Goal: Complete application form

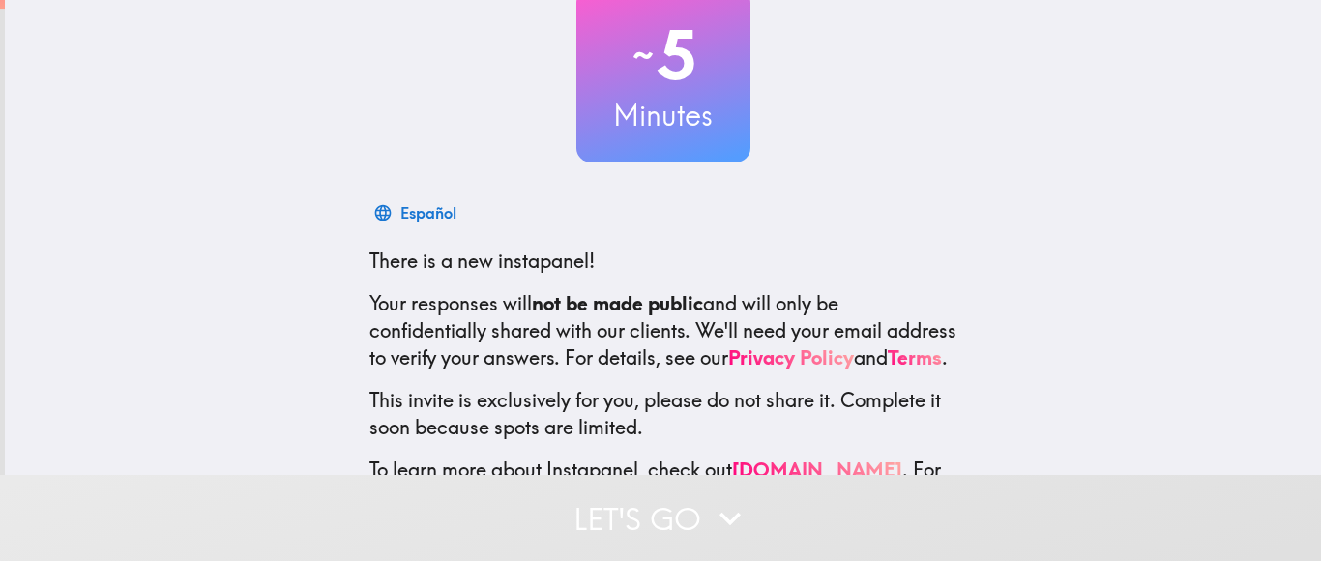
scroll to position [229, 0]
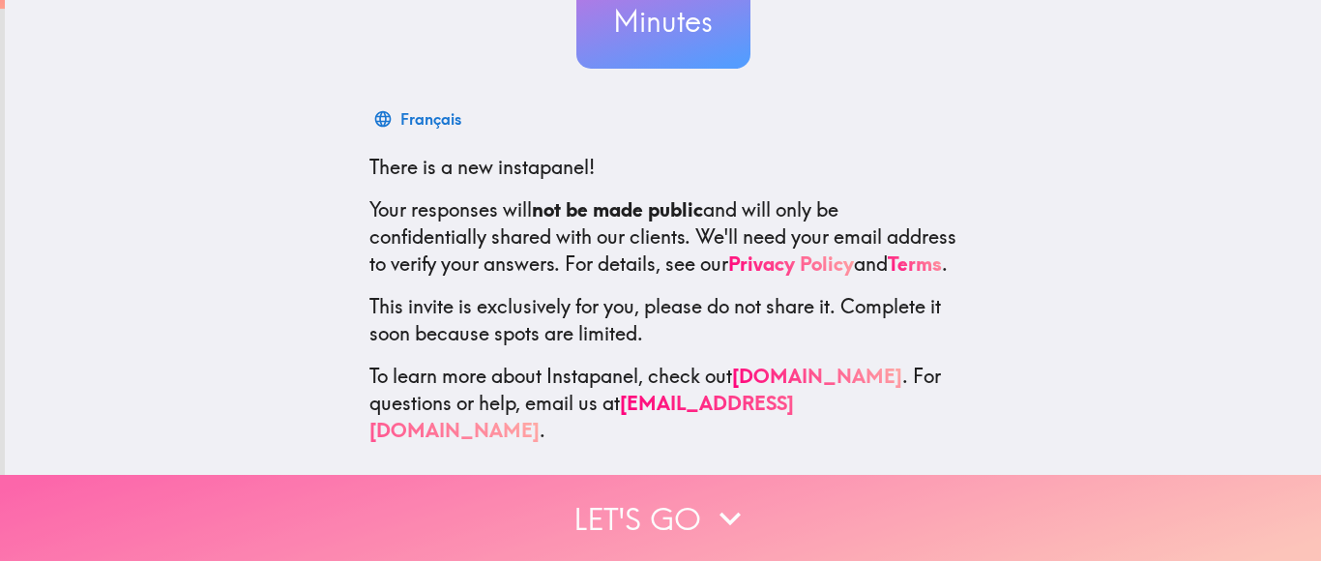
click at [734, 519] on icon "button" at bounding box center [730, 519] width 21 height 14
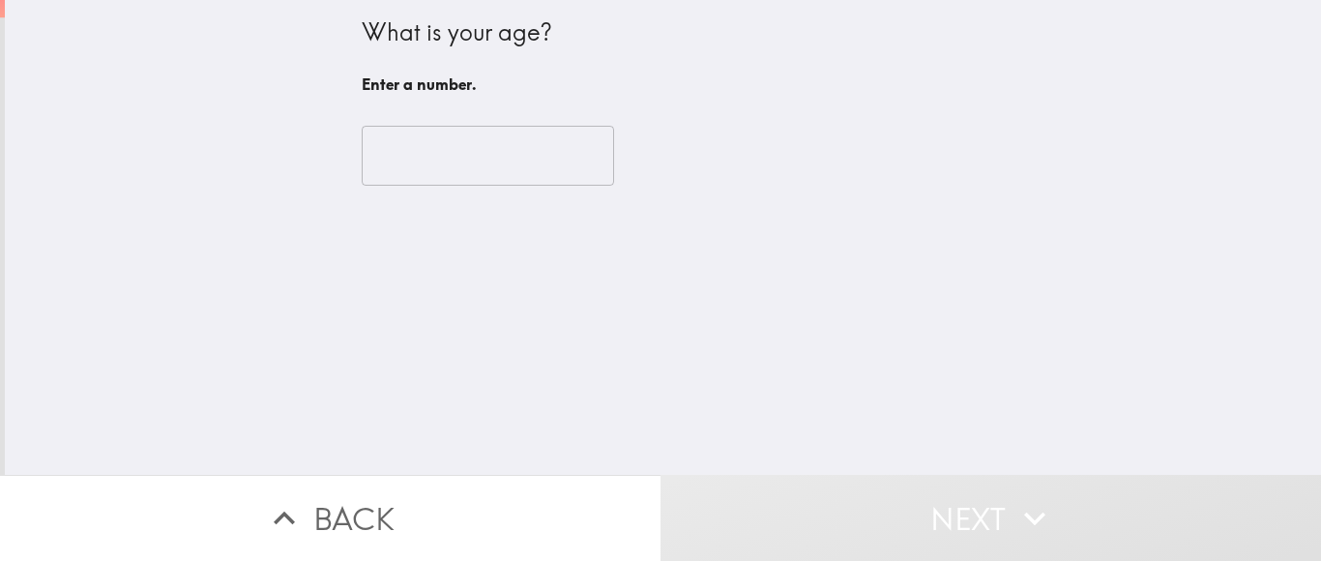
click at [511, 186] on div "​" at bounding box center [664, 156] width 604 height 106
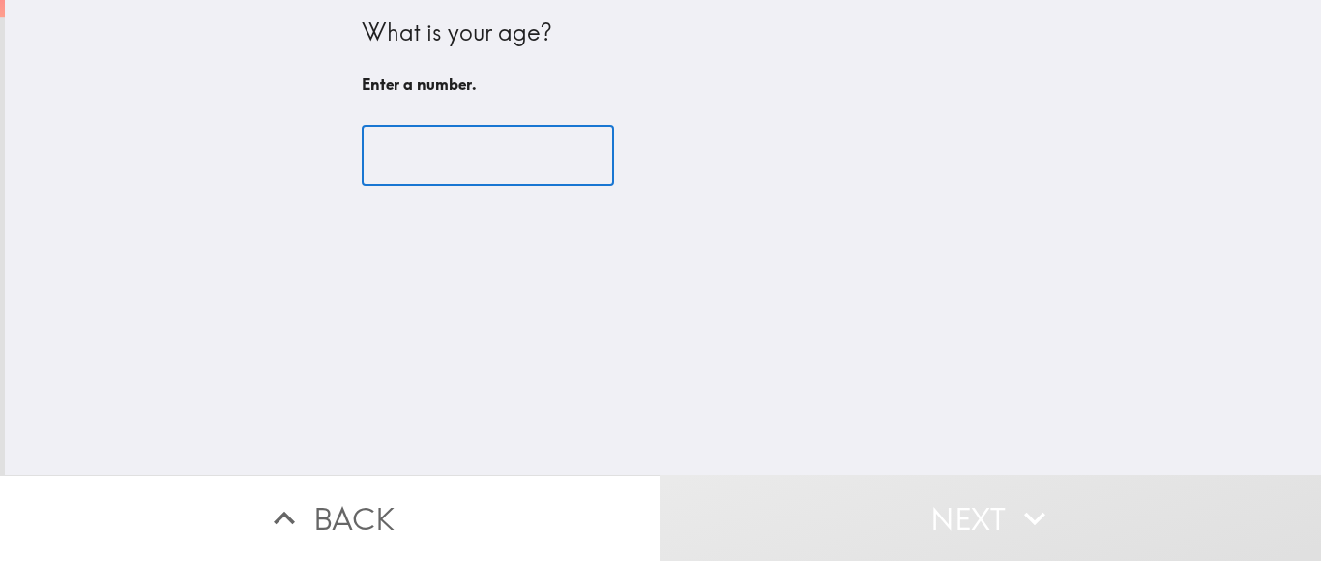
click at [509, 151] on input "number" at bounding box center [488, 156] width 252 height 60
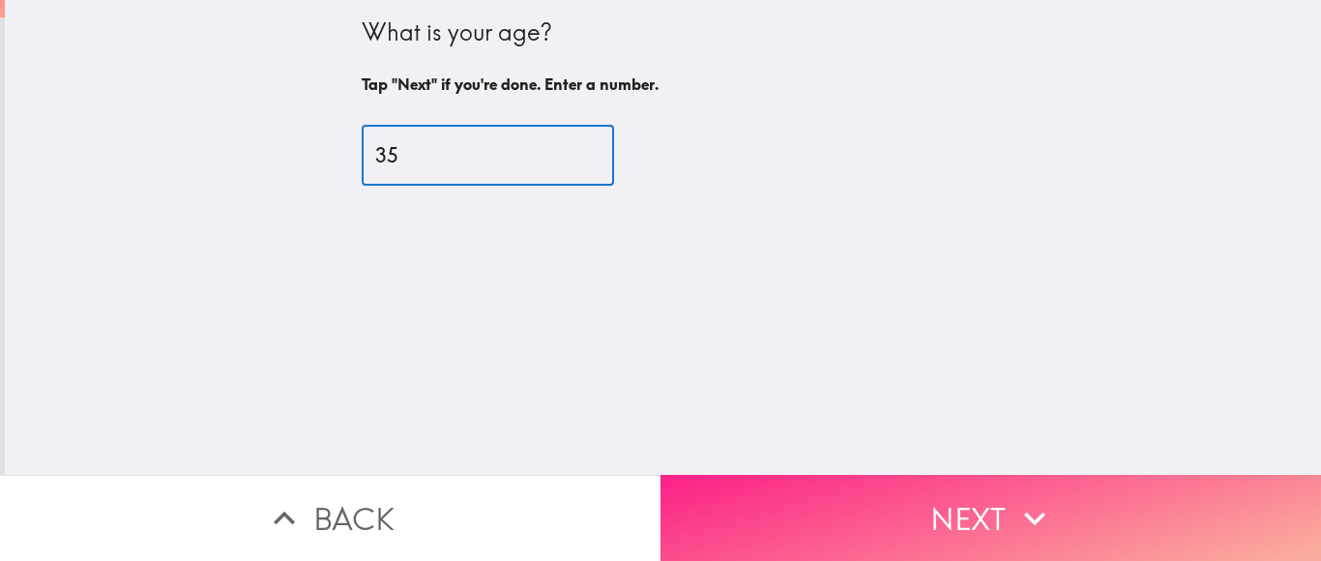
type input "35"
click at [854, 551] on button "Next" at bounding box center [991, 518] width 661 height 86
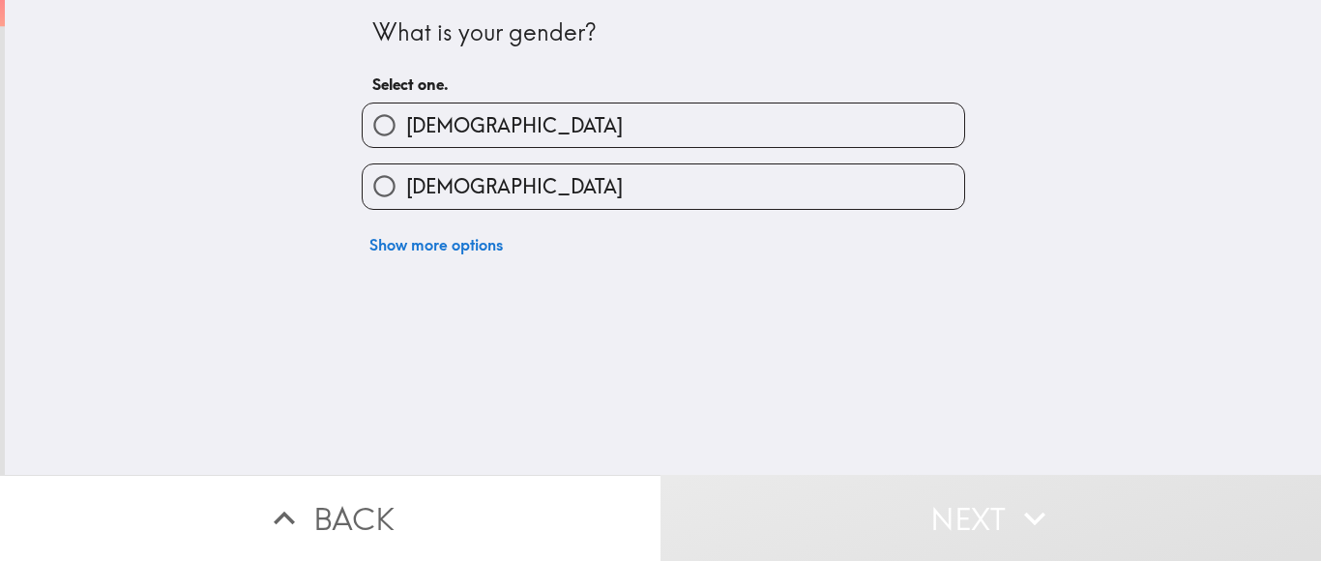
click at [552, 188] on label "[DEMOGRAPHIC_DATA]" at bounding box center [664, 186] width 602 height 44
click at [406, 188] on input "[DEMOGRAPHIC_DATA]" at bounding box center [385, 186] width 44 height 44
radio input "true"
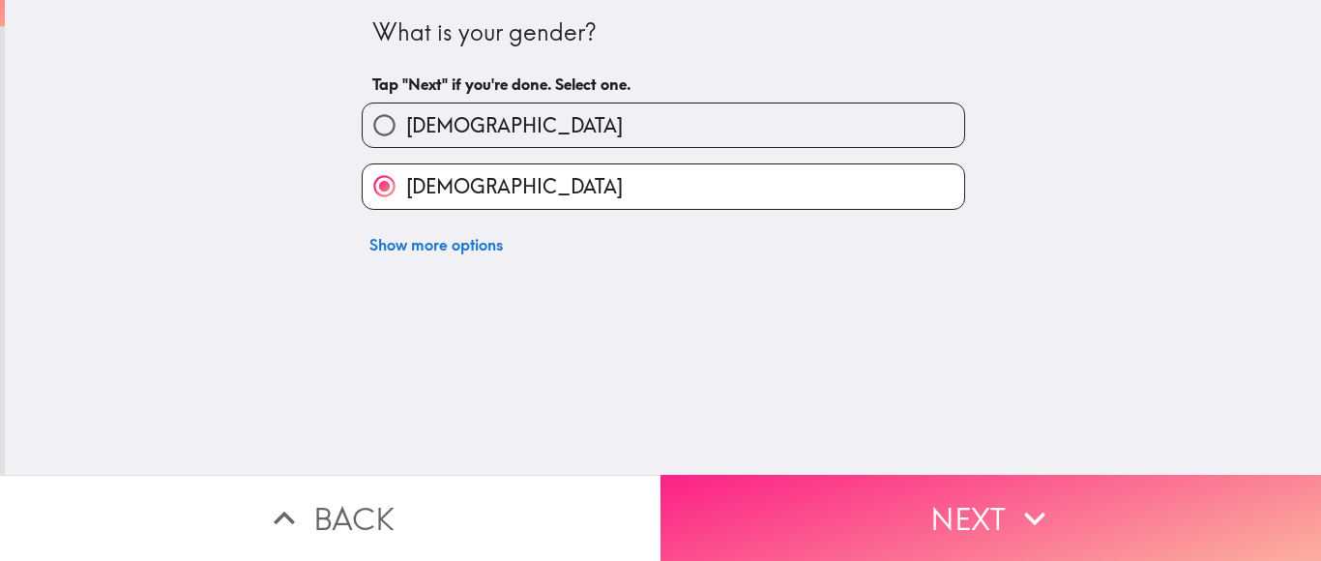
click at [787, 507] on button "Next" at bounding box center [991, 518] width 661 height 86
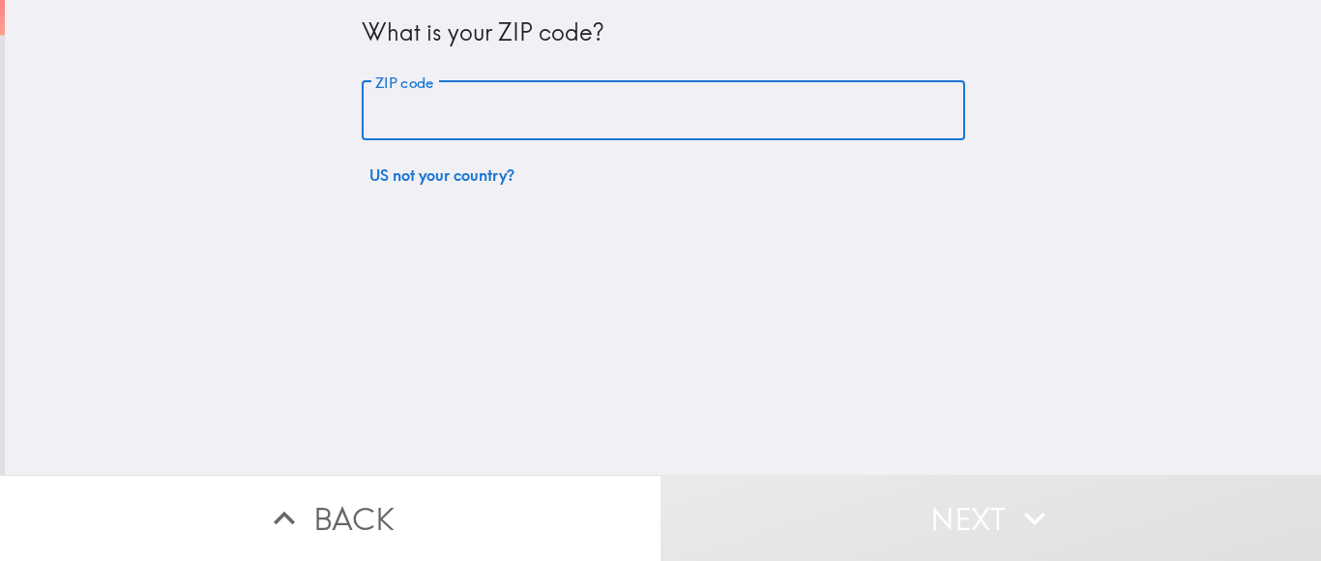
click at [481, 106] on input "ZIP code" at bounding box center [664, 111] width 604 height 60
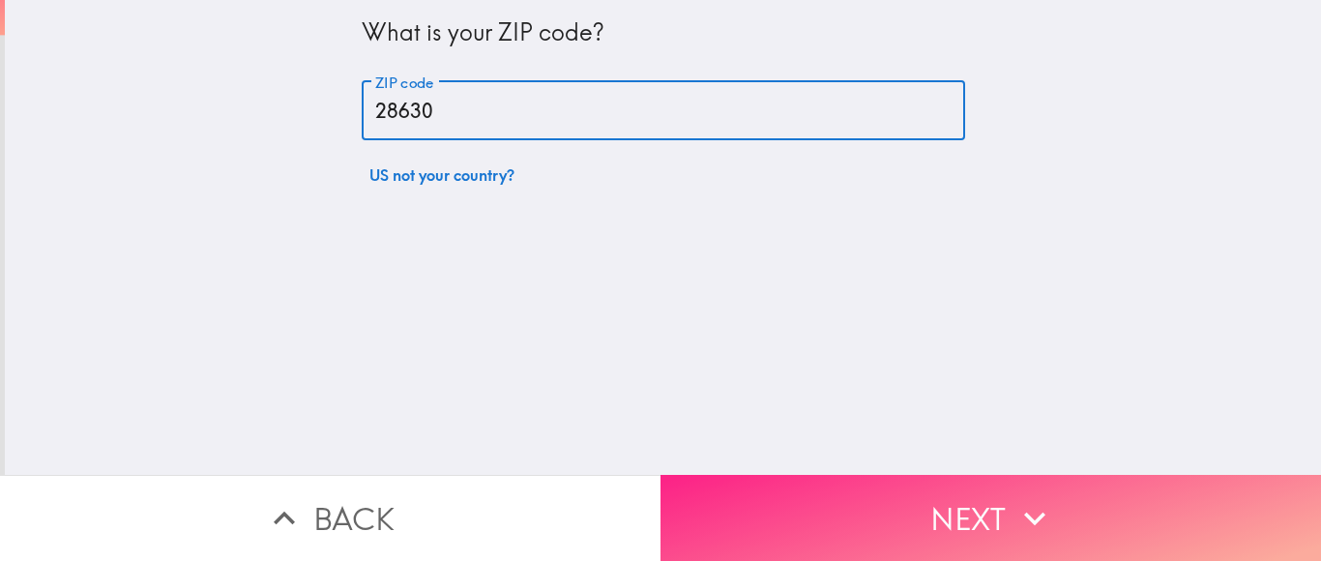
type input "28630"
click at [727, 506] on button "Next" at bounding box center [991, 518] width 661 height 86
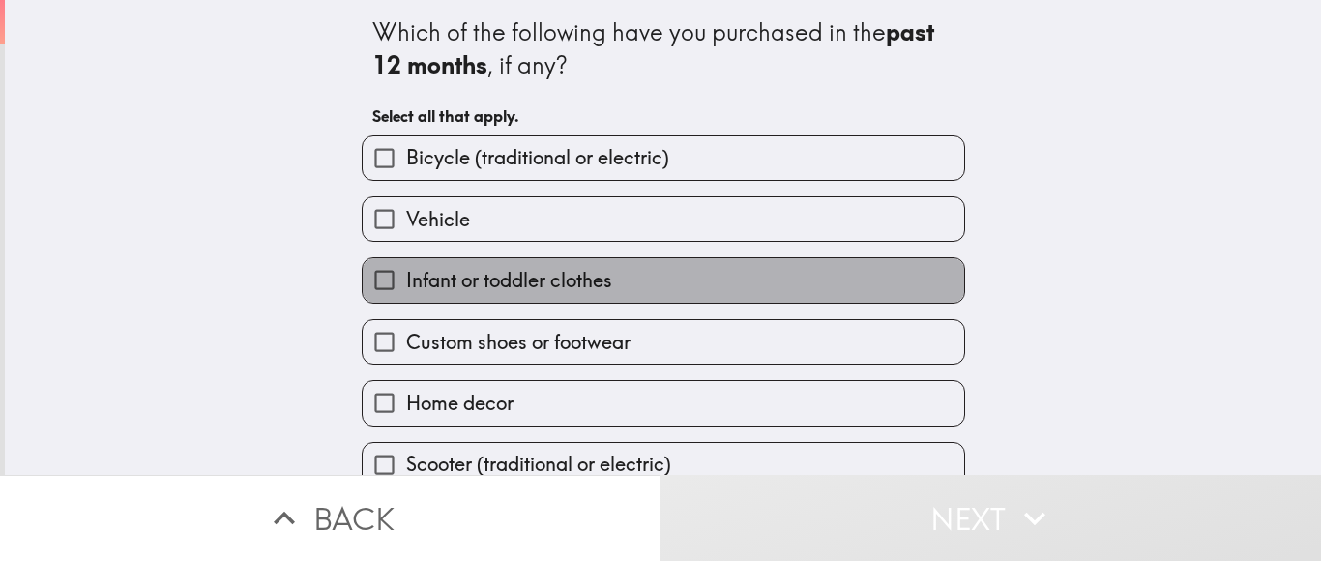
click at [694, 285] on label "Infant or toddler clothes" at bounding box center [664, 280] width 602 height 44
click at [406, 285] on input "Infant or toddler clothes" at bounding box center [385, 280] width 44 height 44
checkbox input "true"
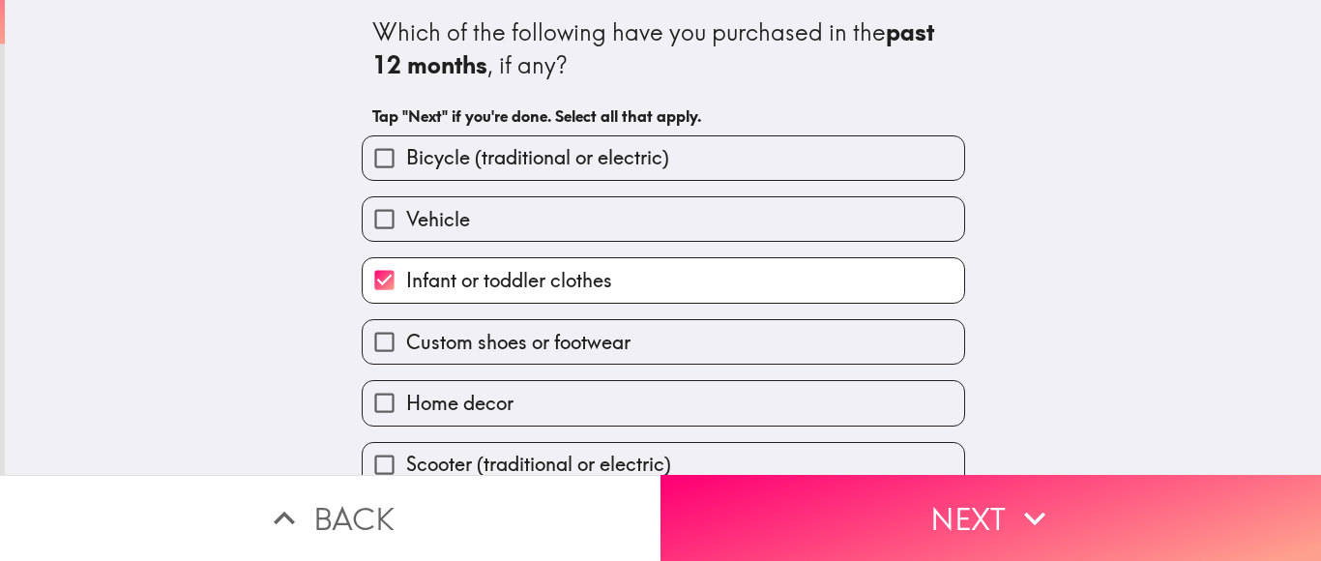
click at [671, 344] on label "Custom shoes or footwear" at bounding box center [664, 342] width 602 height 44
click at [406, 344] on input "Custom shoes or footwear" at bounding box center [385, 342] width 44 height 44
checkbox input "true"
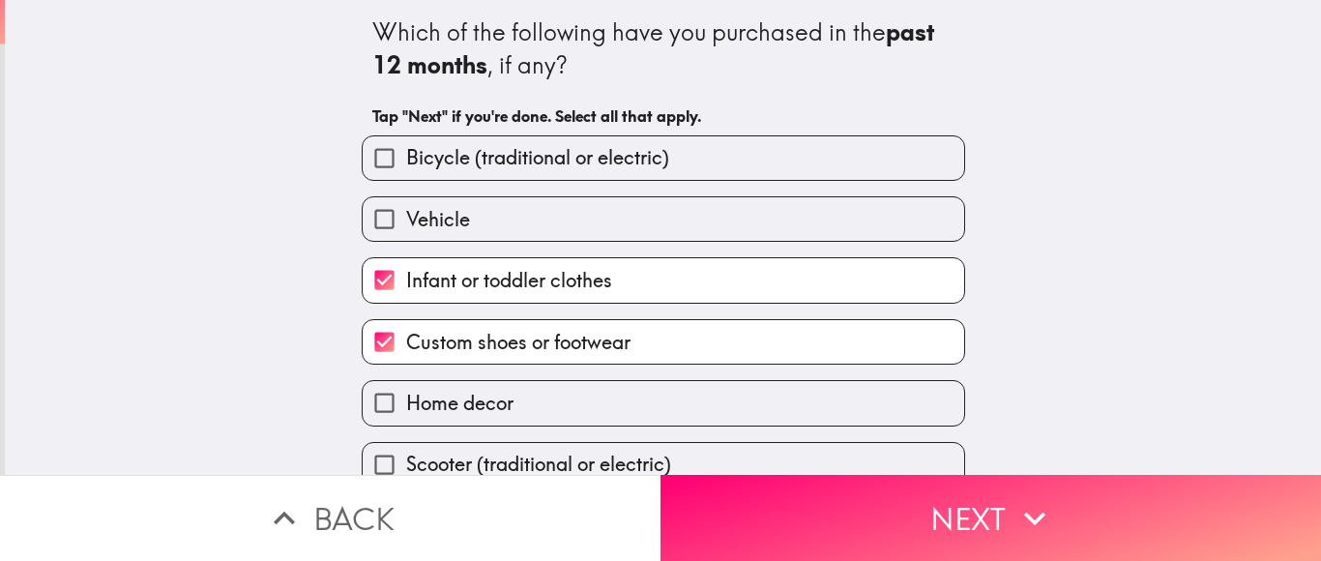
click at [639, 425] on label "Home decor" at bounding box center [664, 403] width 602 height 44
click at [406, 425] on input "Home decor" at bounding box center [385, 403] width 44 height 44
checkbox input "true"
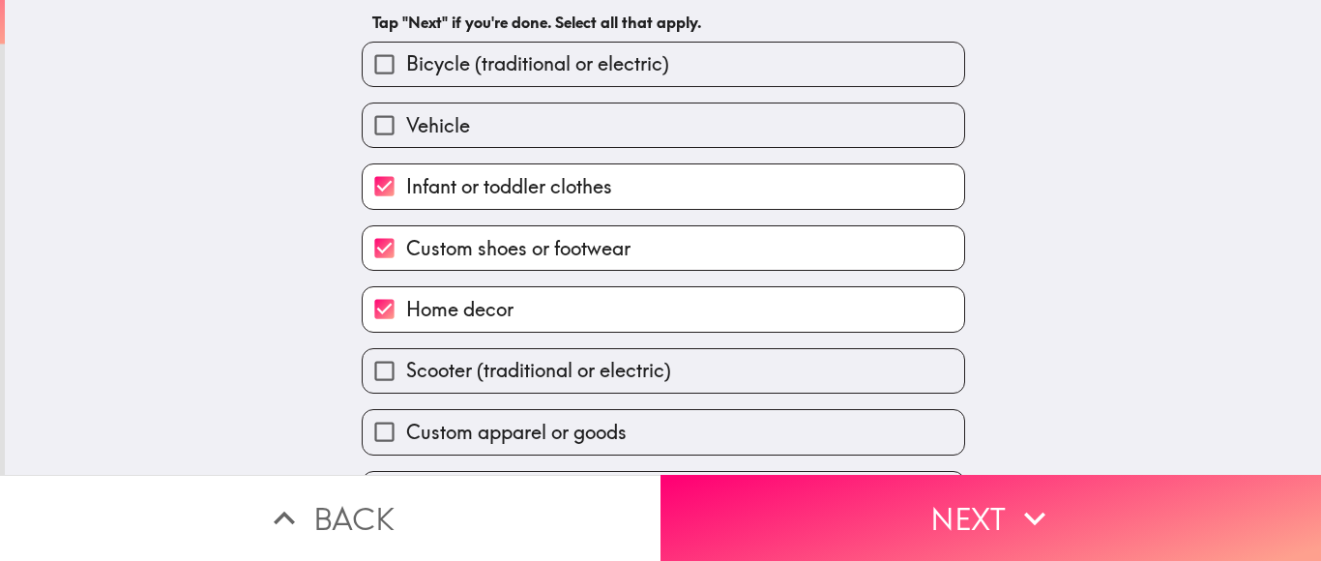
scroll to position [135, 0]
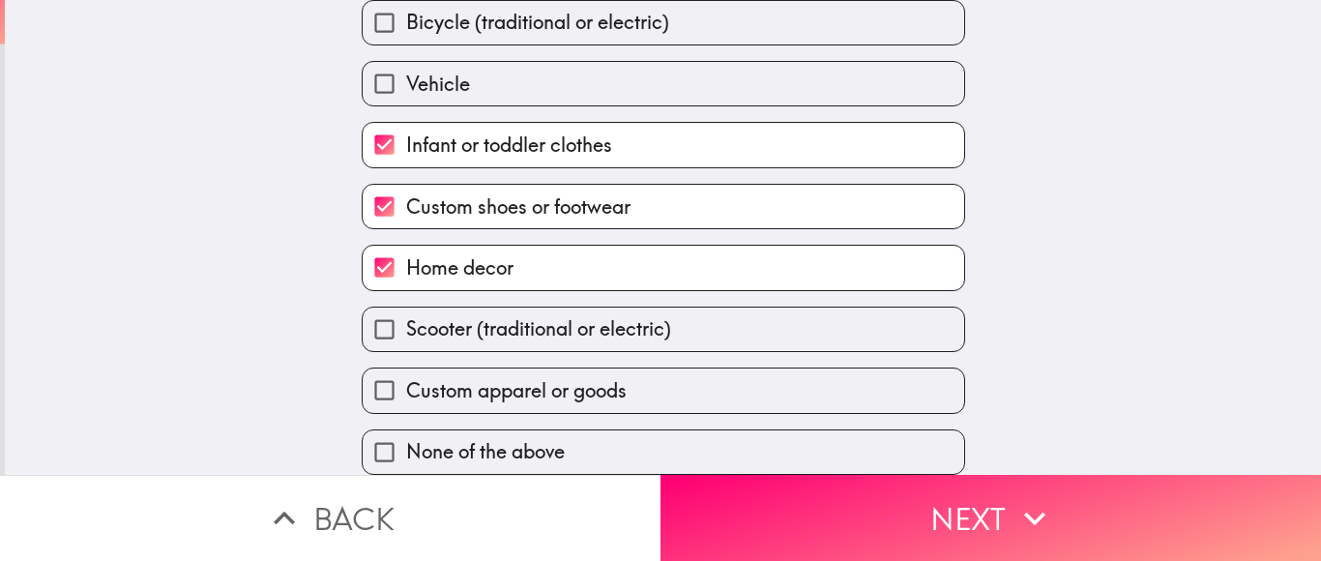
click at [666, 408] on label "Custom apparel or goods" at bounding box center [664, 391] width 602 height 44
click at [406, 408] on input "Custom apparel or goods" at bounding box center [385, 391] width 44 height 44
checkbox input "true"
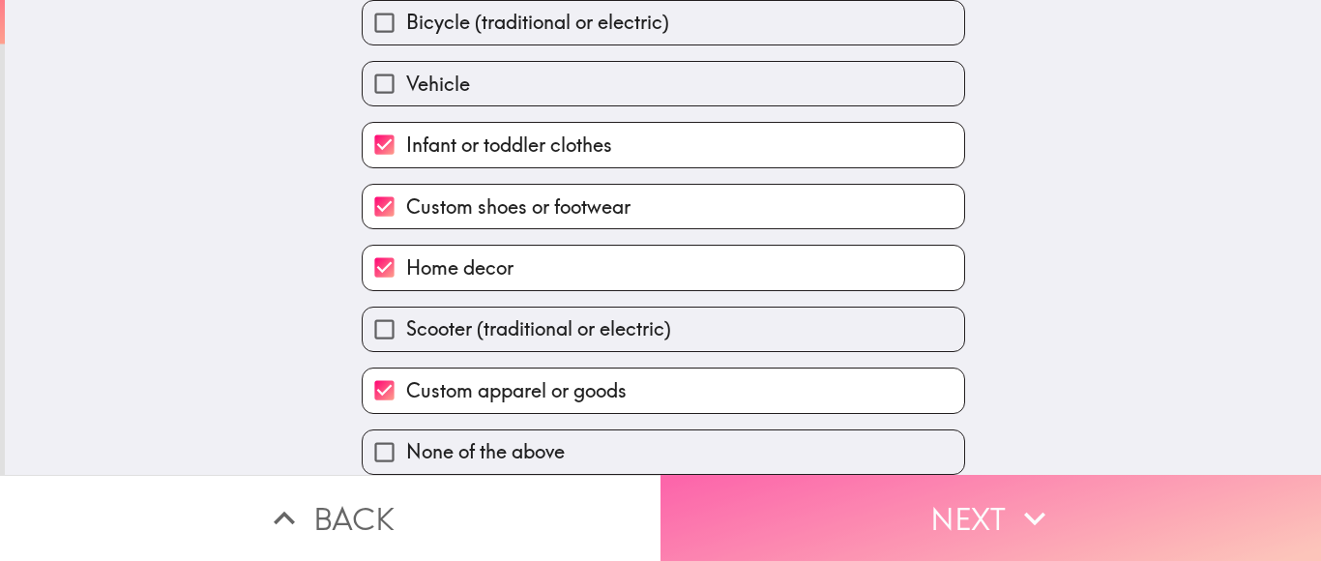
click at [740, 491] on button "Next" at bounding box center [991, 518] width 661 height 86
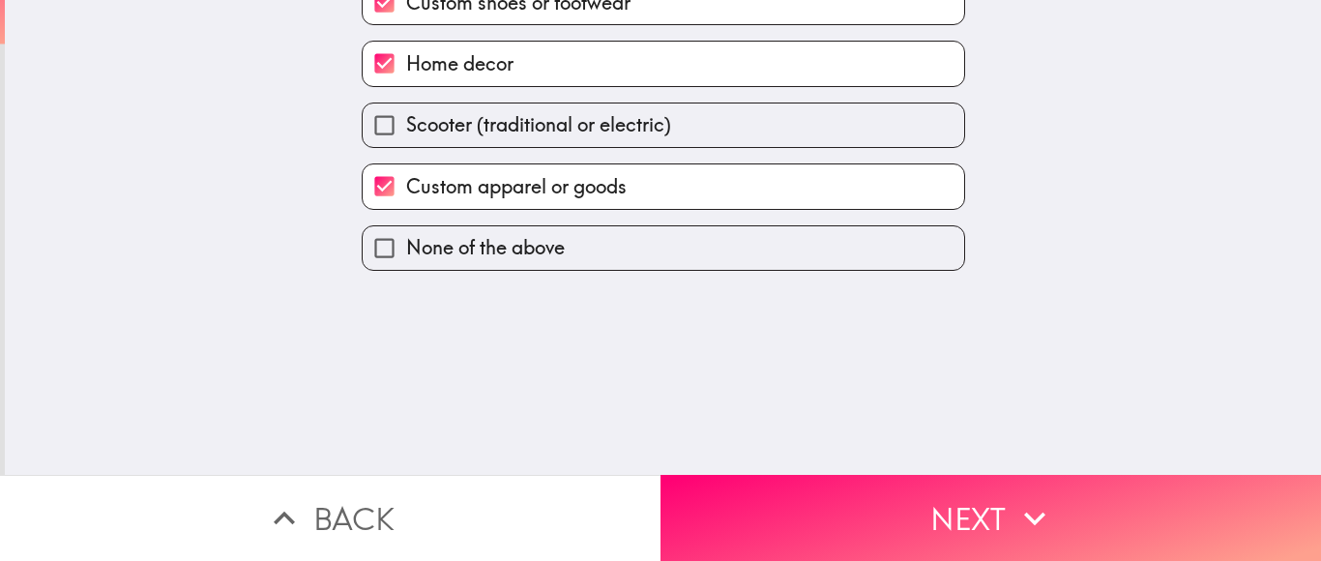
scroll to position [0, 0]
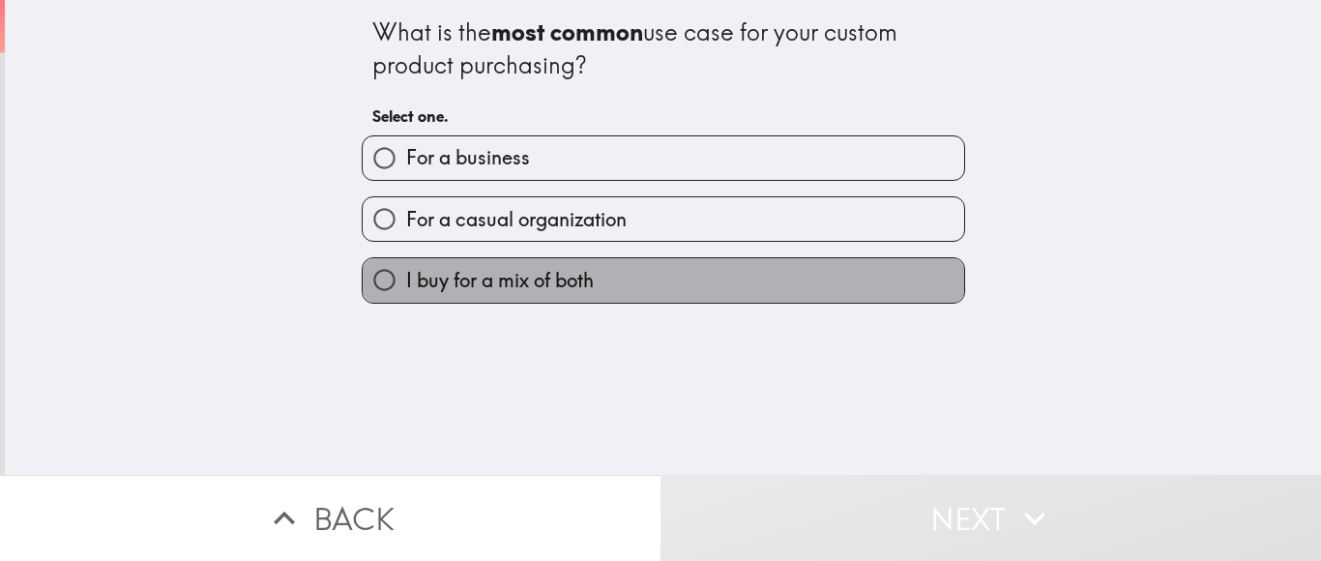
click at [659, 279] on label "I buy for a mix of both" at bounding box center [664, 280] width 602 height 44
click at [406, 279] on input "I buy for a mix of both" at bounding box center [385, 280] width 44 height 44
radio input "true"
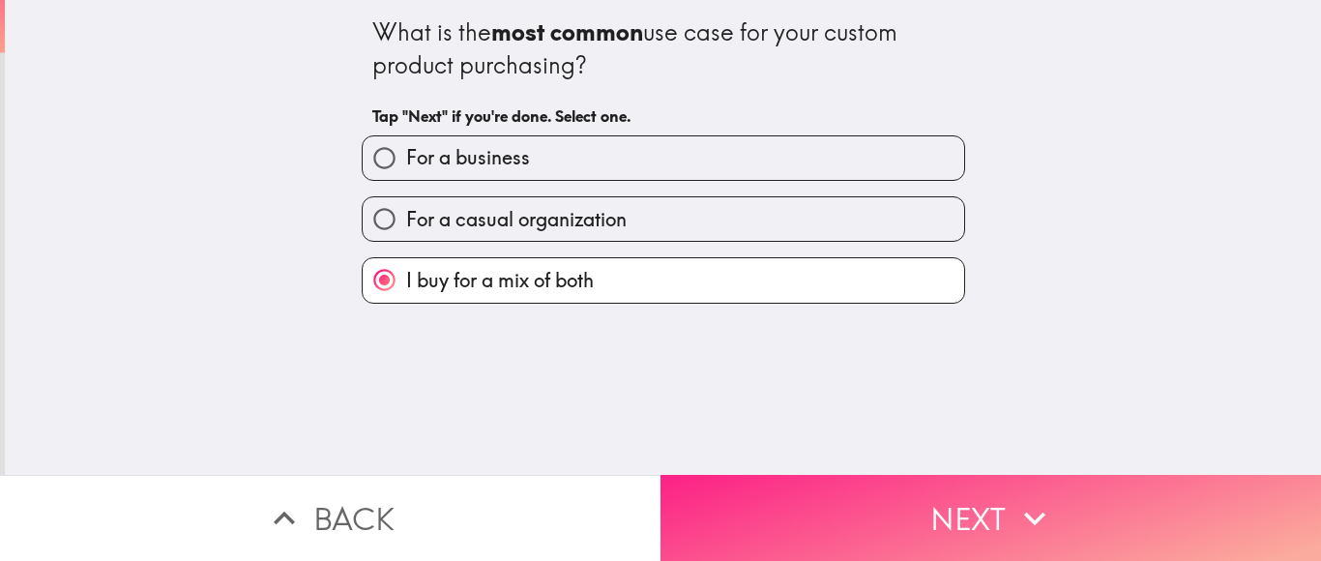
click at [932, 526] on button "Next" at bounding box center [991, 518] width 661 height 86
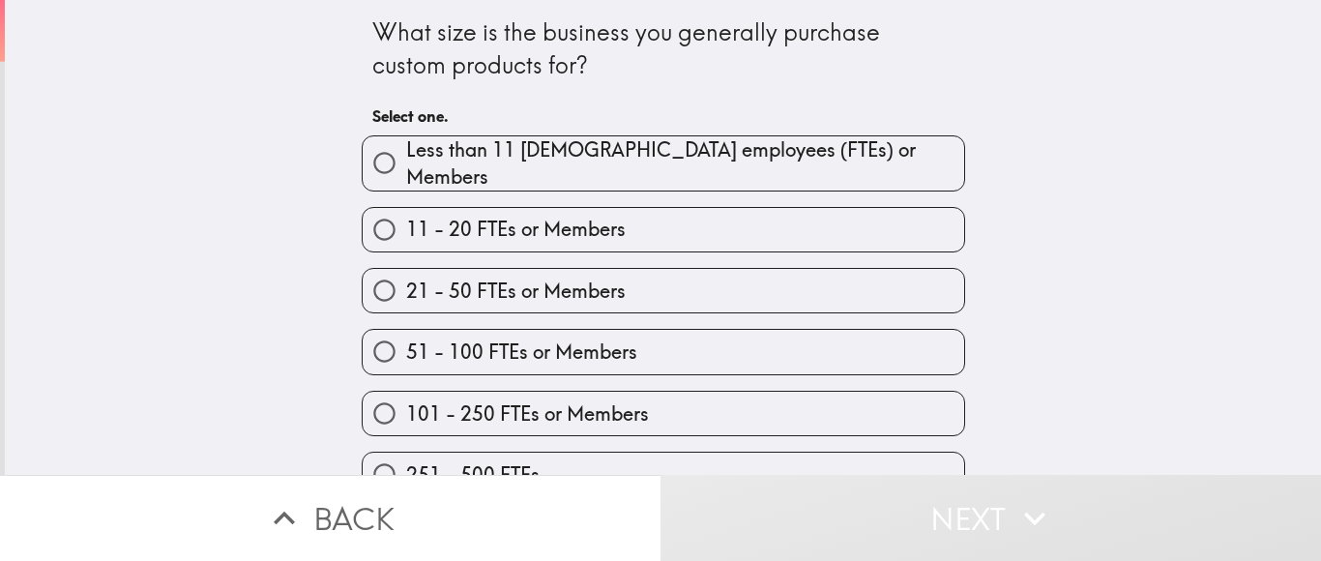
click at [718, 280] on label "21 - 50 FTEs or Members" at bounding box center [664, 291] width 602 height 44
click at [406, 280] on input "21 - 50 FTEs or Members" at bounding box center [385, 291] width 44 height 44
radio input "true"
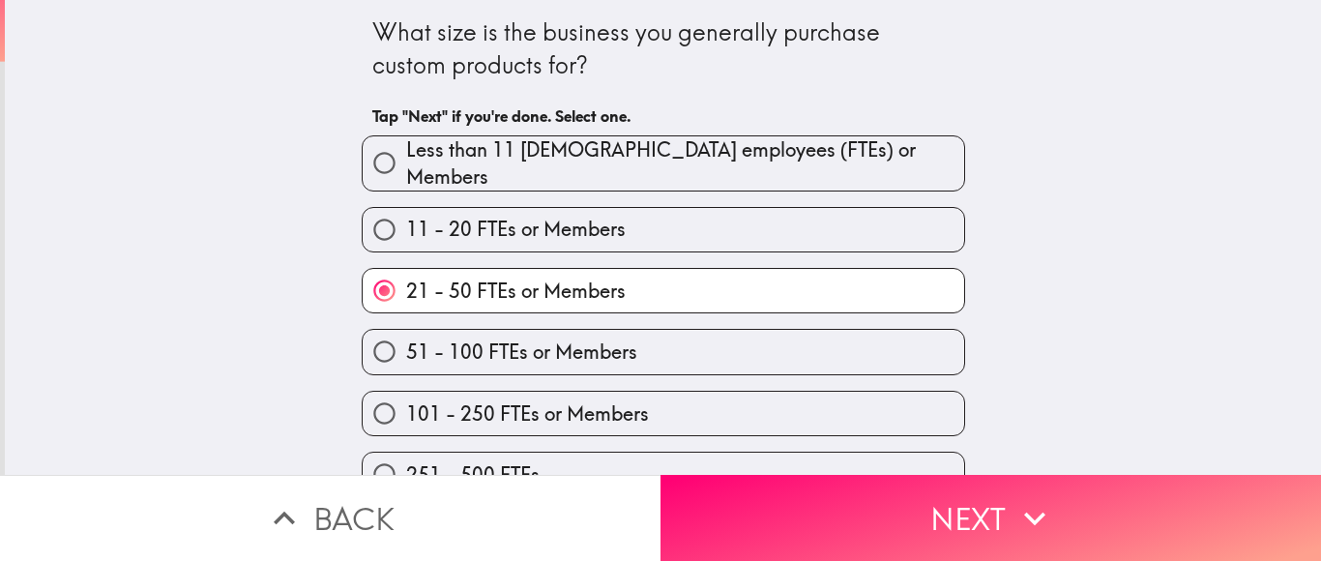
scroll to position [74, 0]
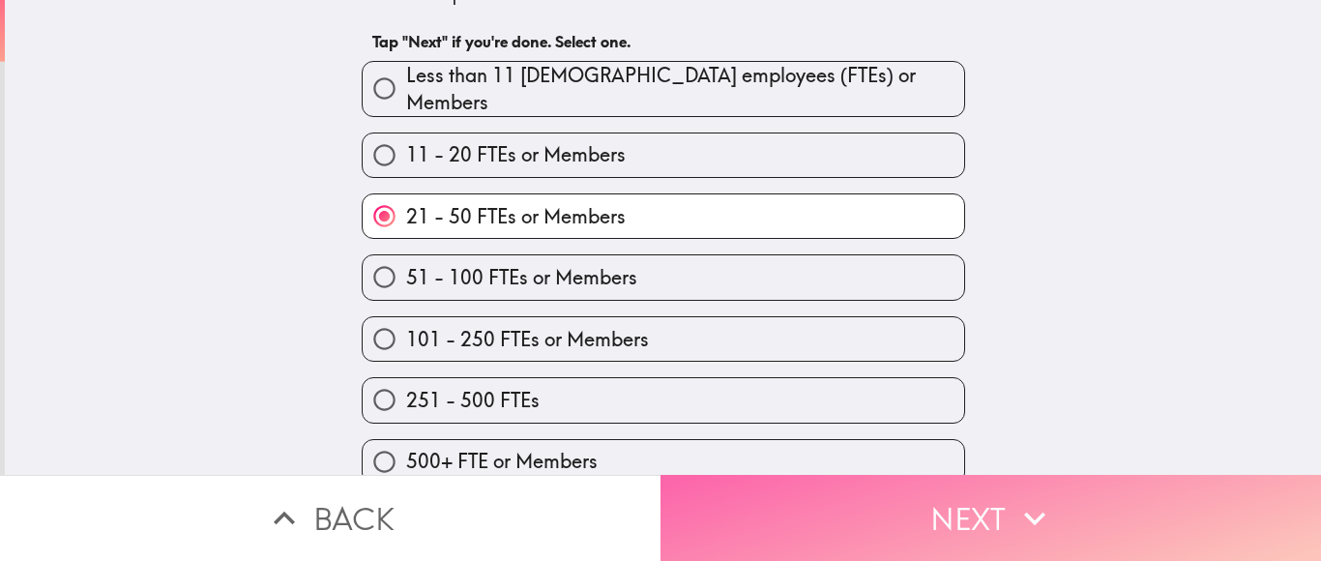
click at [791, 501] on button "Next" at bounding box center [991, 518] width 661 height 86
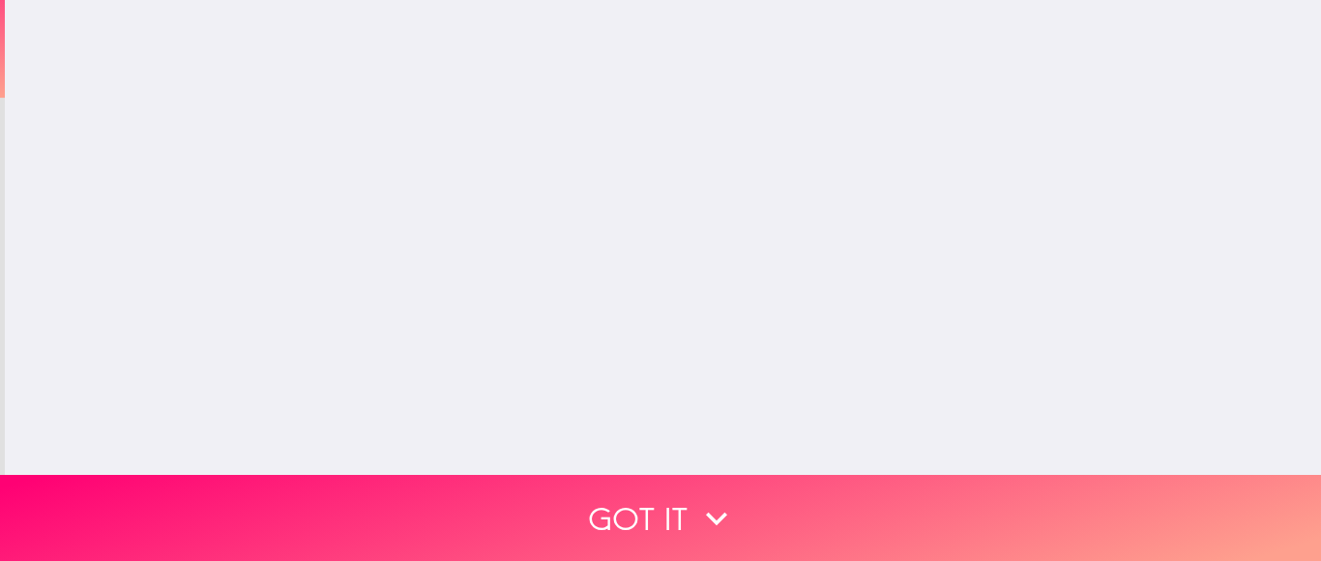
scroll to position [0, 0]
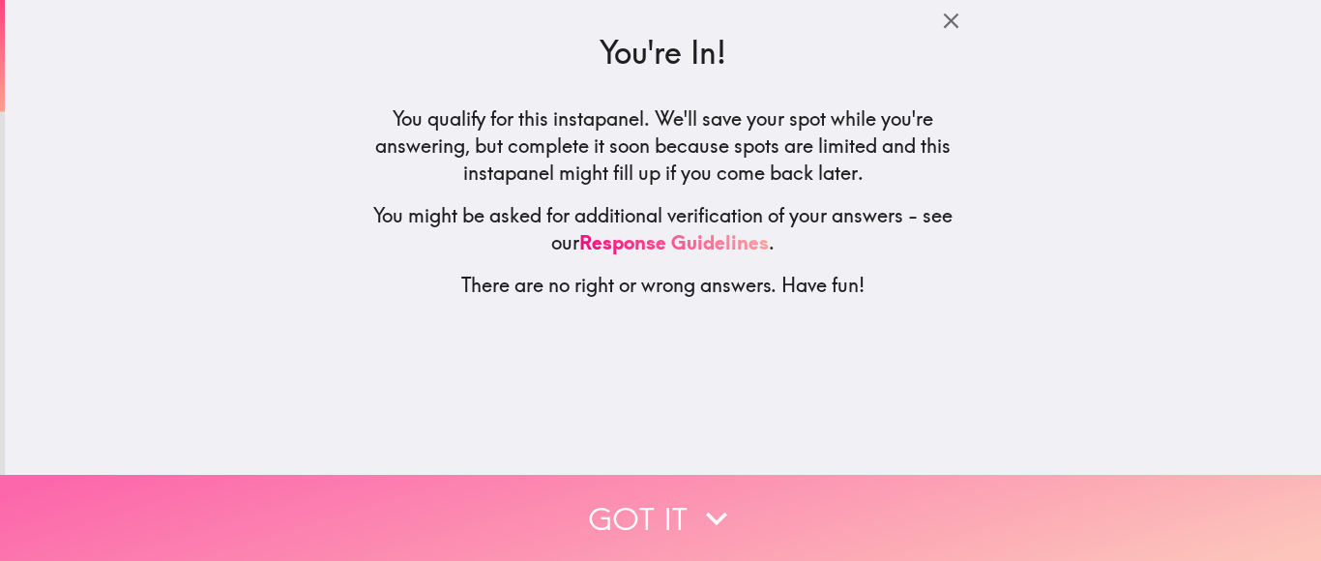
click at [697, 513] on icon "button" at bounding box center [716, 518] width 43 height 43
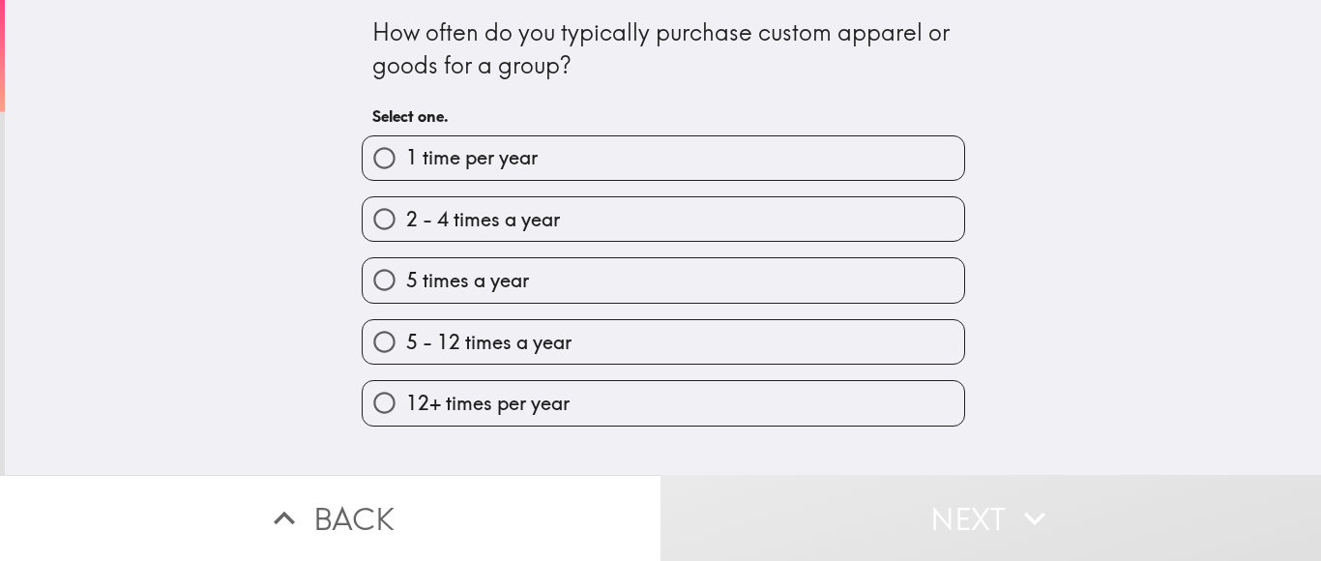
click at [662, 351] on label "5 - 12 times a year" at bounding box center [664, 342] width 602 height 44
click at [406, 351] on input "5 - 12 times a year" at bounding box center [385, 342] width 44 height 44
radio input "true"
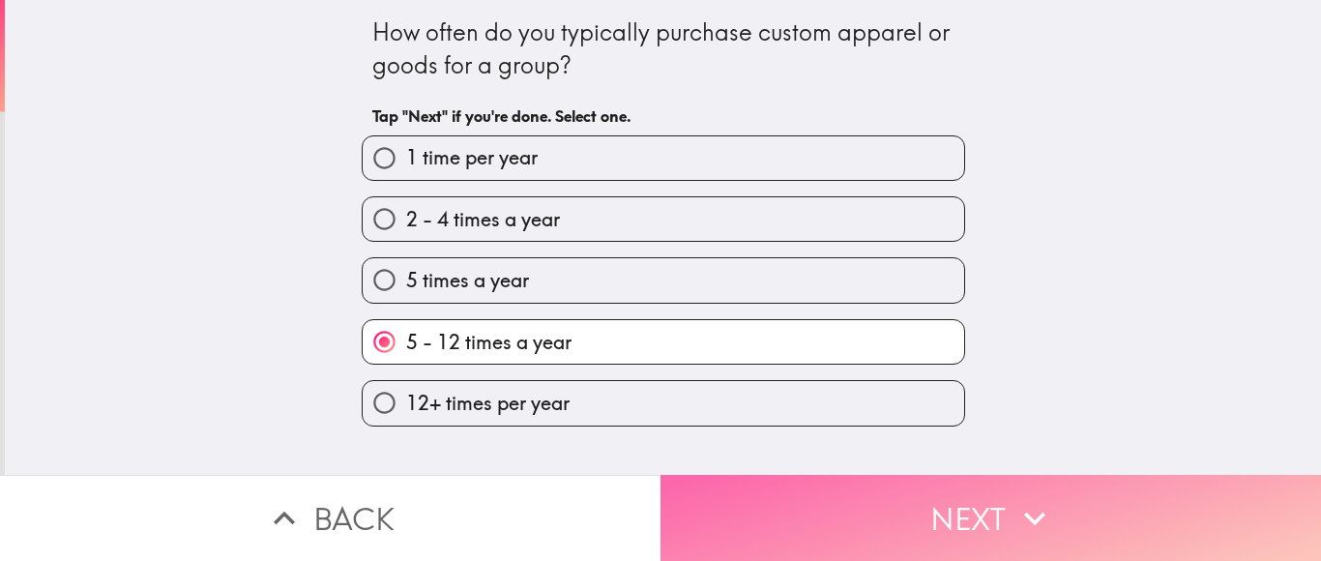
click at [755, 516] on button "Next" at bounding box center [991, 518] width 661 height 86
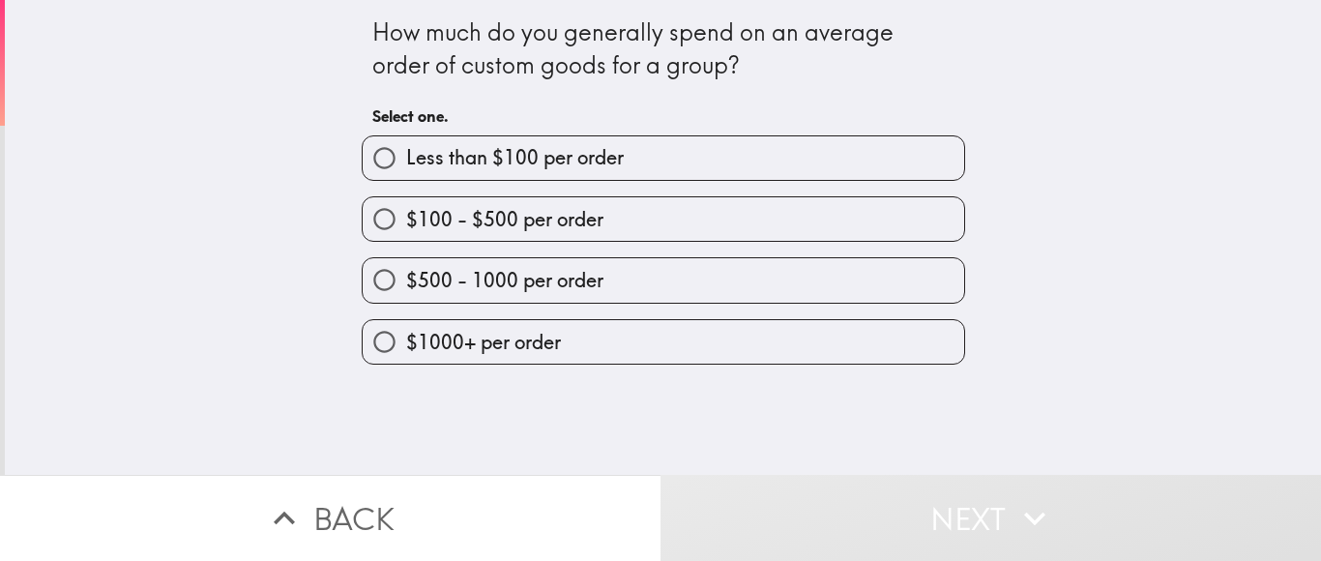
click at [690, 360] on label "$1000+ per order" at bounding box center [664, 342] width 602 height 44
click at [406, 360] on input "$1000+ per order" at bounding box center [385, 342] width 44 height 44
radio input "true"
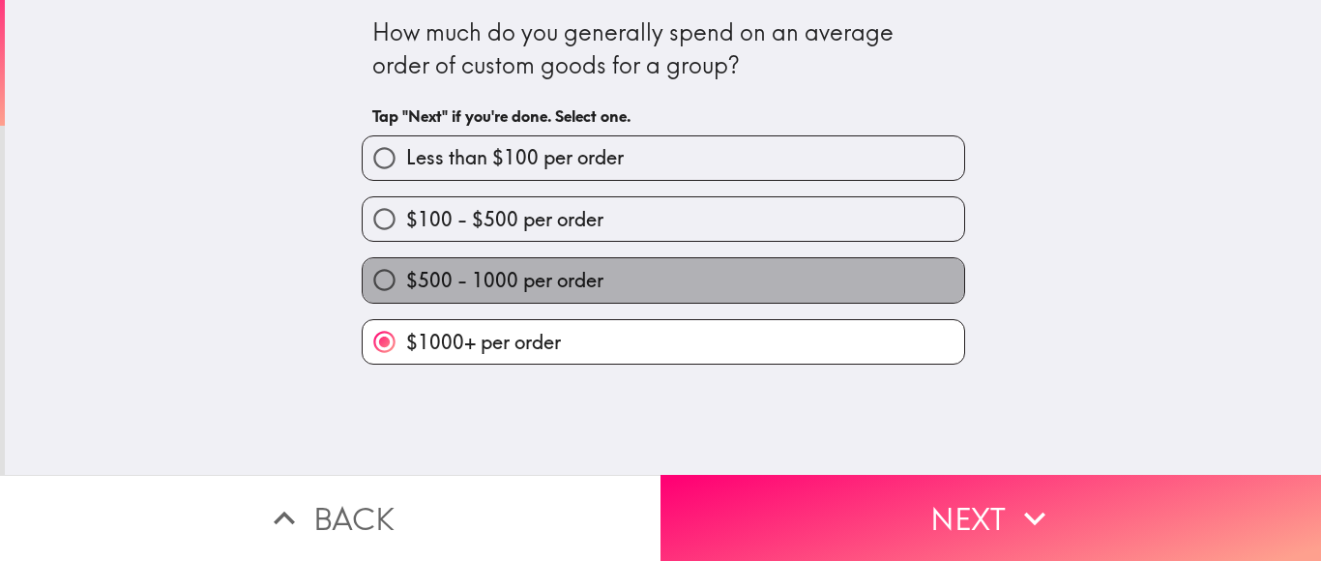
click at [708, 278] on label "$500 - 1000 per order" at bounding box center [664, 280] width 602 height 44
click at [406, 278] on input "$500 - 1000 per order" at bounding box center [385, 280] width 44 height 44
radio input "true"
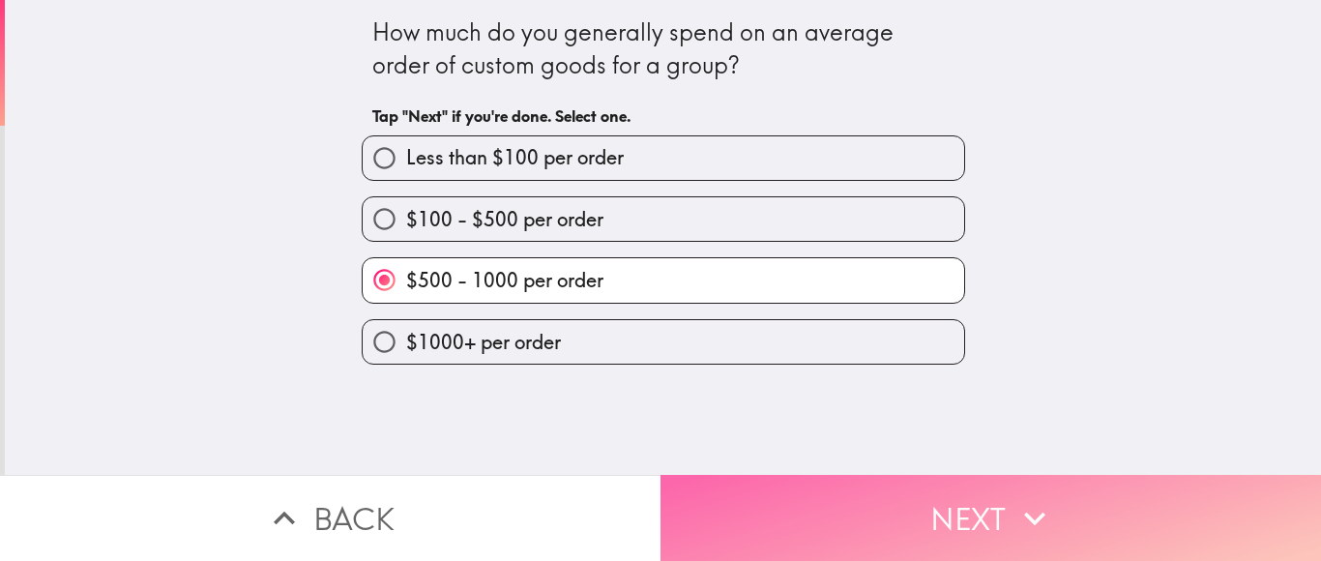
click at [756, 500] on button "Next" at bounding box center [991, 518] width 661 height 86
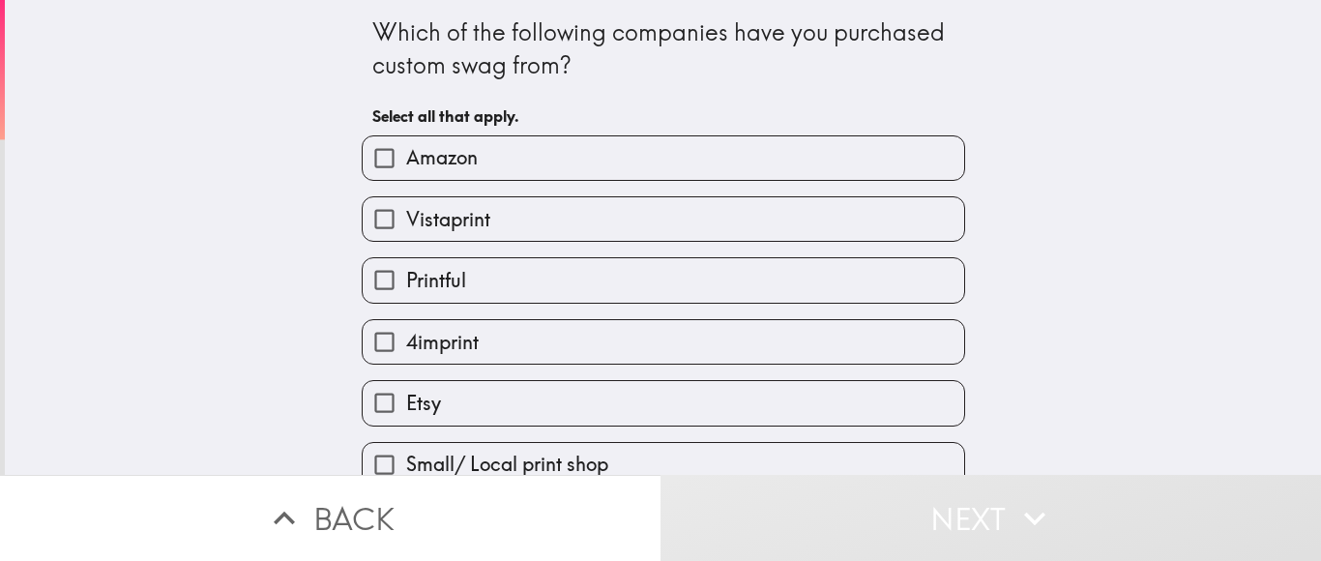
click at [556, 222] on label "Vistaprint" at bounding box center [664, 219] width 602 height 44
click at [406, 222] on input "Vistaprint" at bounding box center [385, 219] width 44 height 44
checkbox input "true"
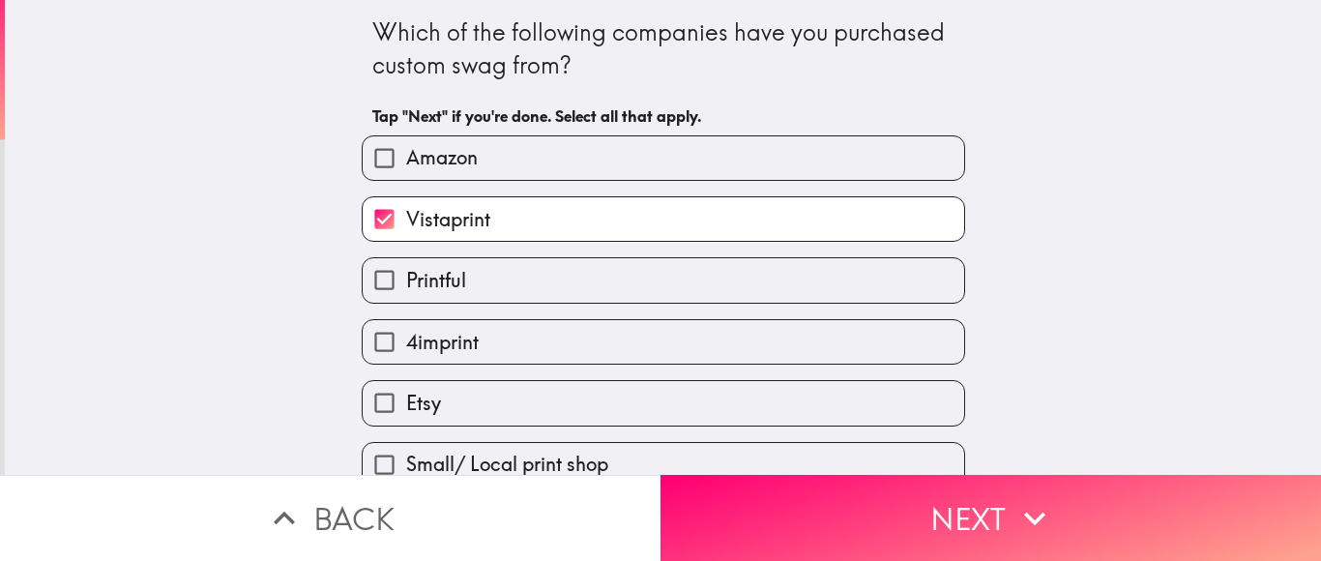
click at [530, 351] on label "4imprint" at bounding box center [664, 342] width 602 height 44
click at [406, 351] on input "4imprint" at bounding box center [385, 342] width 44 height 44
checkbox input "true"
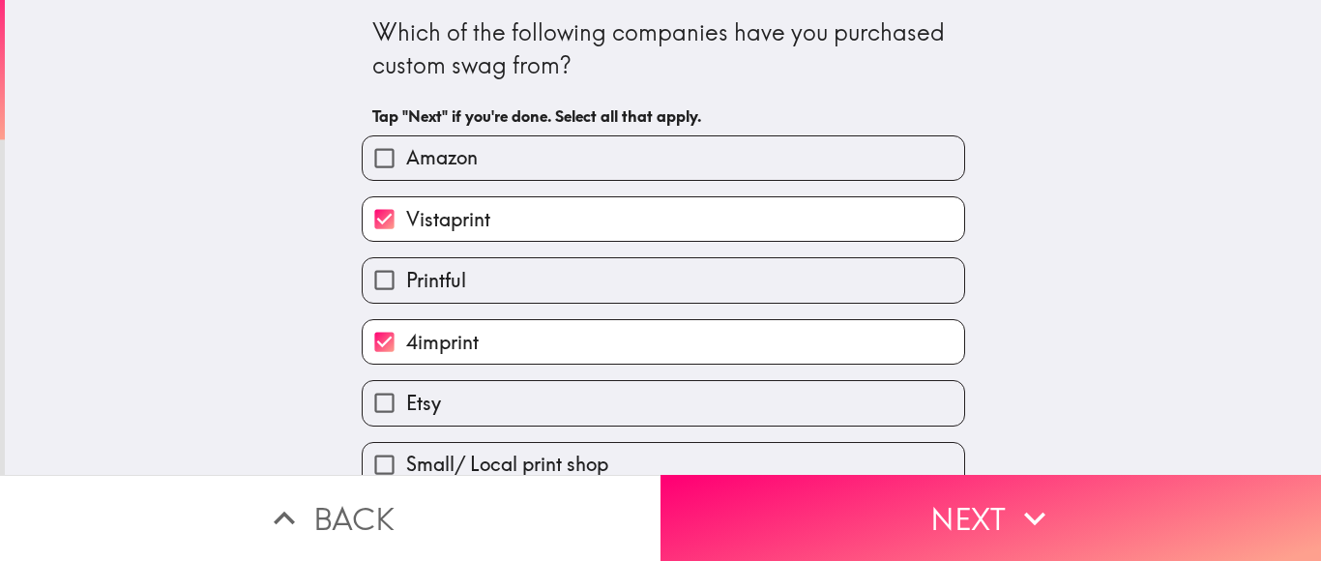
click at [523, 258] on div "Printful" at bounding box center [664, 279] width 604 height 45
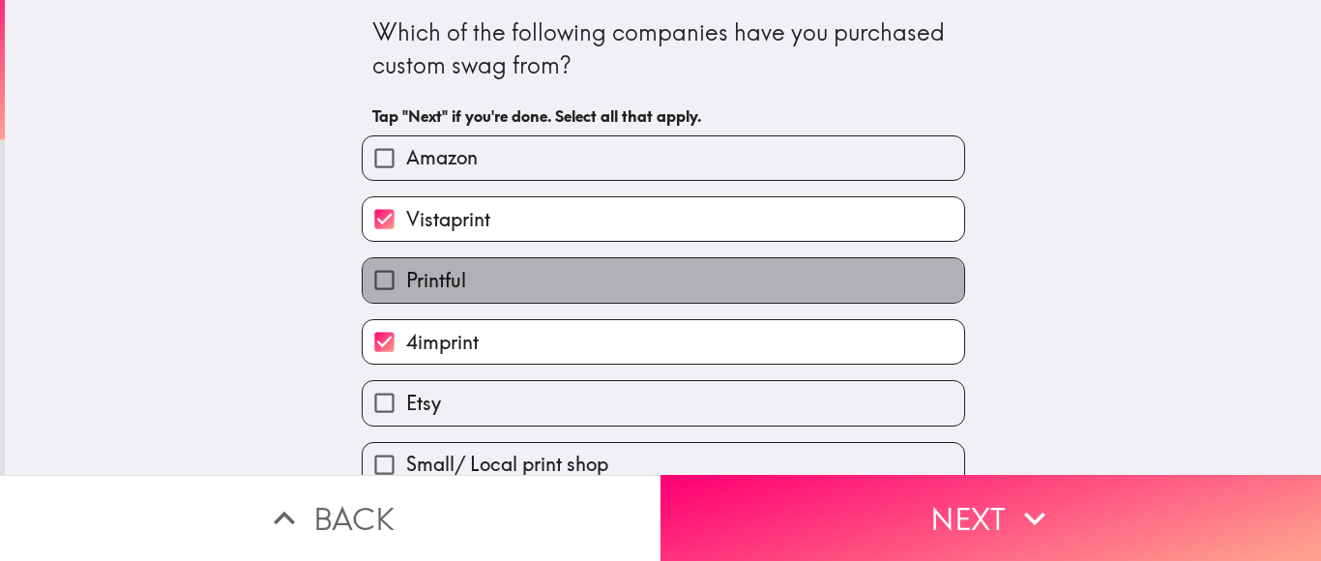
click at [551, 284] on label "Printful" at bounding box center [664, 280] width 602 height 44
click at [406, 284] on input "Printful" at bounding box center [385, 280] width 44 height 44
checkbox input "true"
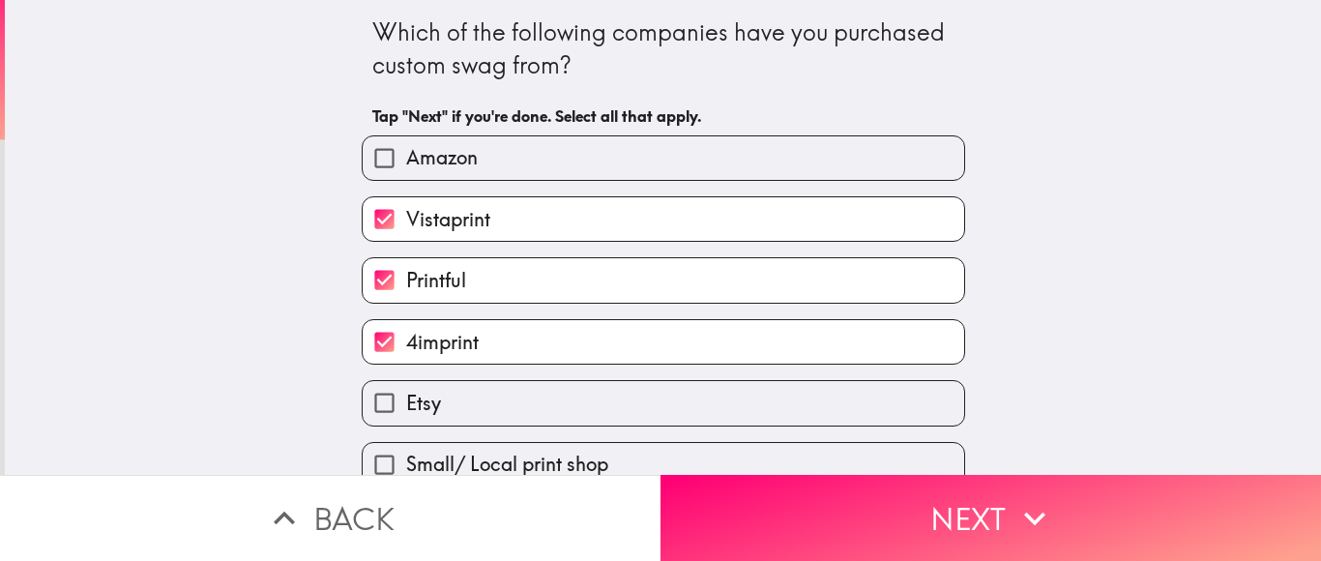
click at [551, 412] on label "Etsy" at bounding box center [664, 403] width 602 height 44
click at [406, 412] on input "Etsy" at bounding box center [385, 403] width 44 height 44
checkbox input "true"
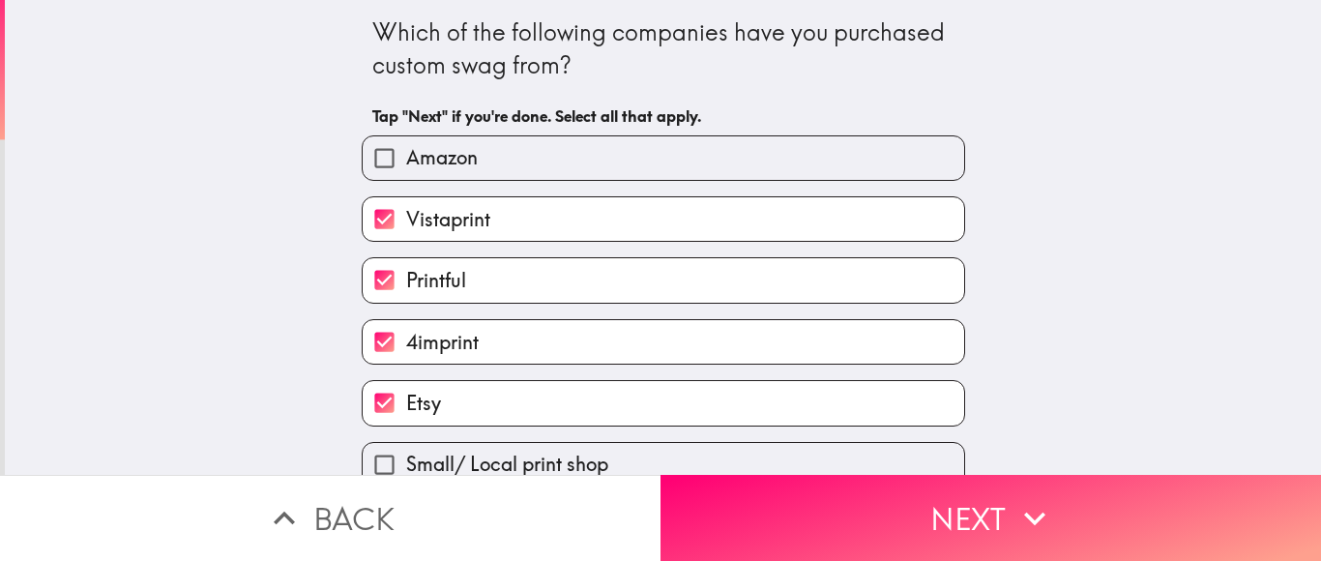
scroll to position [135, 0]
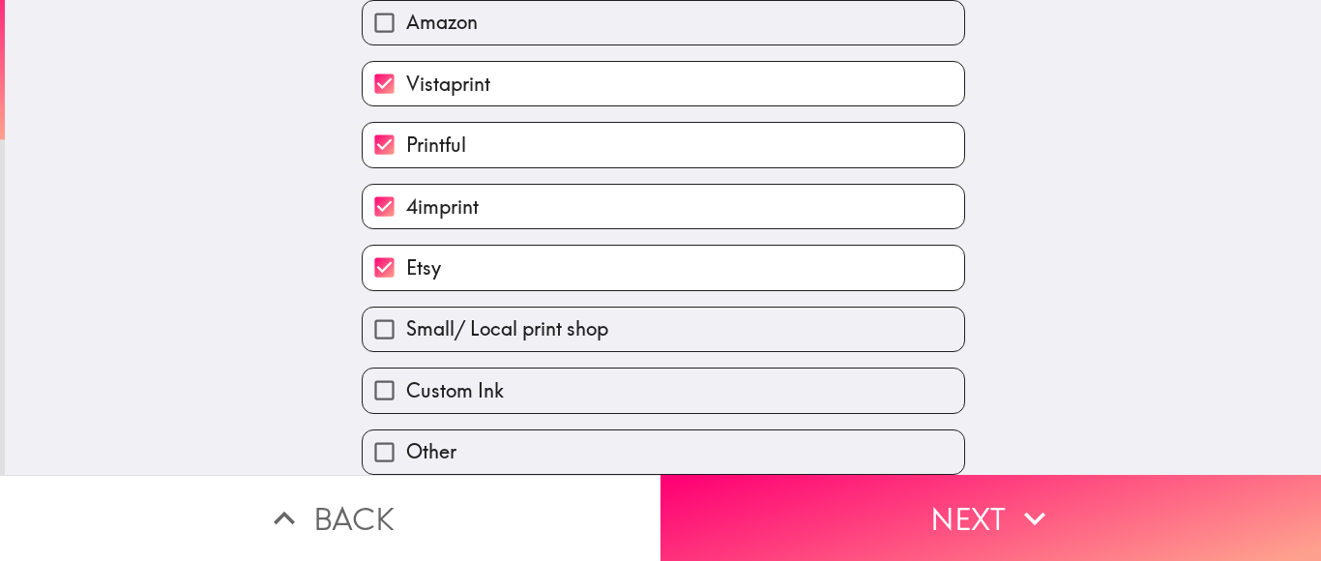
click at [572, 396] on label "Custom Ink" at bounding box center [664, 391] width 602 height 44
click at [406, 396] on input "Custom Ink" at bounding box center [385, 391] width 44 height 44
checkbox input "true"
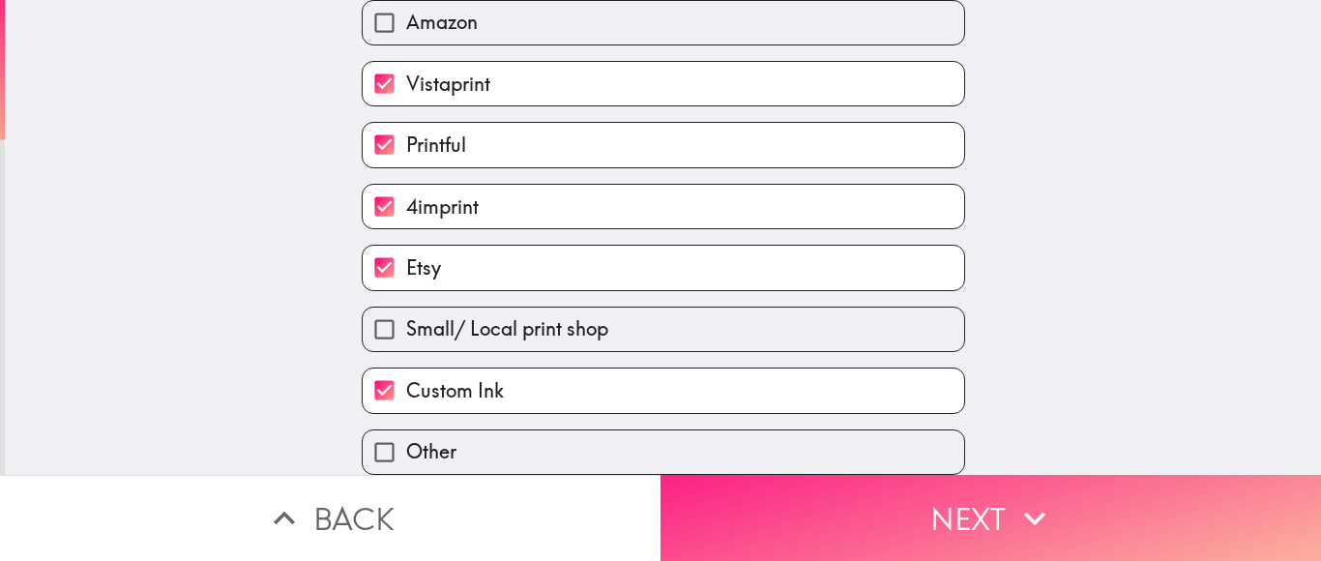
click at [719, 507] on button "Next" at bounding box center [991, 518] width 661 height 86
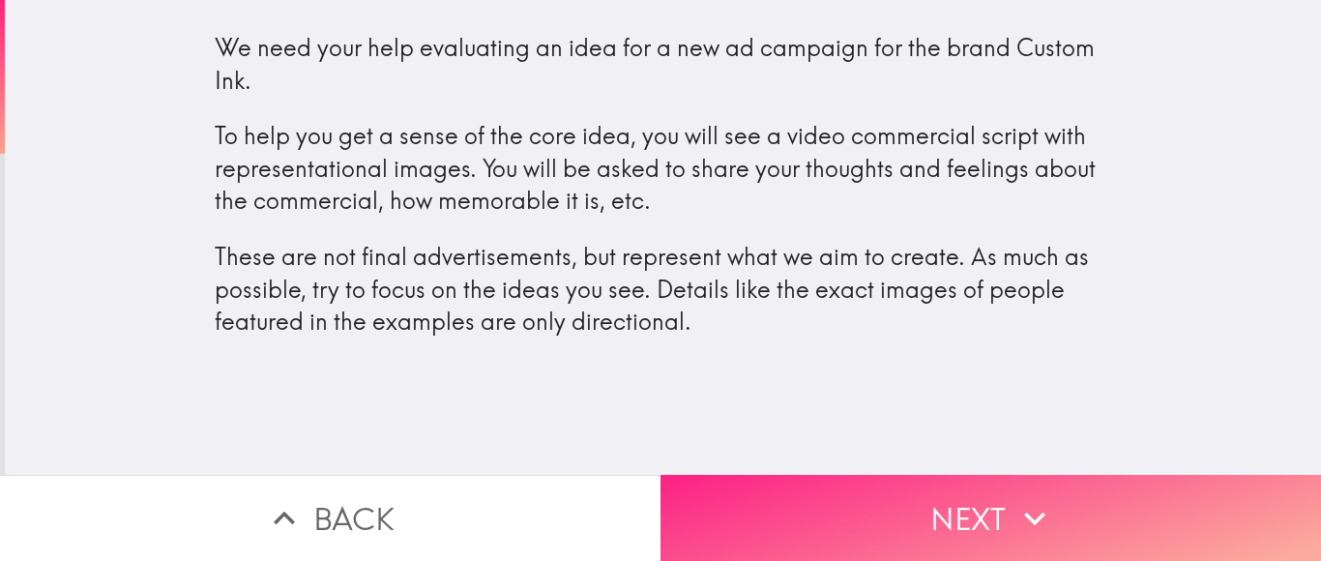
click at [767, 516] on button "Next" at bounding box center [991, 518] width 661 height 86
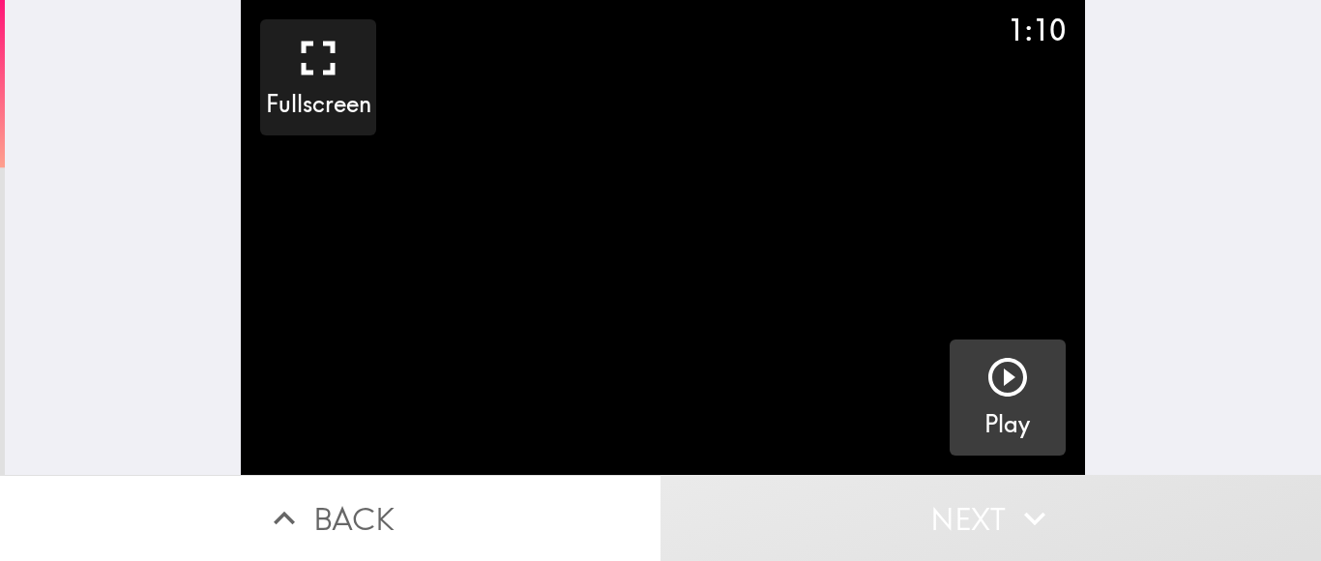
click at [992, 379] on icon "button" at bounding box center [1008, 377] width 39 height 39
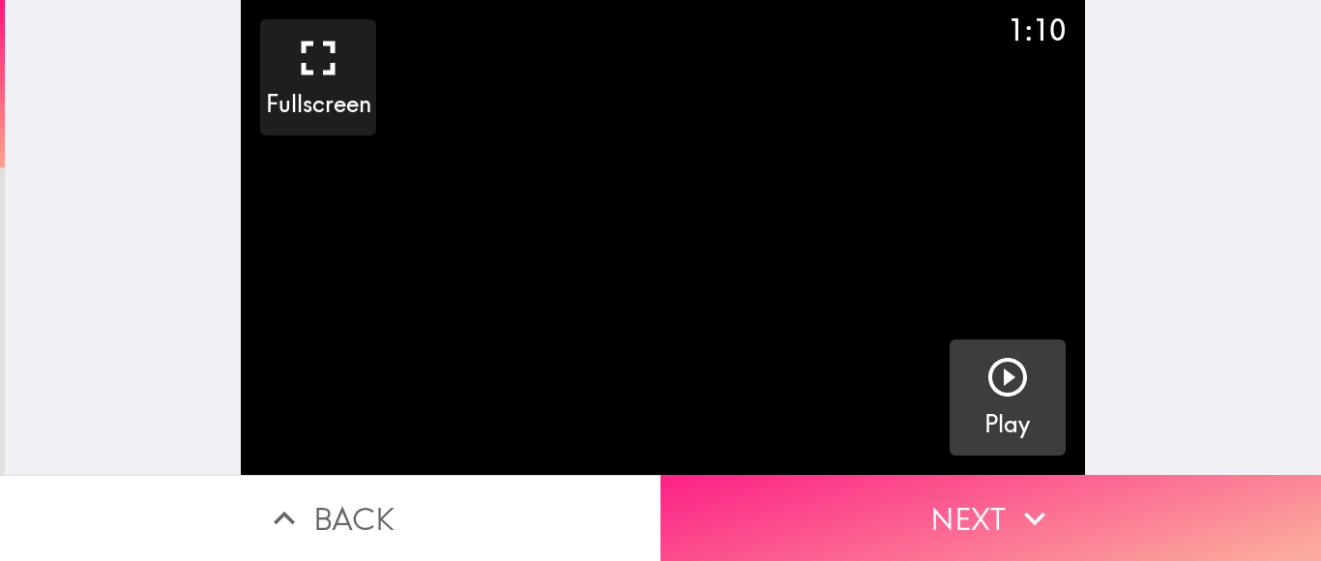
click at [846, 499] on button "Next" at bounding box center [991, 518] width 661 height 86
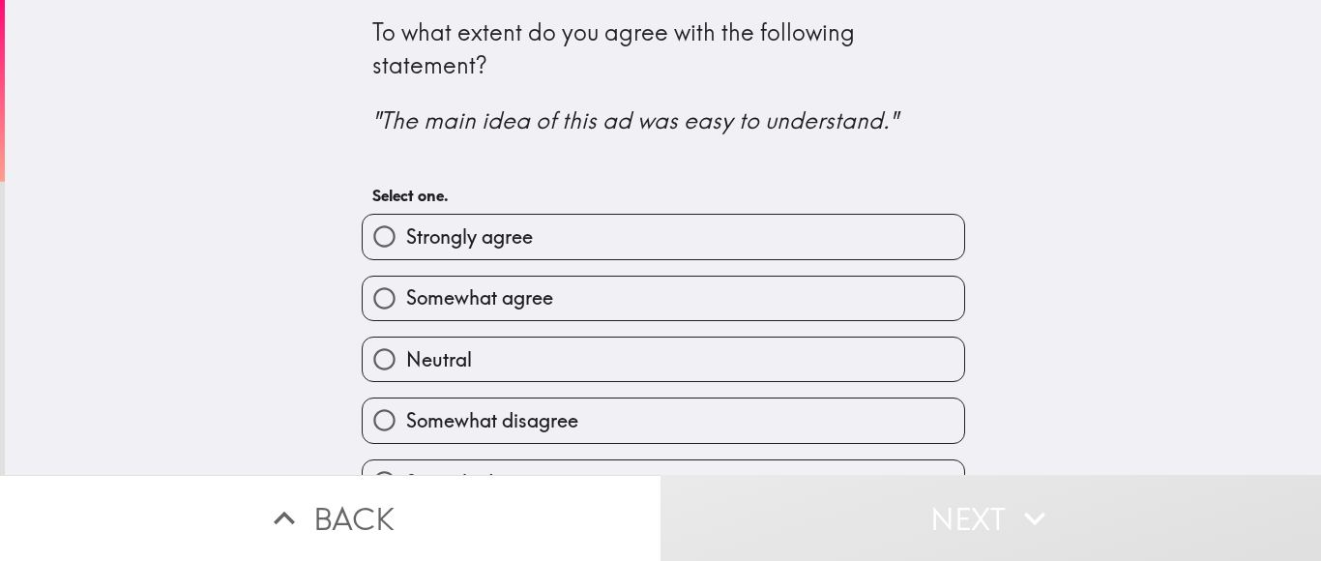
click at [554, 237] on label "Strongly agree" at bounding box center [664, 237] width 602 height 44
click at [406, 237] on input "Strongly agree" at bounding box center [385, 237] width 44 height 44
radio input "true"
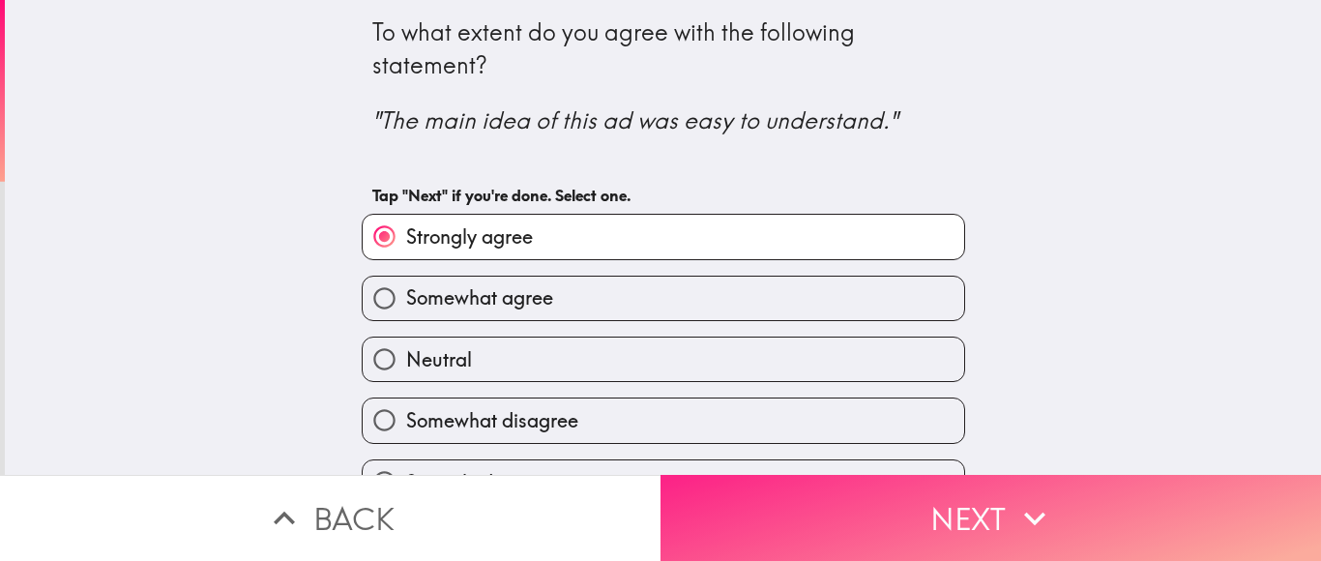
click at [753, 515] on button "Next" at bounding box center [991, 518] width 661 height 86
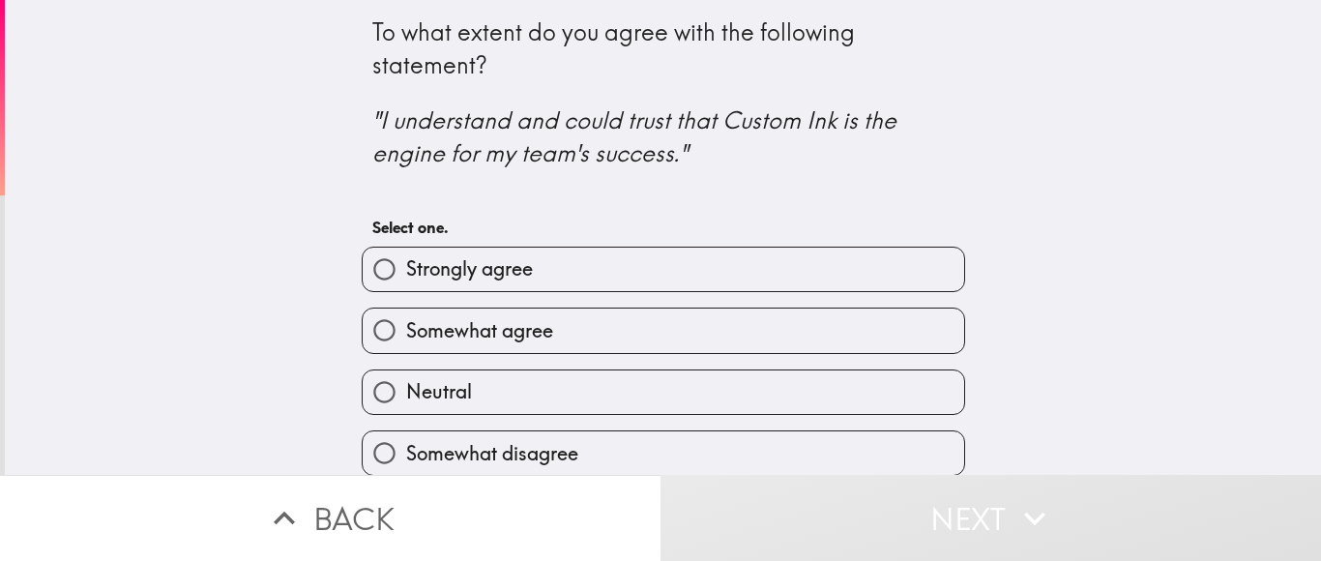
click at [676, 267] on label "Strongly agree" at bounding box center [664, 270] width 602 height 44
click at [406, 267] on input "Strongly agree" at bounding box center [385, 270] width 44 height 44
radio input "true"
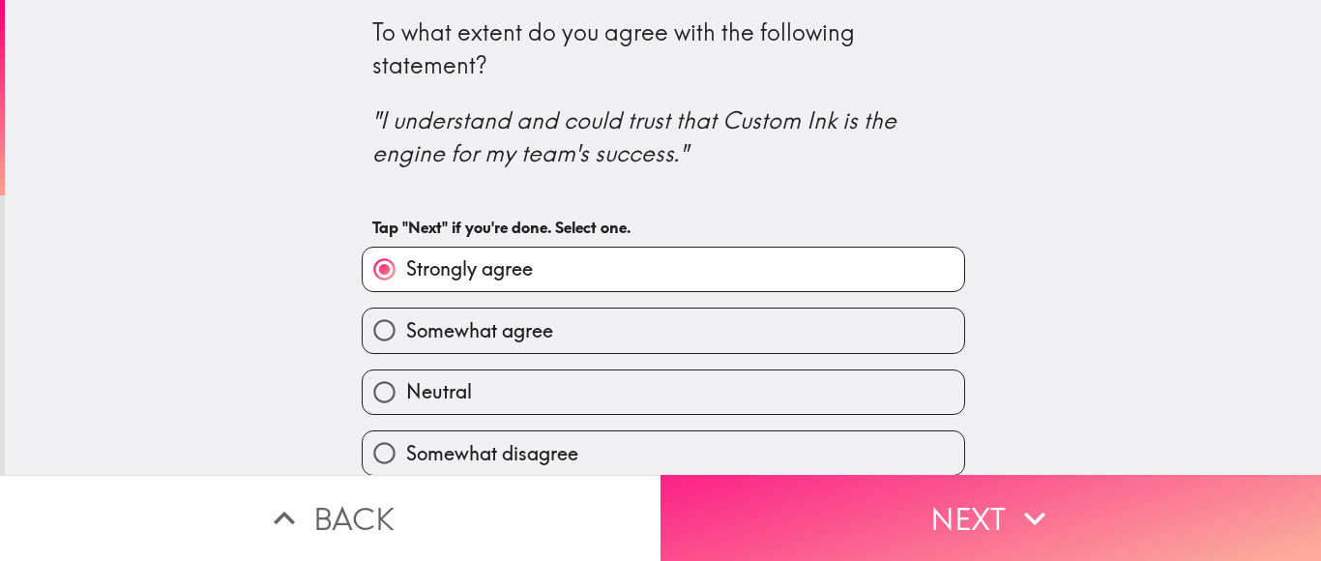
click at [801, 483] on button "Next" at bounding box center [991, 518] width 661 height 86
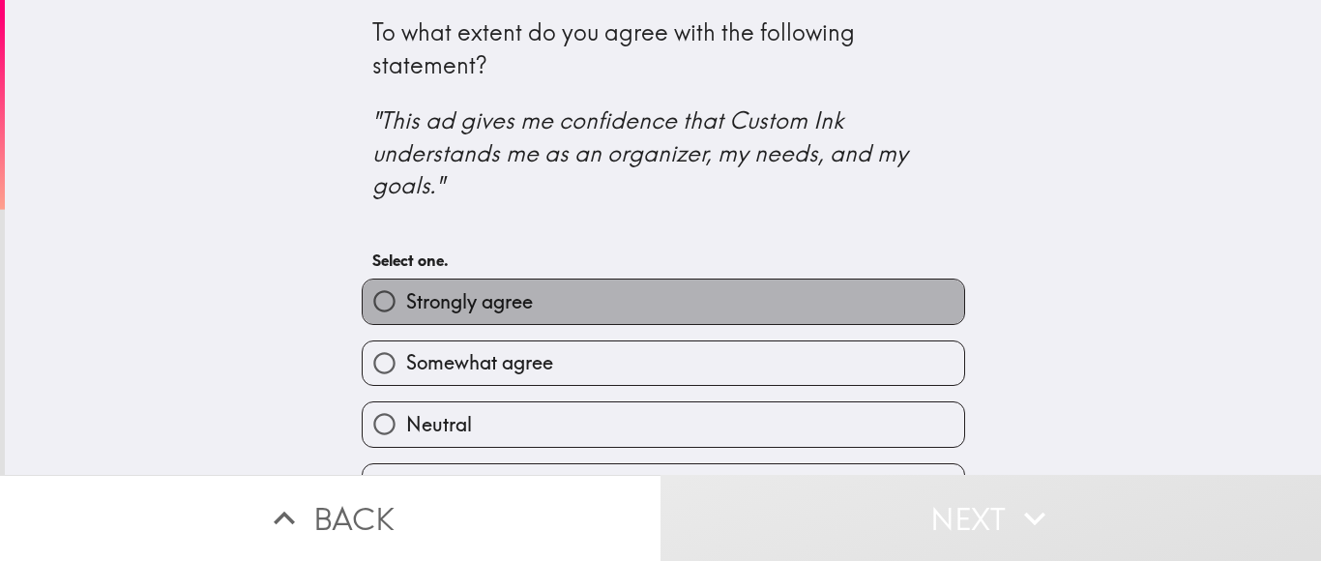
click at [701, 303] on label "Strongly agree" at bounding box center [664, 302] width 602 height 44
click at [406, 303] on input "Strongly agree" at bounding box center [385, 302] width 44 height 44
radio input "true"
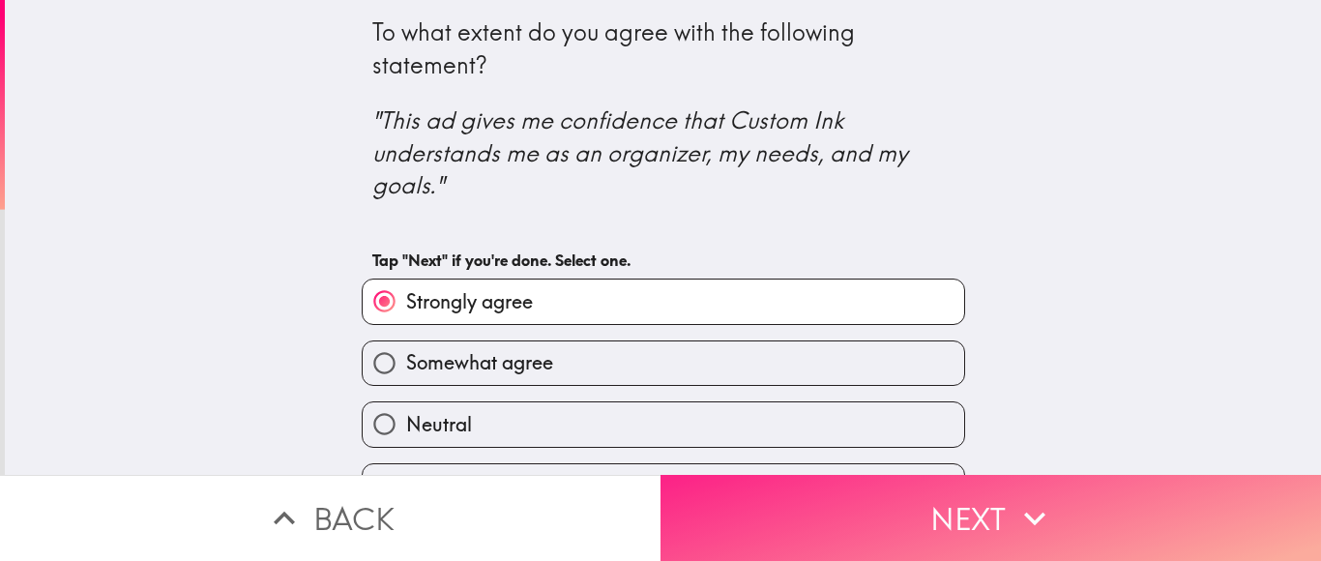
click at [796, 479] on button "Next" at bounding box center [991, 518] width 661 height 86
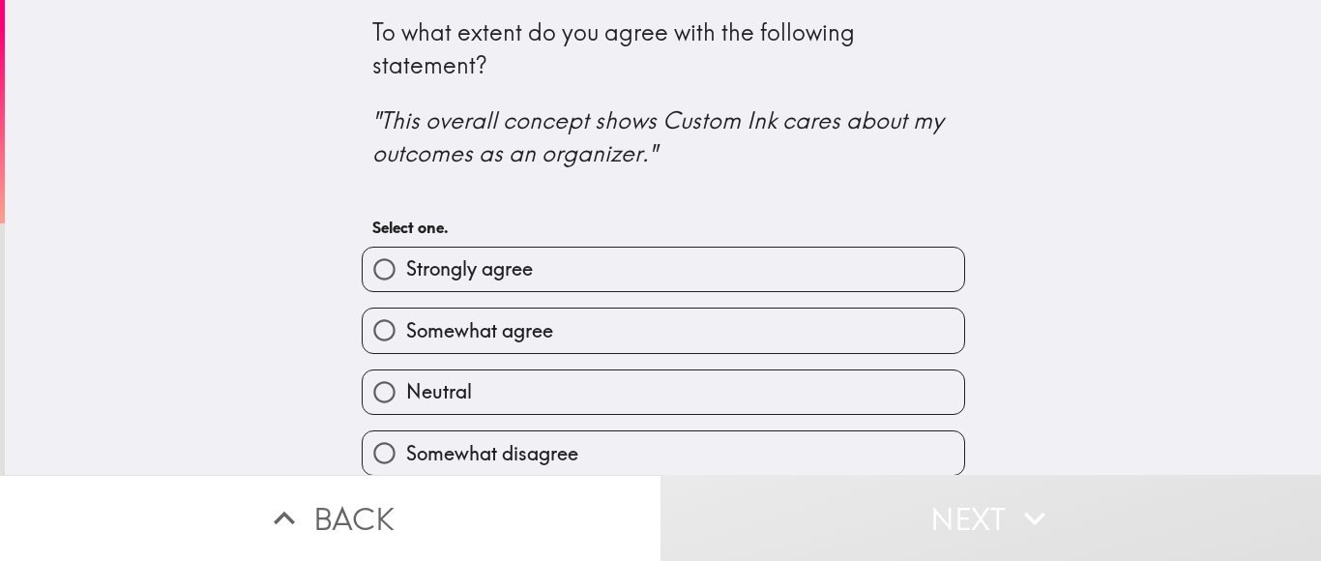
click at [703, 281] on label "Strongly agree" at bounding box center [664, 270] width 602 height 44
click at [406, 281] on input "Strongly agree" at bounding box center [385, 270] width 44 height 44
radio input "true"
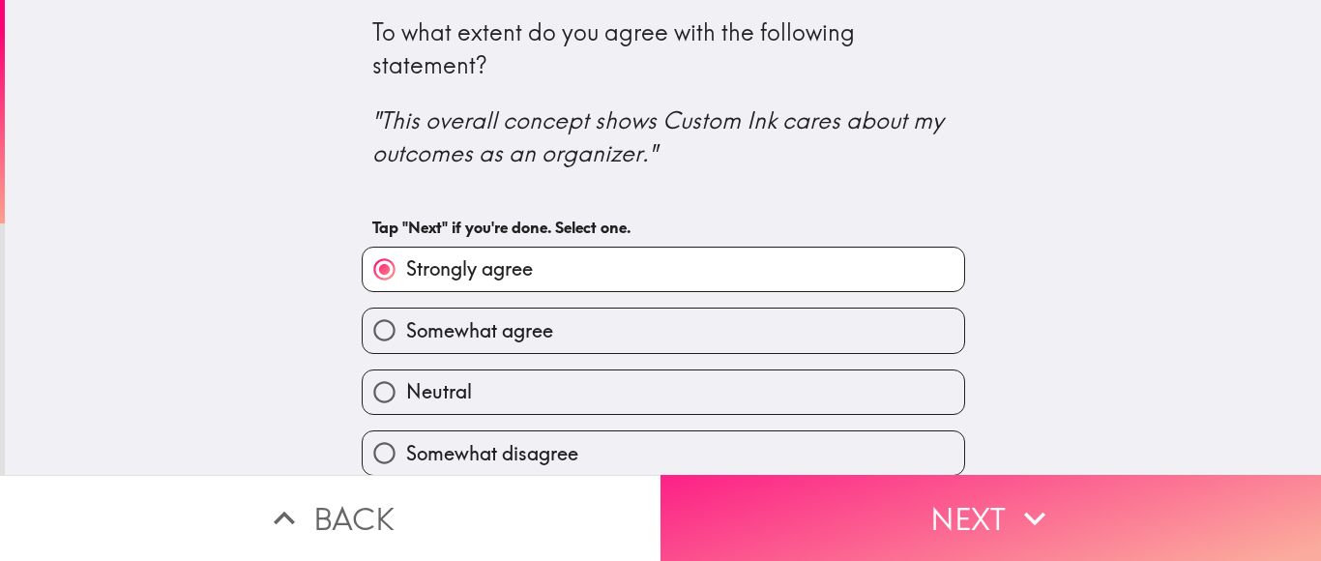
click at [814, 543] on button "Next" at bounding box center [991, 518] width 661 height 86
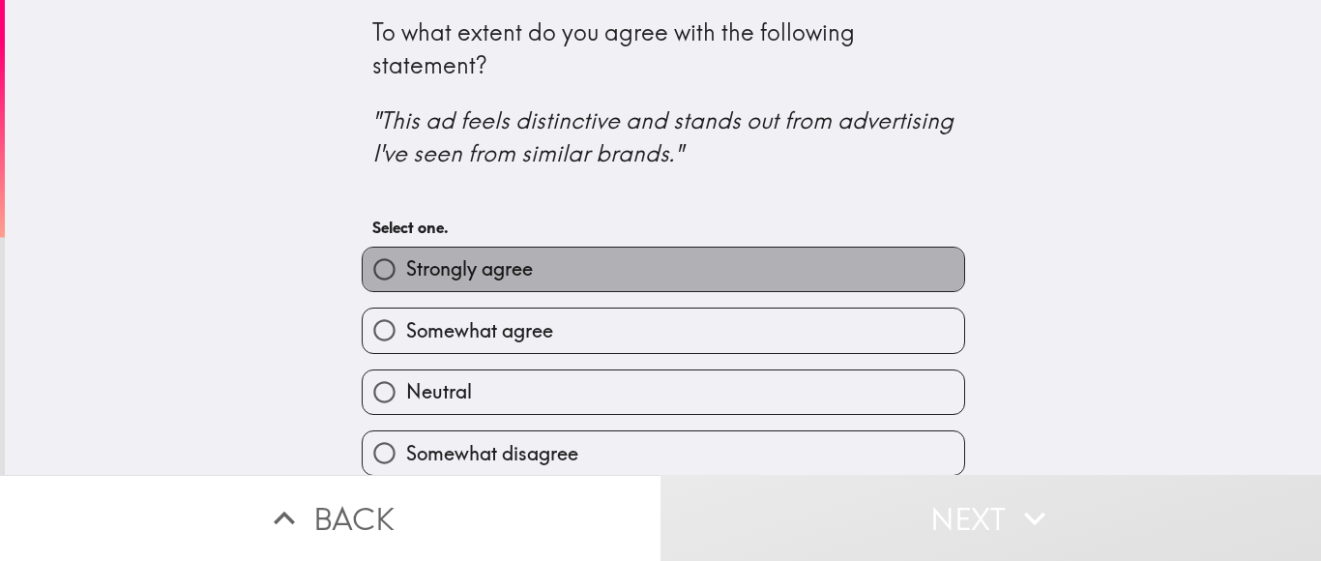
click at [570, 272] on label "Strongly agree" at bounding box center [664, 270] width 602 height 44
click at [406, 272] on input "Strongly agree" at bounding box center [385, 270] width 44 height 44
radio input "true"
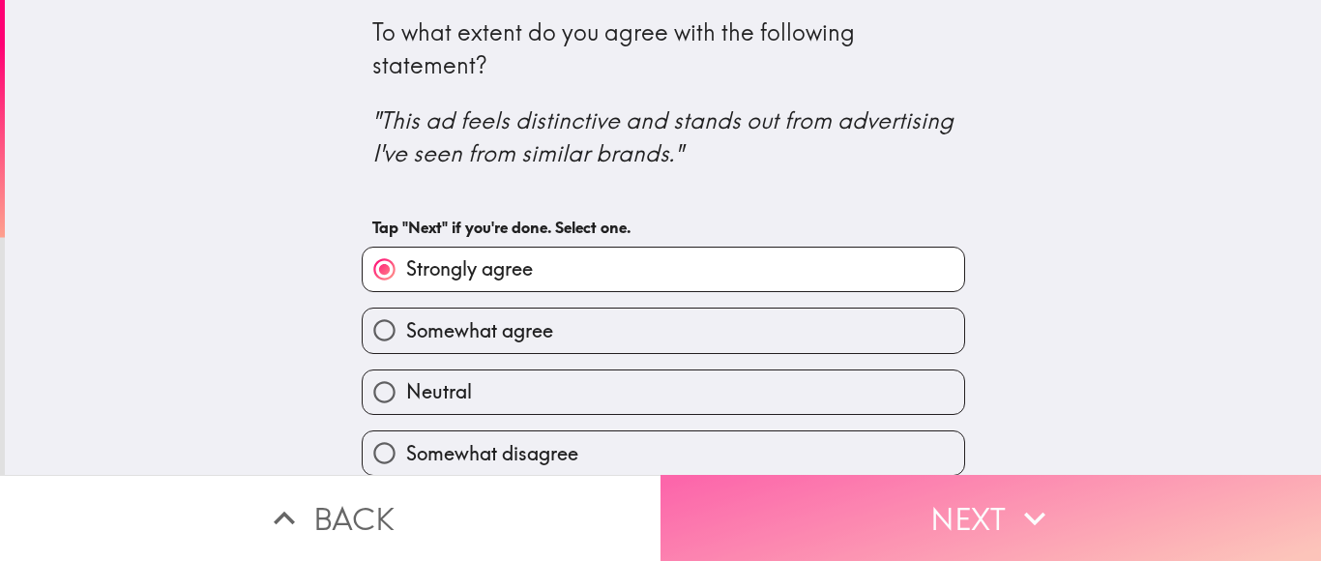
click at [827, 521] on button "Next" at bounding box center [991, 518] width 661 height 86
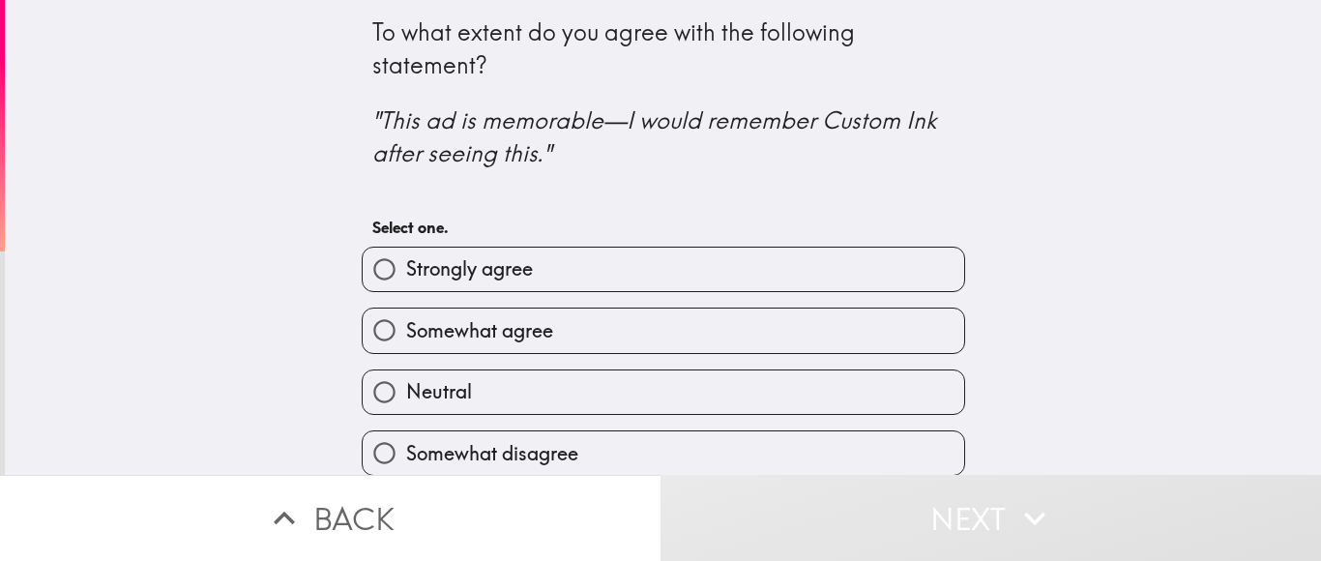
click at [670, 263] on label "Strongly agree" at bounding box center [664, 270] width 602 height 44
click at [406, 263] on input "Strongly agree" at bounding box center [385, 270] width 44 height 44
radio input "true"
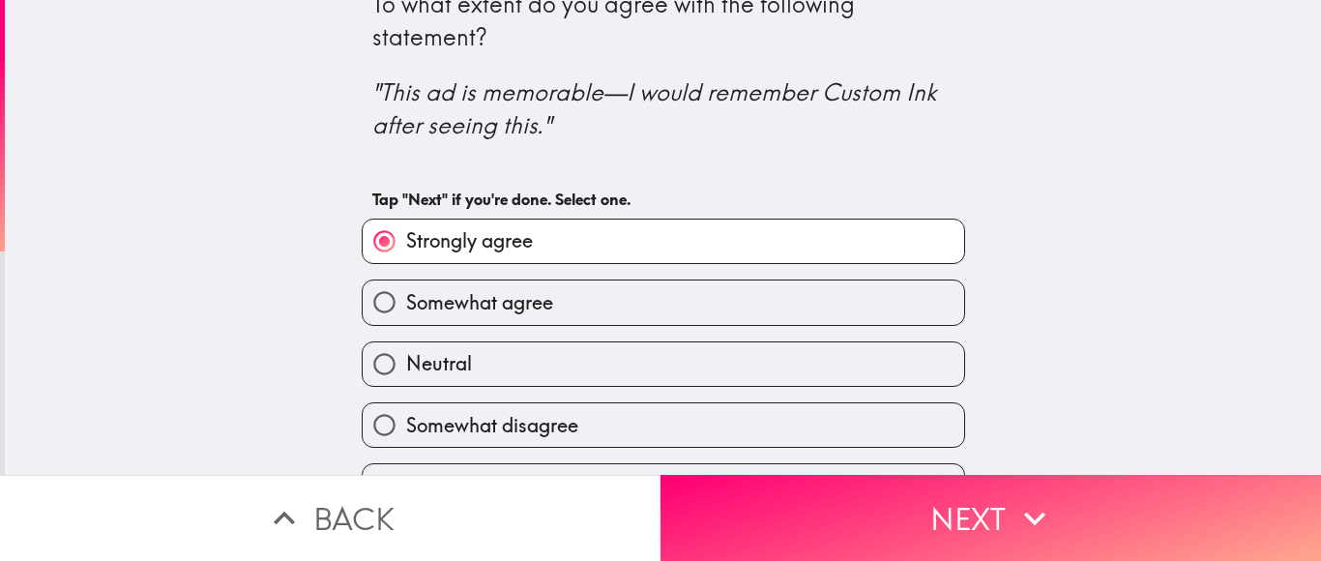
scroll to position [63, 0]
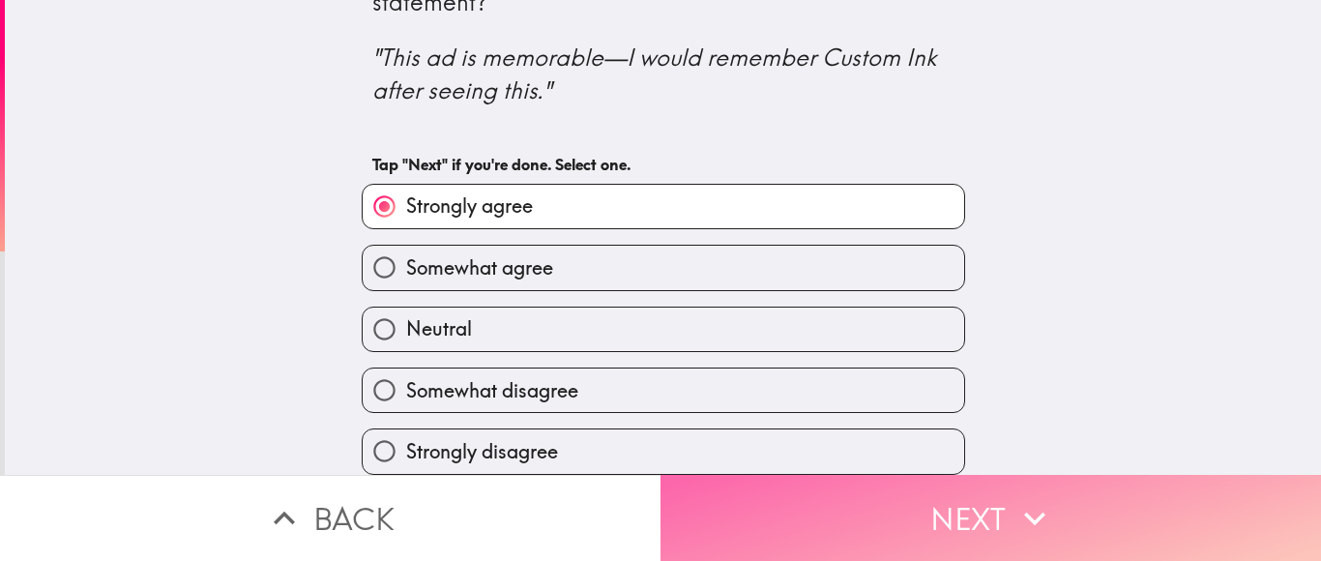
click at [759, 517] on button "Next" at bounding box center [991, 518] width 661 height 86
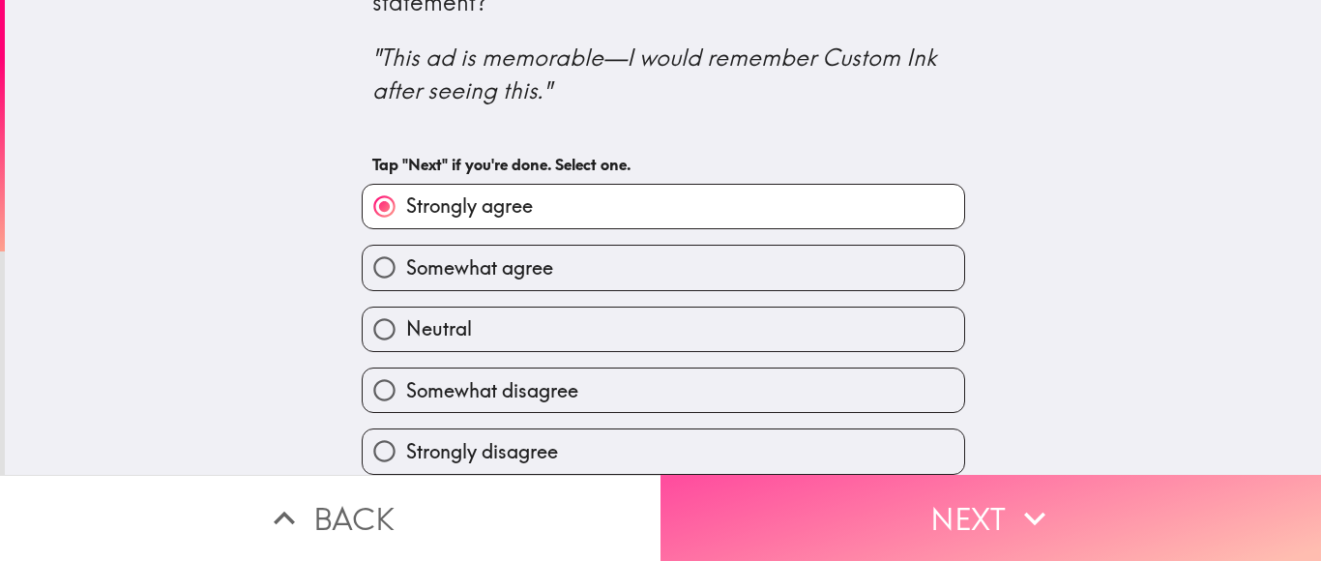
scroll to position [0, 0]
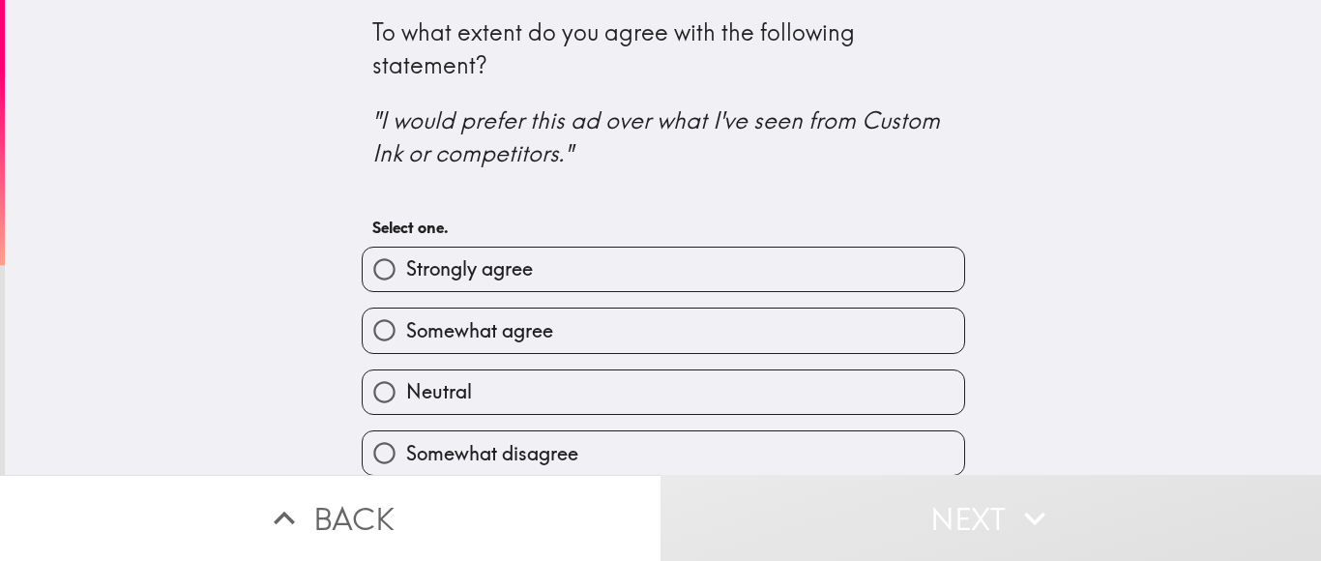
click at [615, 301] on div "Somewhat agree" at bounding box center [655, 322] width 619 height 61
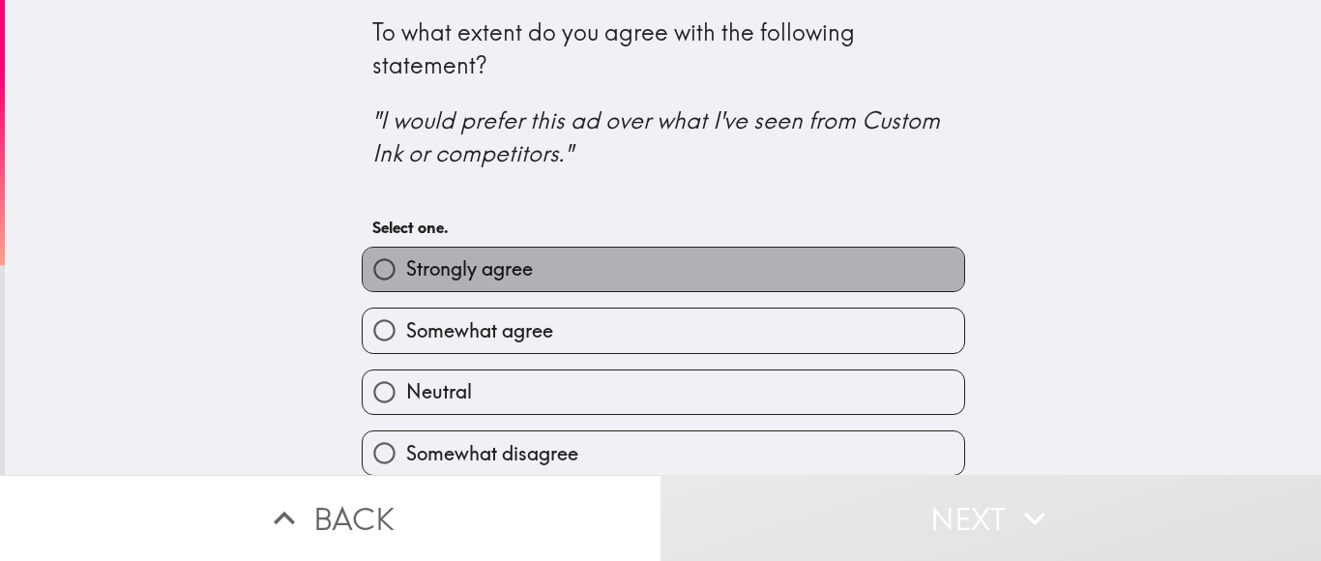
click at [630, 272] on label "Strongly agree" at bounding box center [664, 270] width 602 height 44
click at [406, 272] on input "Strongly agree" at bounding box center [385, 270] width 44 height 44
radio input "true"
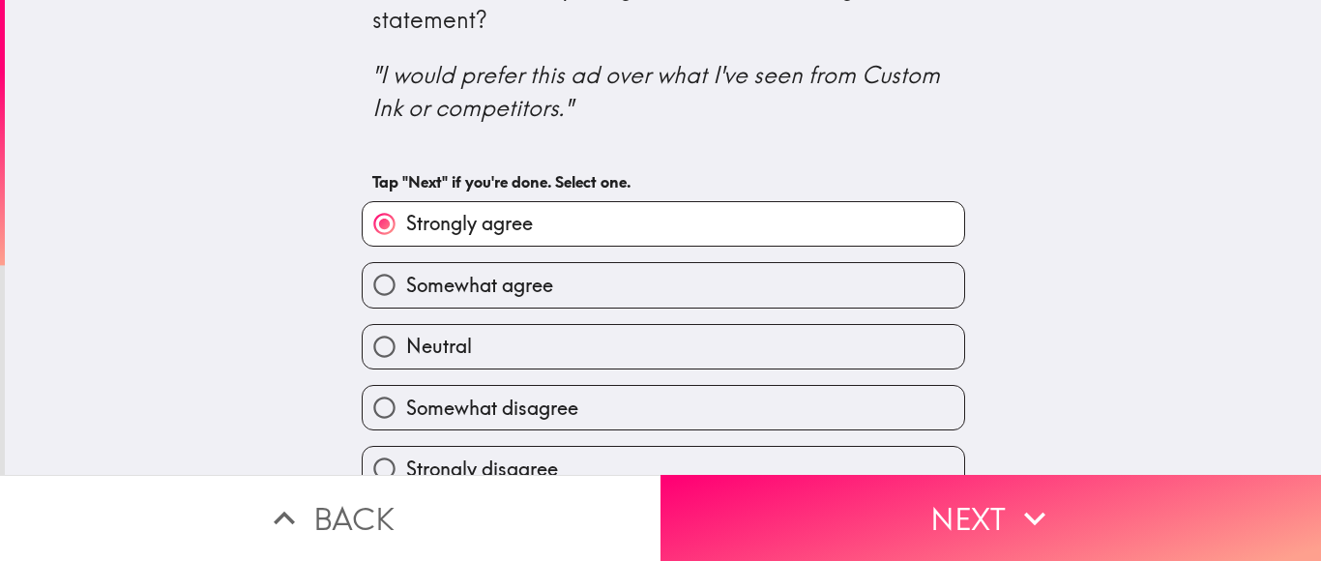
scroll to position [63, 0]
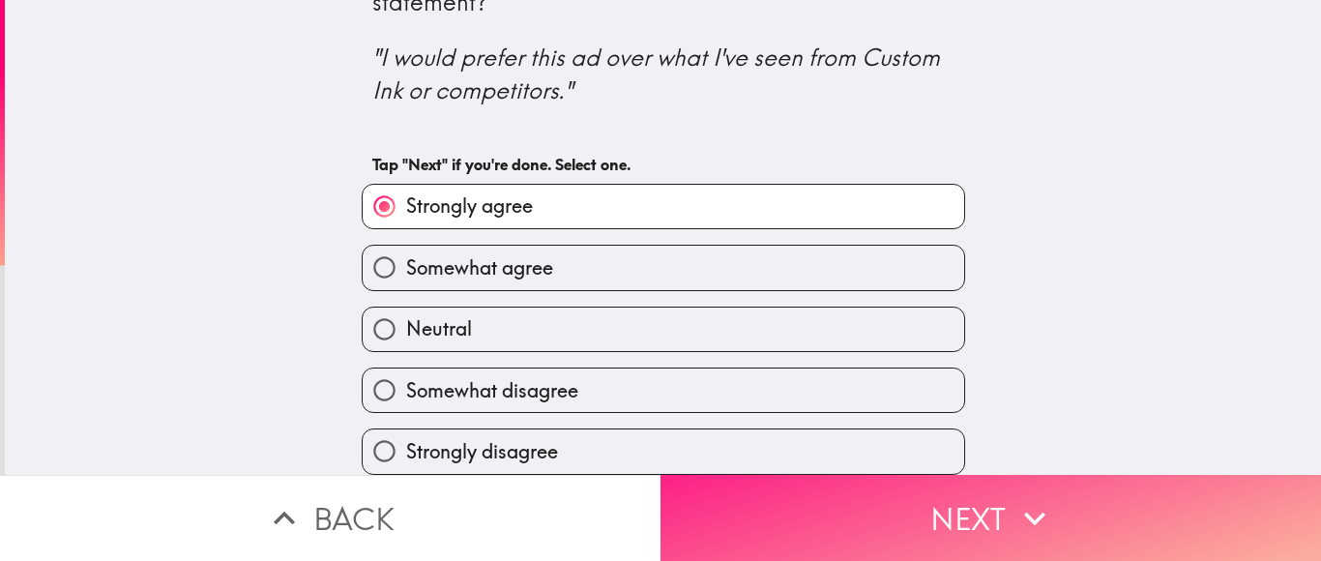
click at [823, 517] on button "Next" at bounding box center [991, 518] width 661 height 86
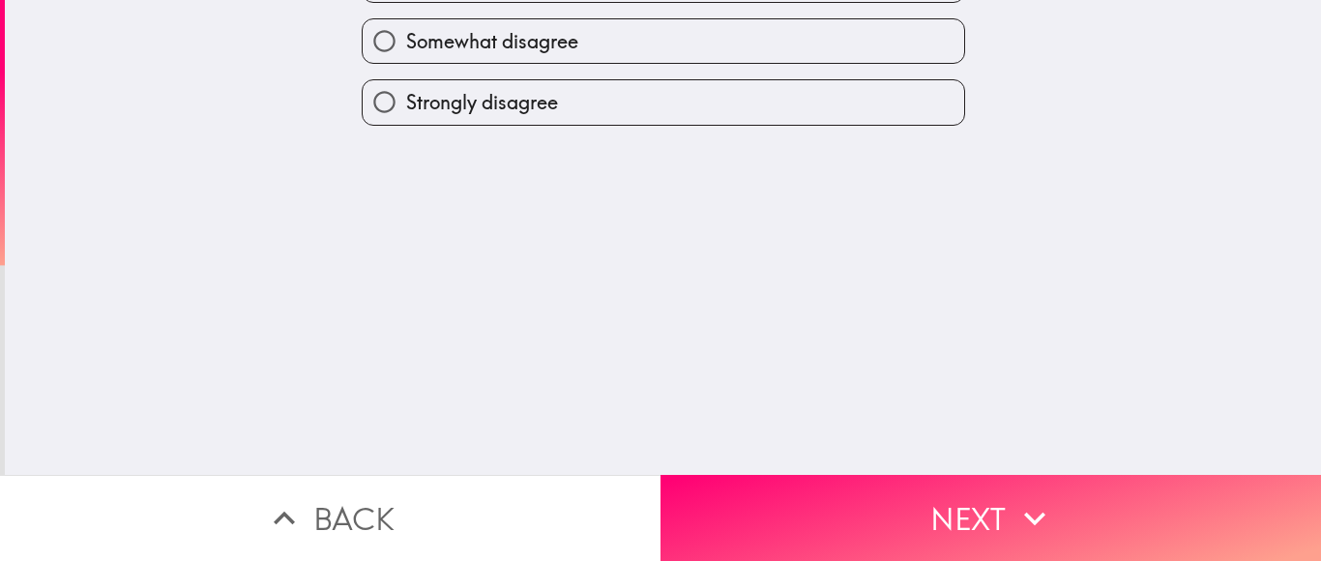
scroll to position [0, 0]
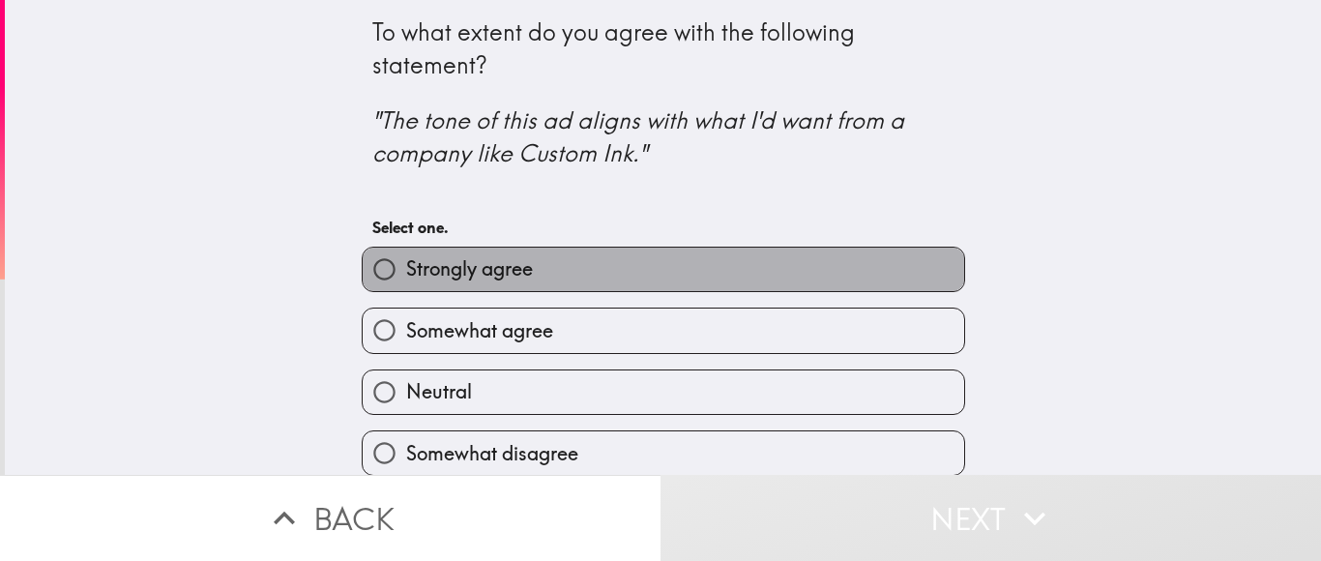
click at [646, 261] on label "Strongly agree" at bounding box center [664, 270] width 602 height 44
click at [406, 261] on input "Strongly agree" at bounding box center [385, 270] width 44 height 44
radio input "true"
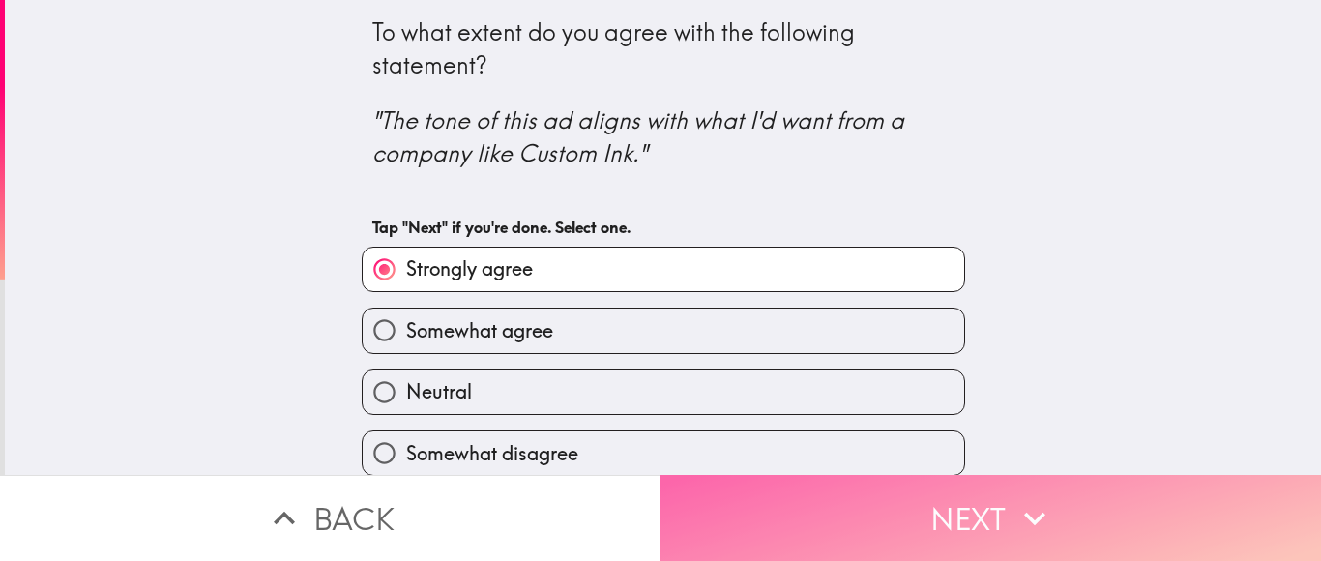
click at [857, 553] on button "Next" at bounding box center [991, 518] width 661 height 86
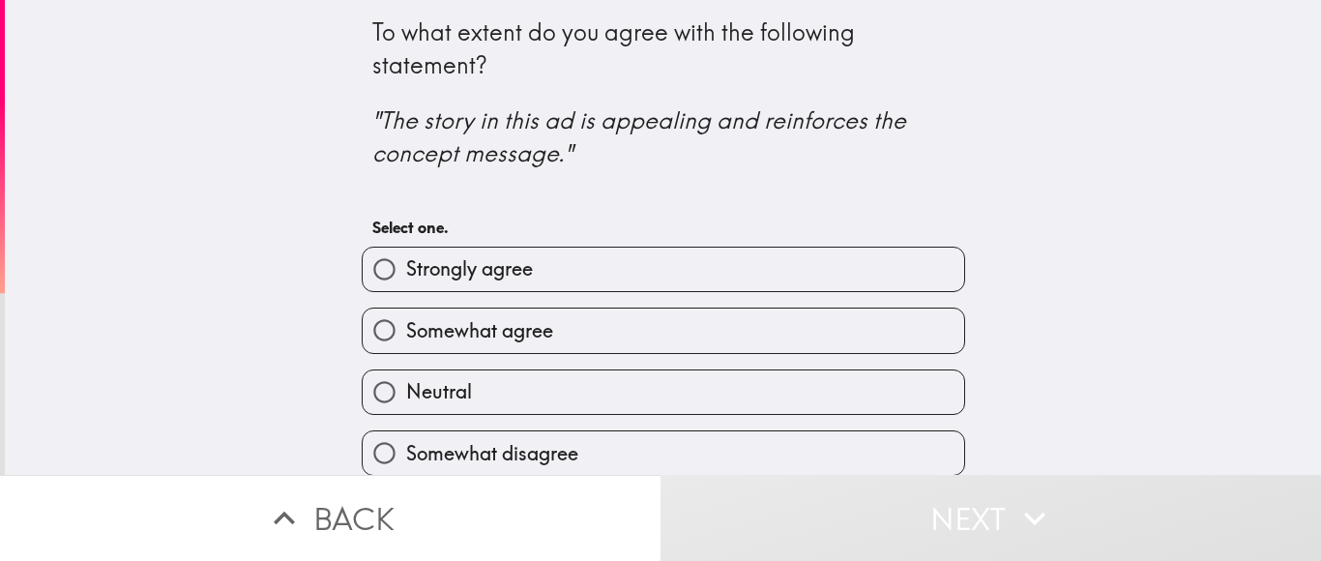
click at [523, 264] on span "Strongly agree" at bounding box center [469, 268] width 127 height 27
click at [406, 264] on input "Strongly agree" at bounding box center [385, 270] width 44 height 44
radio input "true"
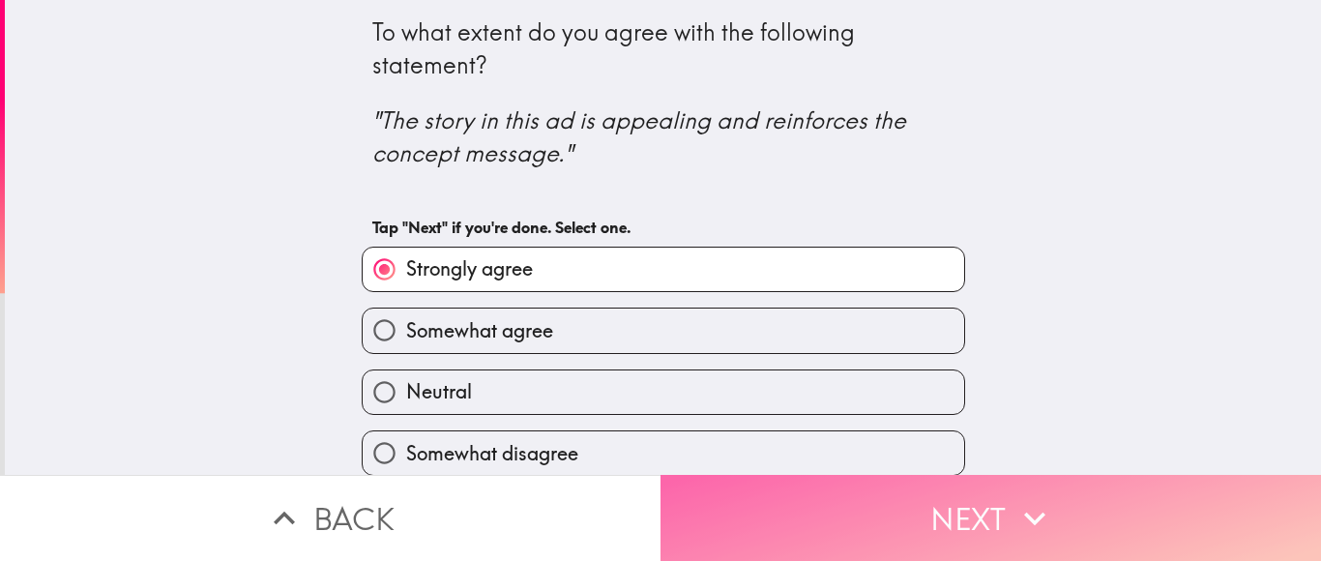
click at [689, 520] on button "Next" at bounding box center [991, 518] width 661 height 86
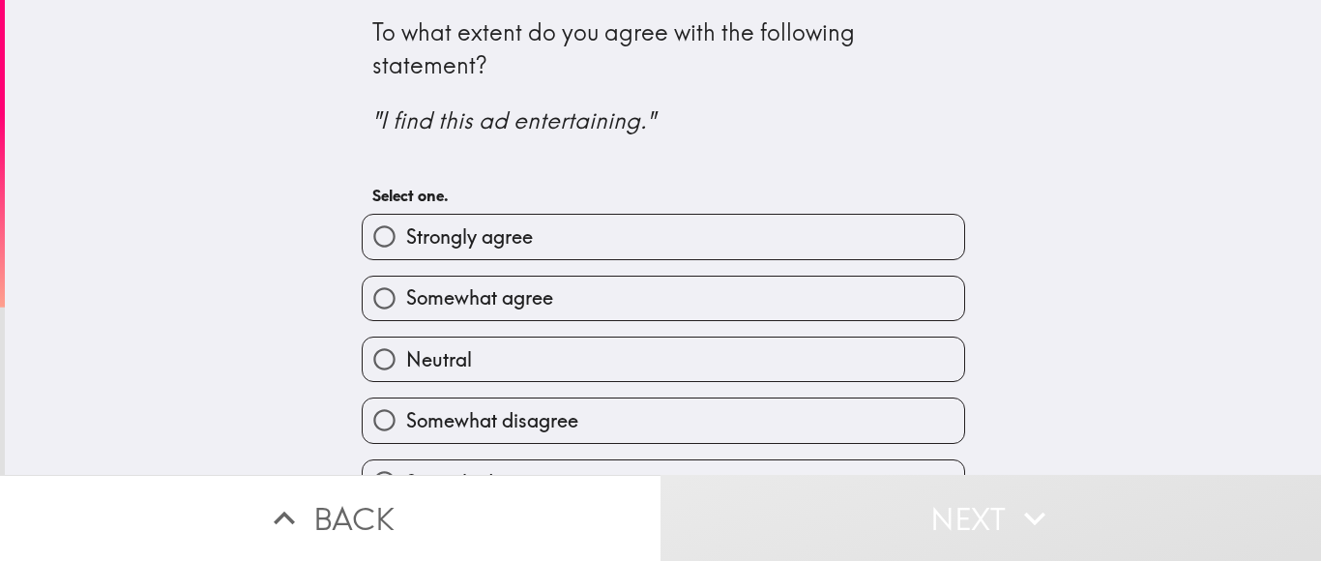
click at [646, 235] on label "Strongly agree" at bounding box center [664, 237] width 602 height 44
click at [406, 235] on input "Strongly agree" at bounding box center [385, 237] width 44 height 44
radio input "true"
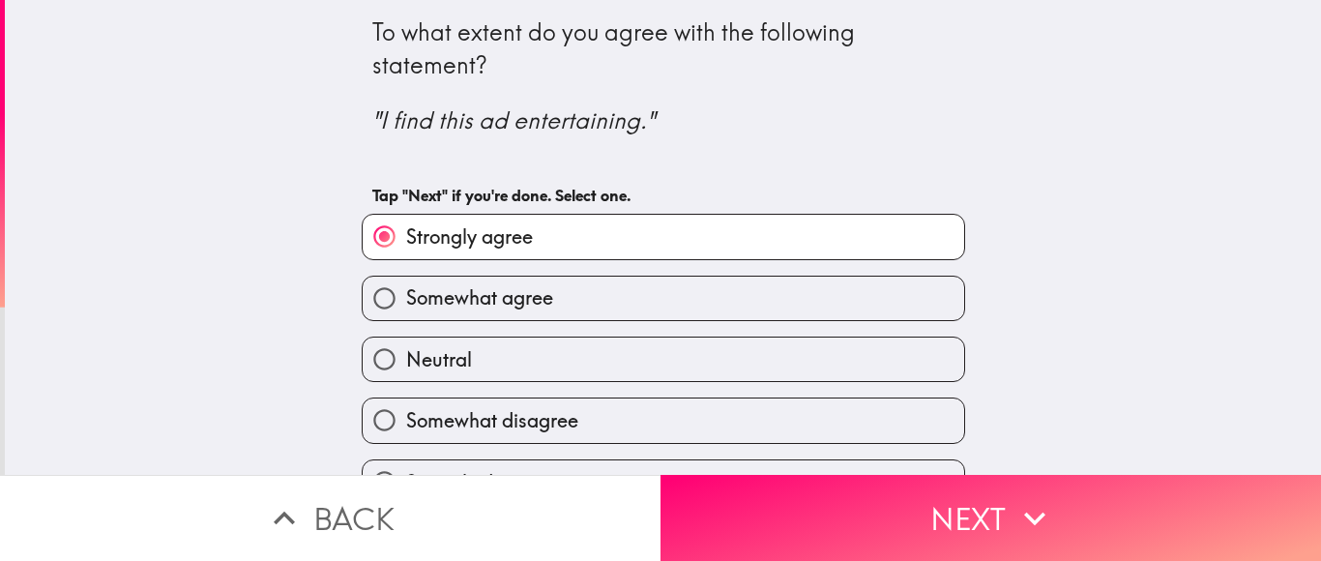
scroll to position [30, 0]
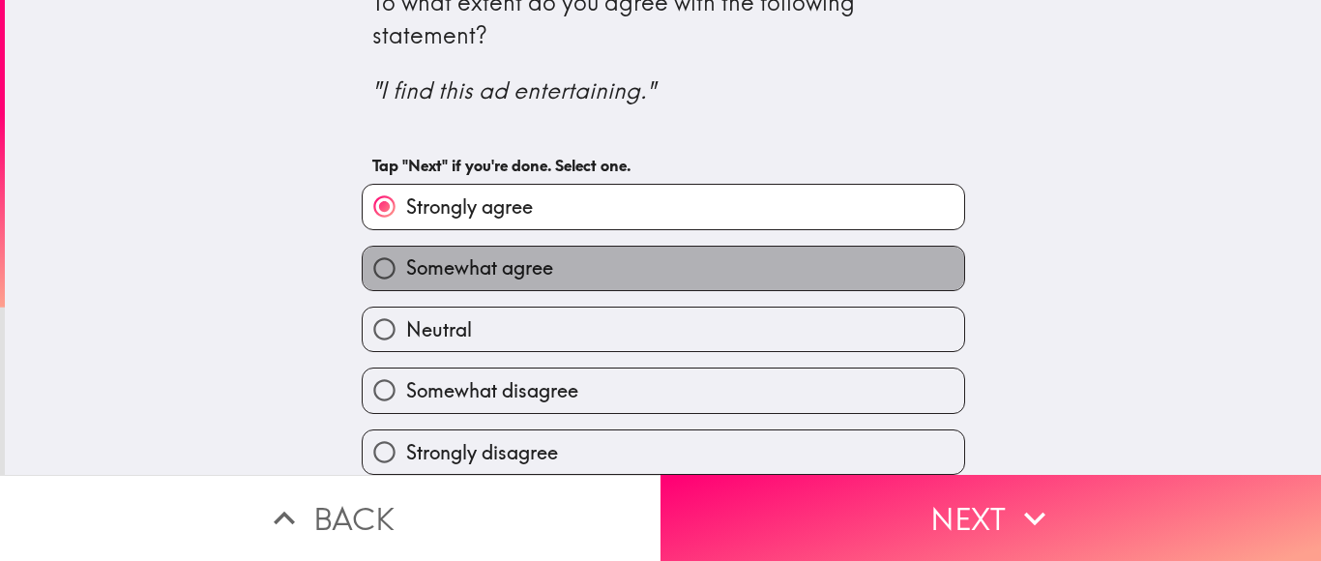
drag, startPoint x: 665, startPoint y: 269, endPoint x: 781, endPoint y: 472, distance: 233.5
click at [667, 271] on label "Somewhat agree" at bounding box center [664, 269] width 602 height 44
click at [406, 271] on input "Somewhat agree" at bounding box center [385, 269] width 44 height 44
radio input "true"
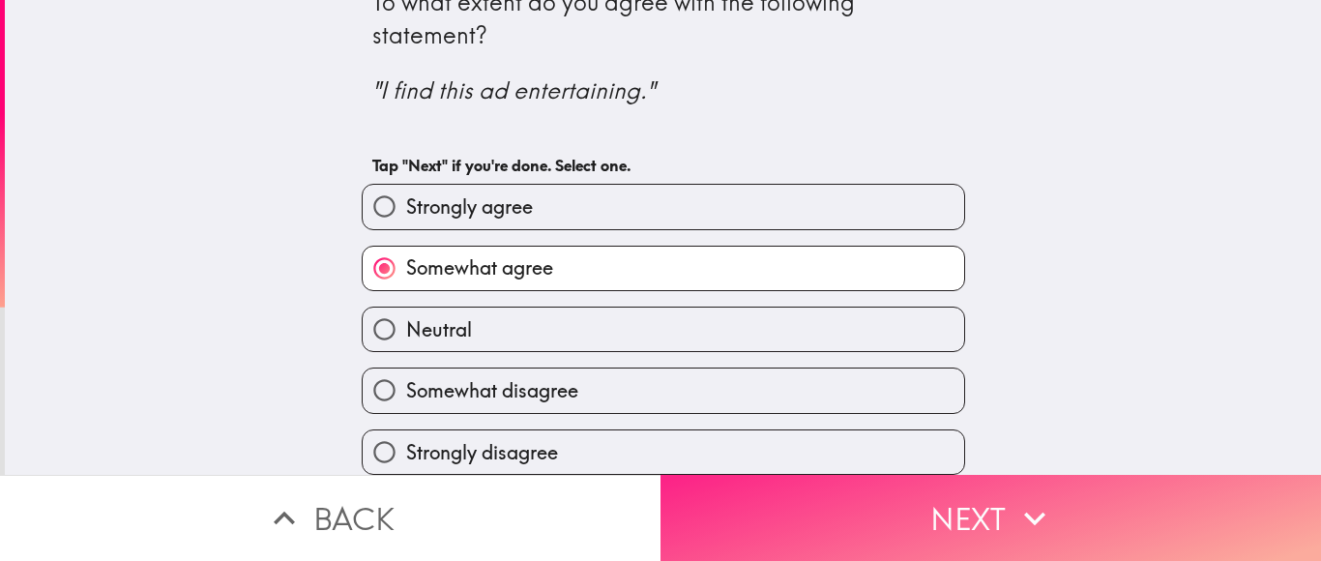
click at [800, 535] on button "Next" at bounding box center [991, 518] width 661 height 86
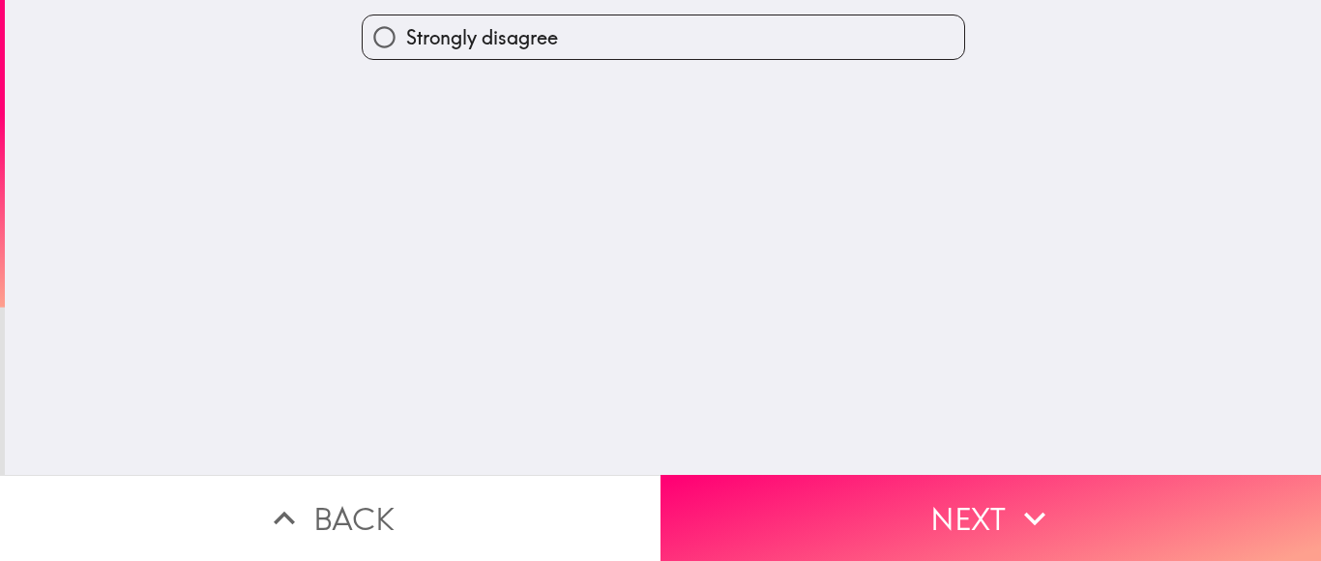
scroll to position [0, 0]
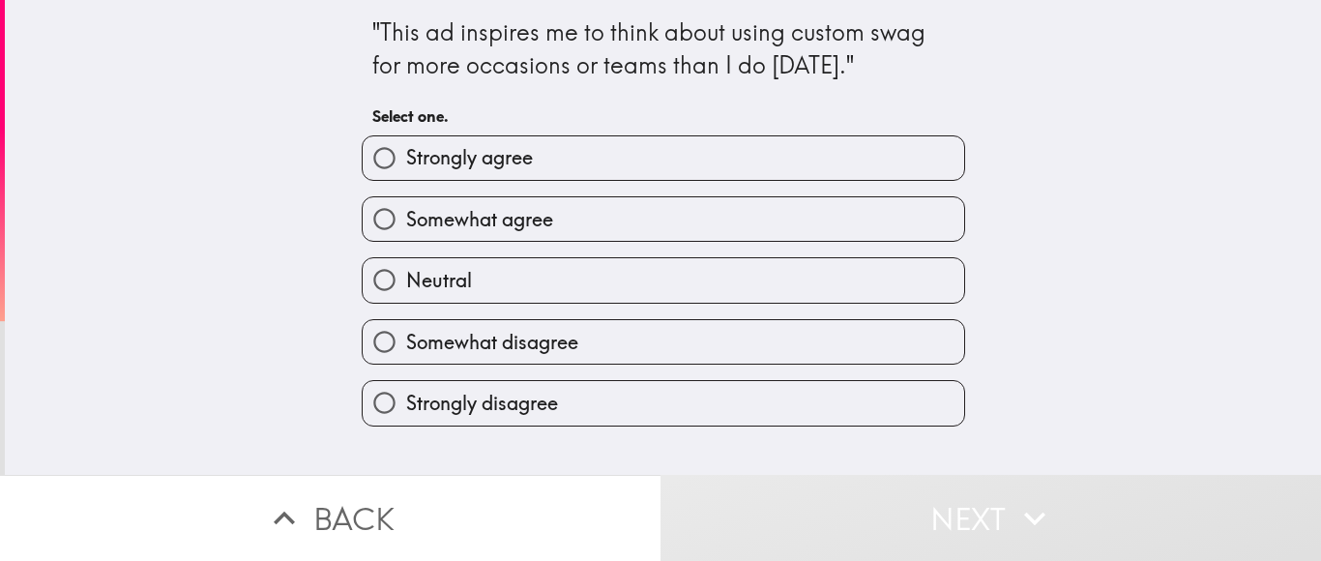
click at [616, 225] on label "Somewhat agree" at bounding box center [664, 219] width 602 height 44
click at [406, 225] on input "Somewhat agree" at bounding box center [385, 219] width 44 height 44
radio input "true"
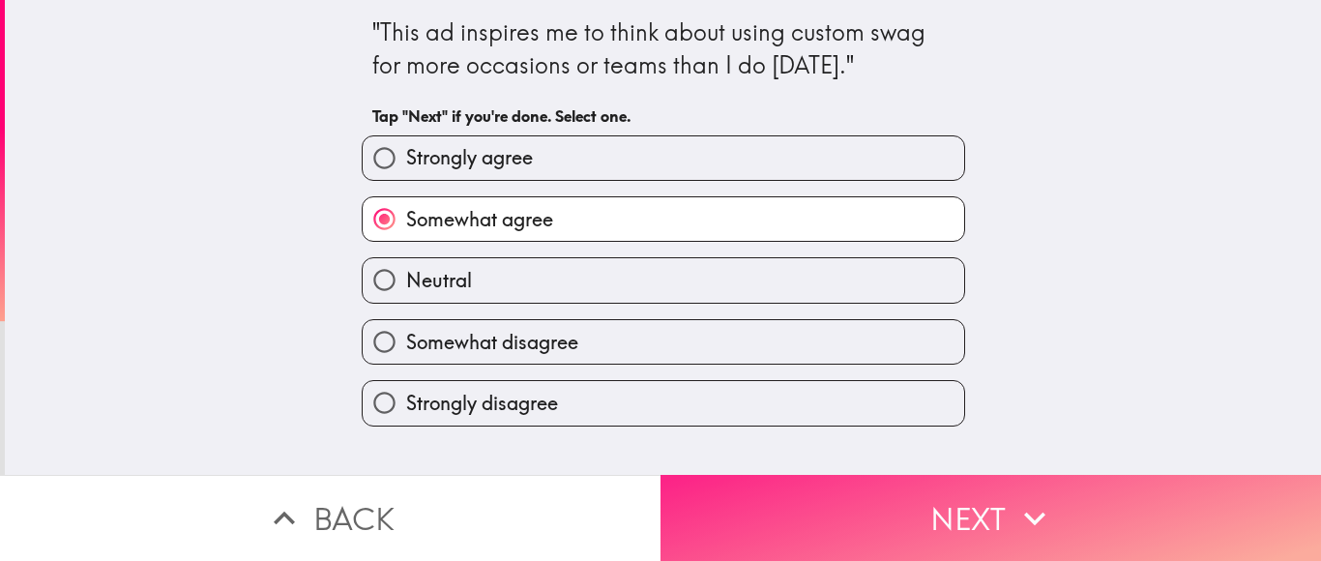
click at [806, 525] on button "Next" at bounding box center [991, 518] width 661 height 86
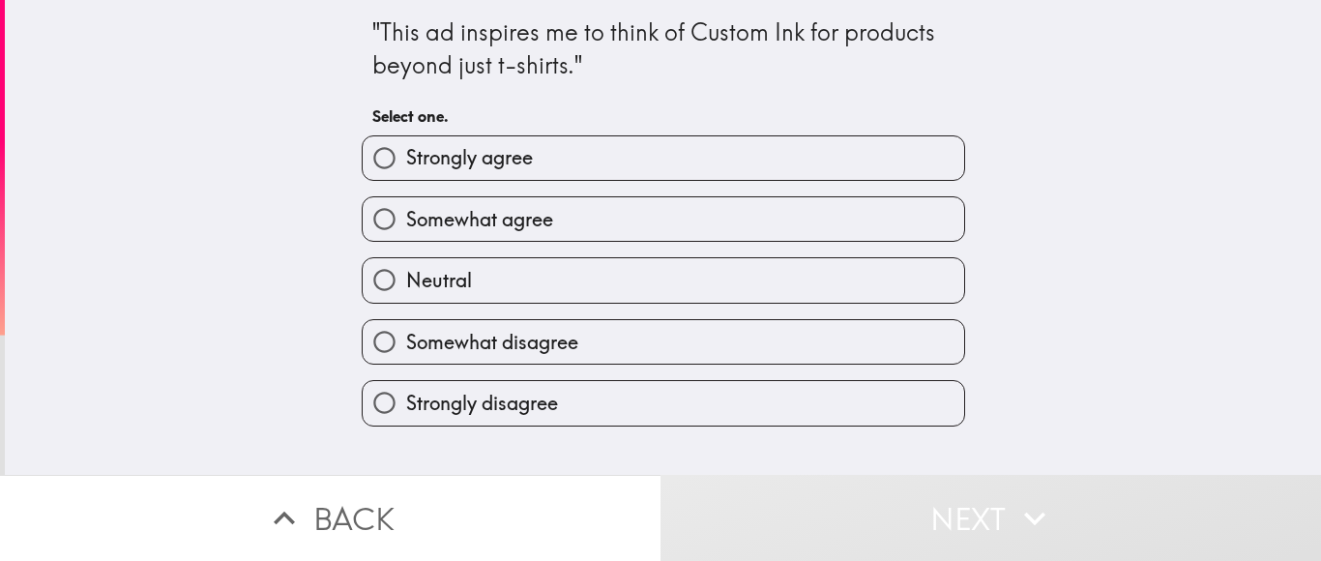
click at [662, 161] on label "Strongly agree" at bounding box center [664, 158] width 602 height 44
click at [406, 161] on input "Strongly agree" at bounding box center [385, 158] width 44 height 44
radio input "true"
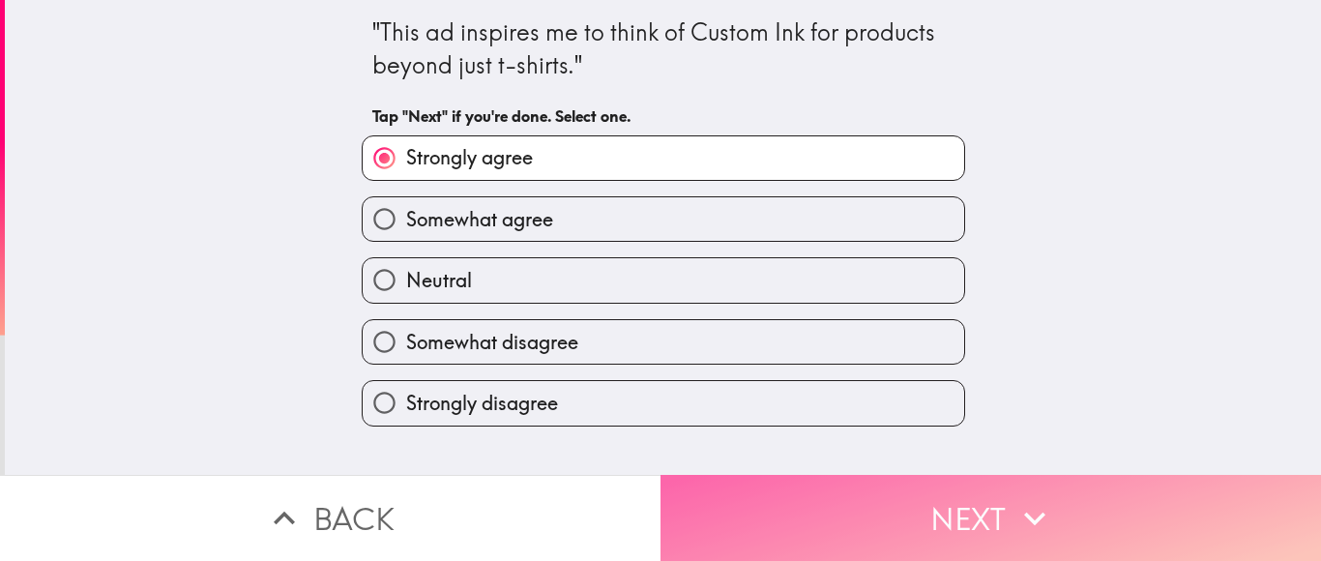
click at [865, 518] on button "Next" at bounding box center [991, 518] width 661 height 86
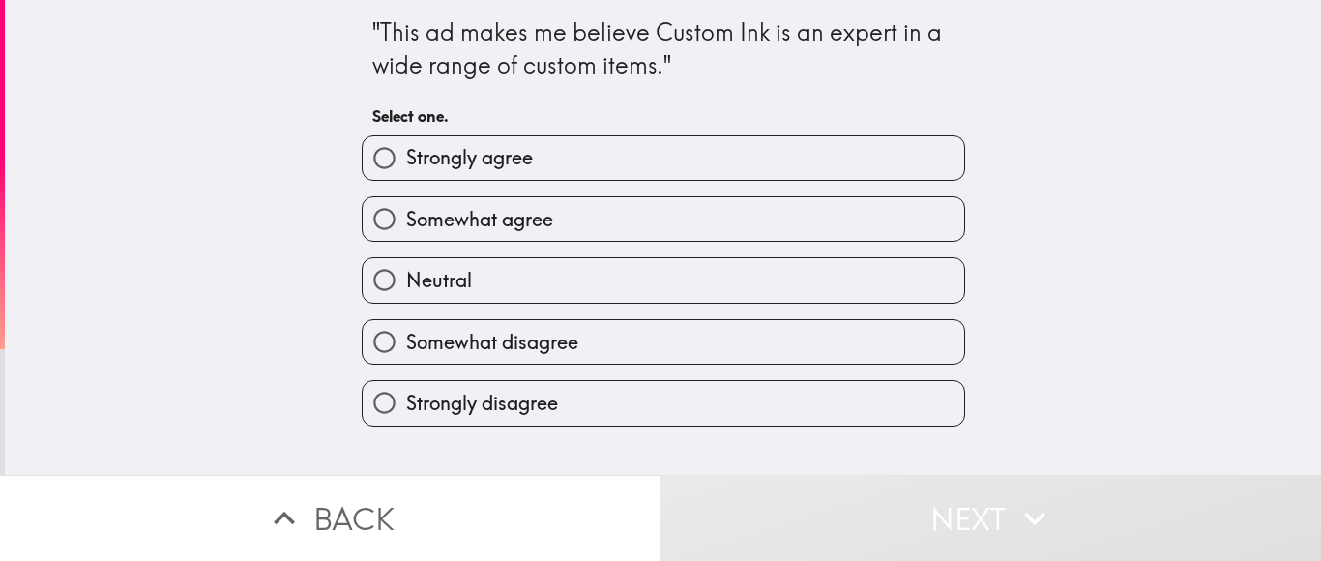
click at [887, 174] on label "Strongly agree" at bounding box center [664, 158] width 602 height 44
click at [406, 174] on input "Strongly agree" at bounding box center [385, 158] width 44 height 44
radio input "true"
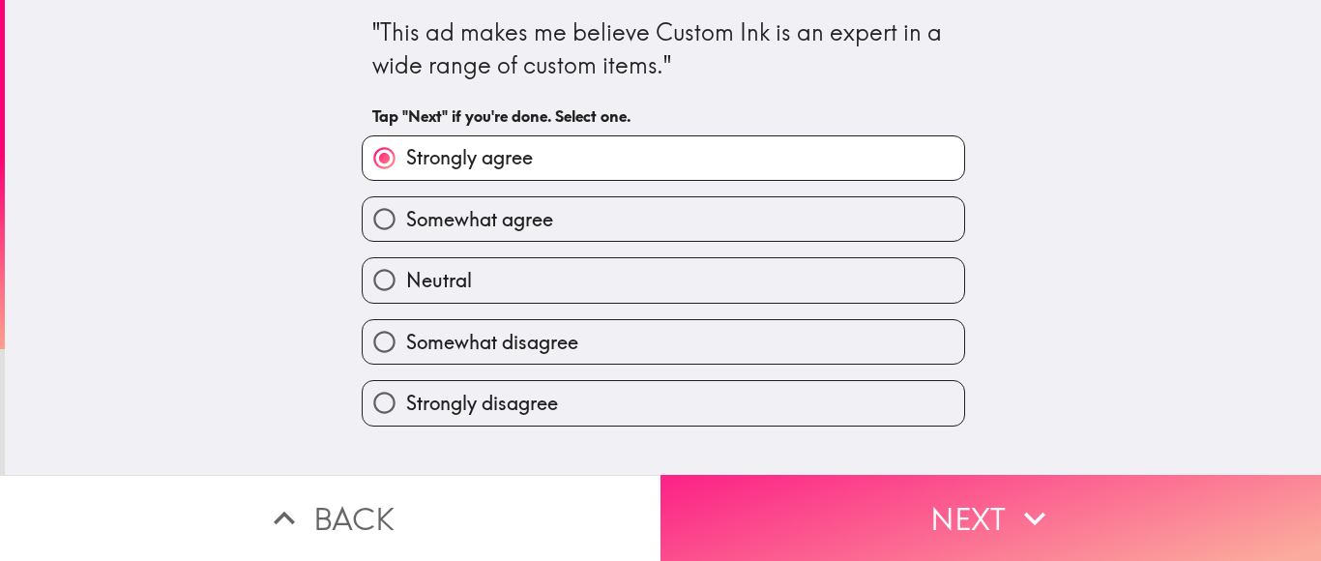
click at [908, 535] on button "Next" at bounding box center [991, 518] width 661 height 86
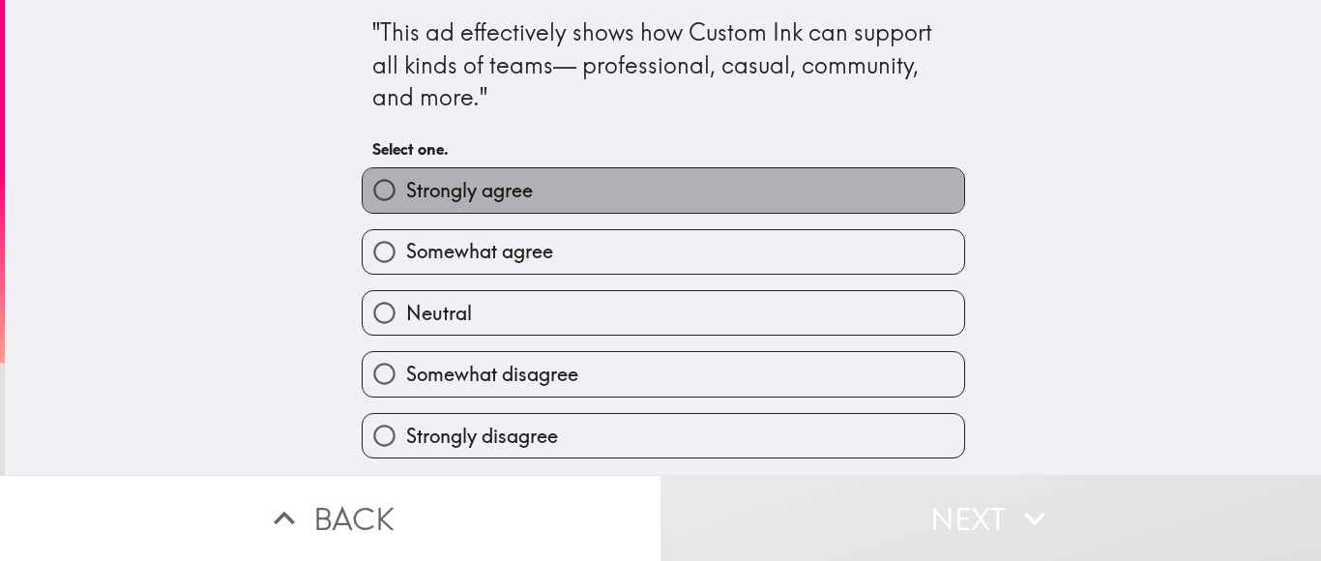
click at [626, 175] on label "Strongly agree" at bounding box center [664, 190] width 602 height 44
click at [406, 175] on input "Strongly agree" at bounding box center [385, 190] width 44 height 44
radio input "true"
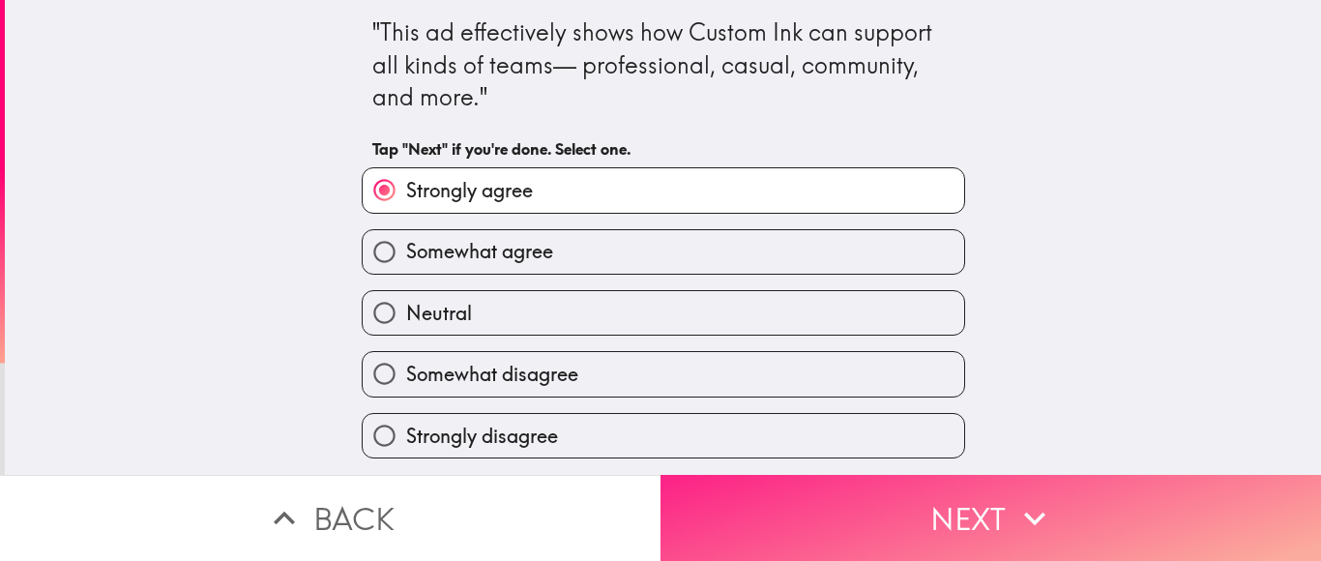
click at [934, 516] on button "Next" at bounding box center [991, 518] width 661 height 86
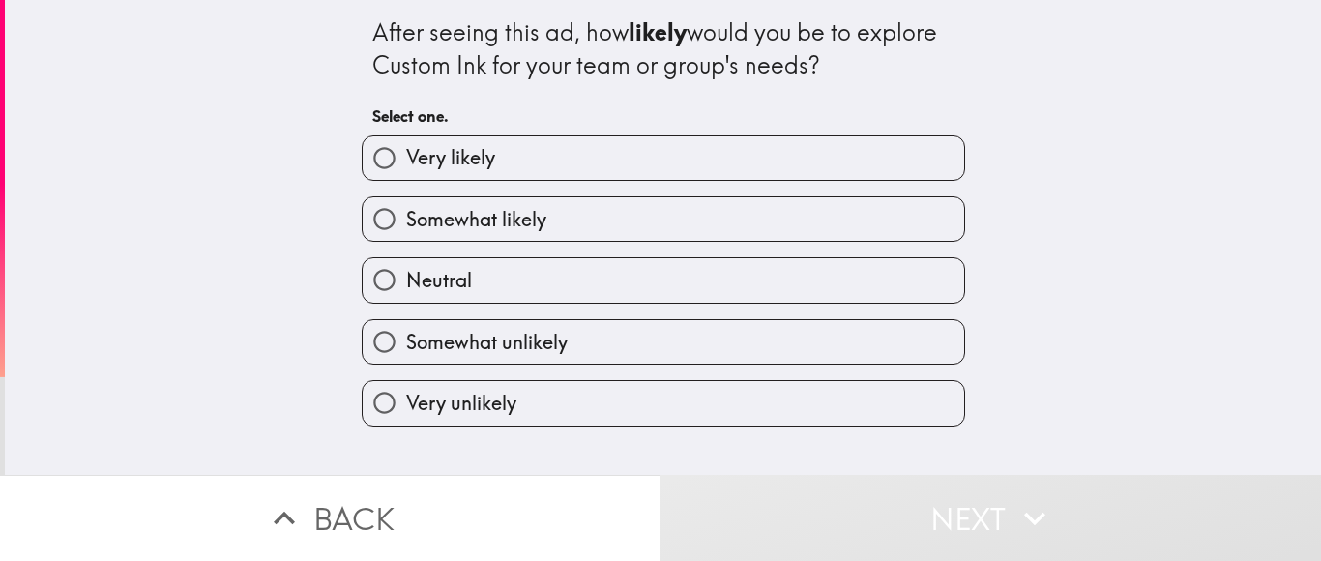
click at [667, 219] on label "Somewhat likely" at bounding box center [664, 219] width 602 height 44
click at [406, 219] on input "Somewhat likely" at bounding box center [385, 219] width 44 height 44
radio input "true"
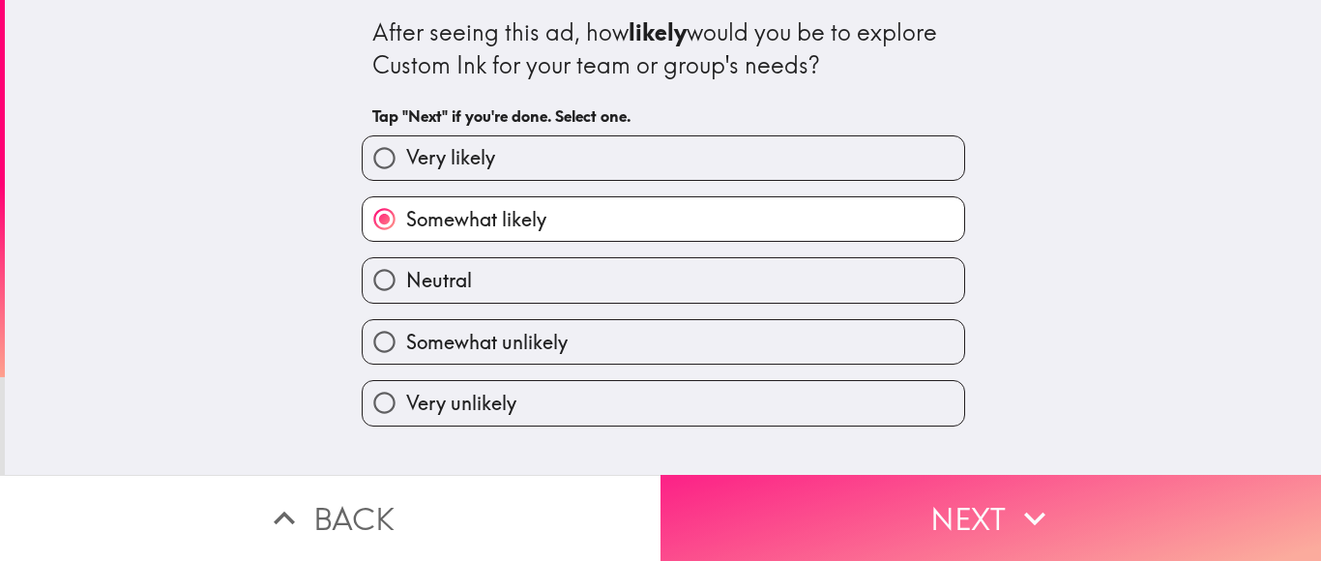
click at [894, 536] on button "Next" at bounding box center [991, 518] width 661 height 86
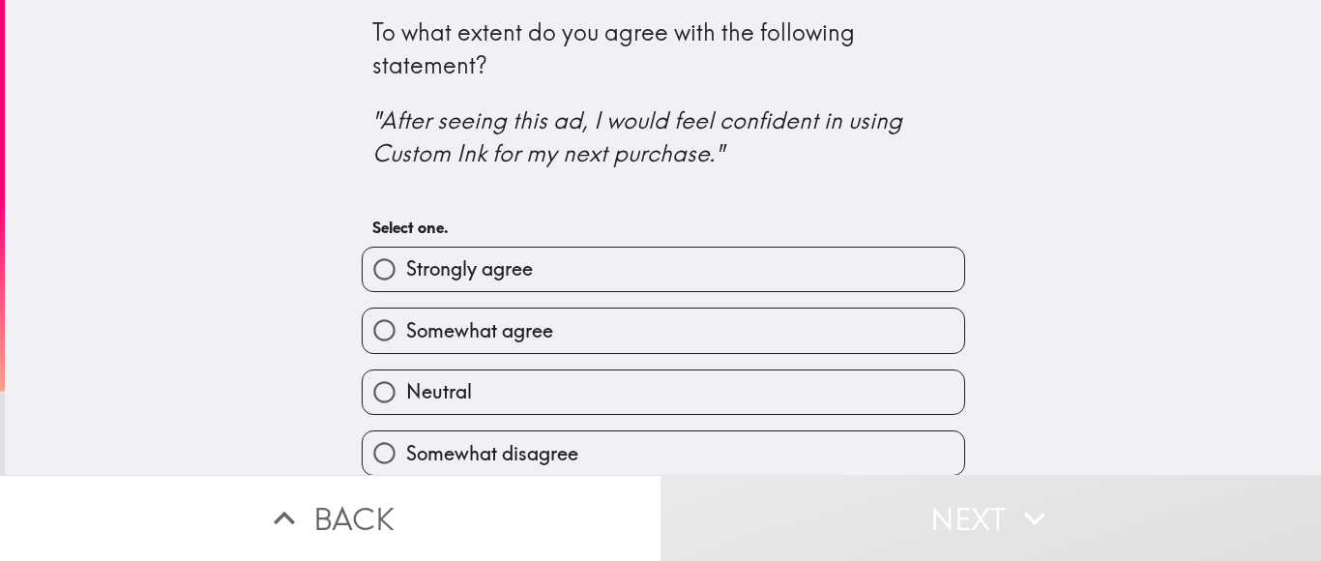
click at [794, 275] on label "Strongly agree" at bounding box center [664, 270] width 602 height 44
click at [406, 275] on input "Strongly agree" at bounding box center [385, 270] width 44 height 44
radio input "true"
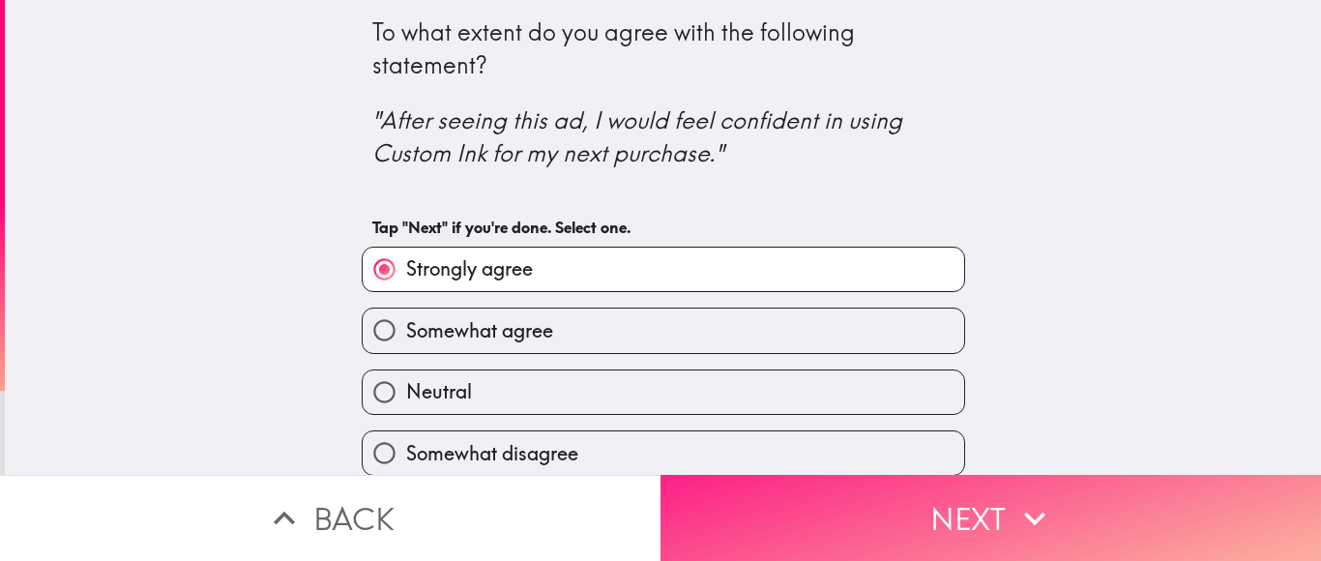
scroll to position [63, 0]
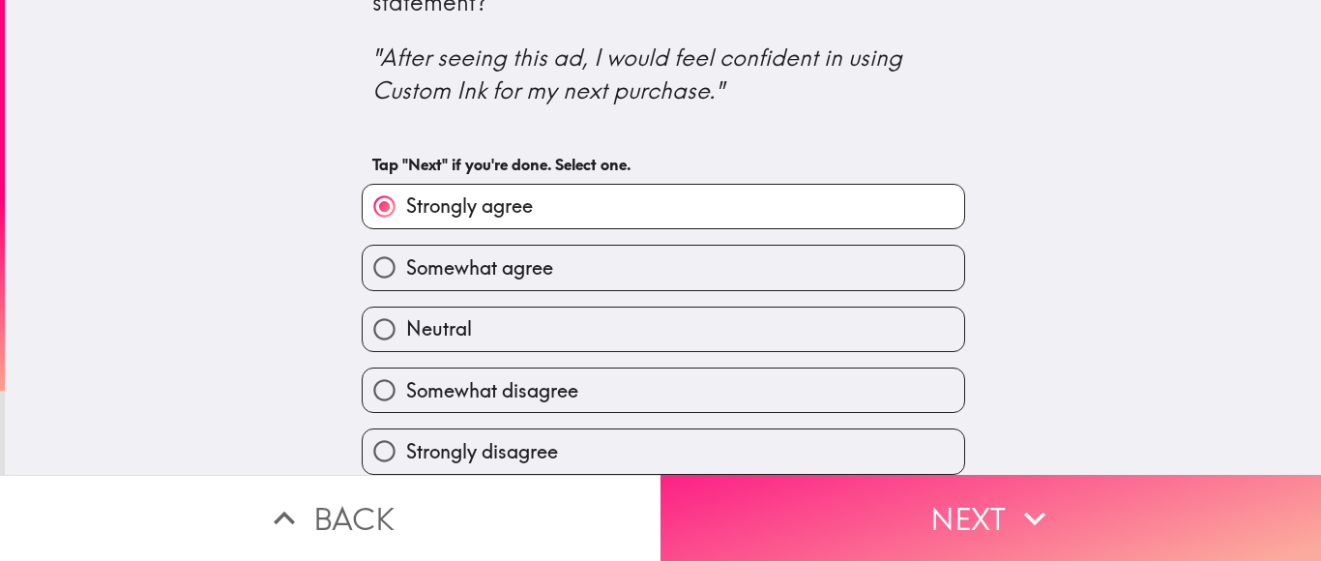
click at [884, 512] on button "Next" at bounding box center [991, 518] width 661 height 86
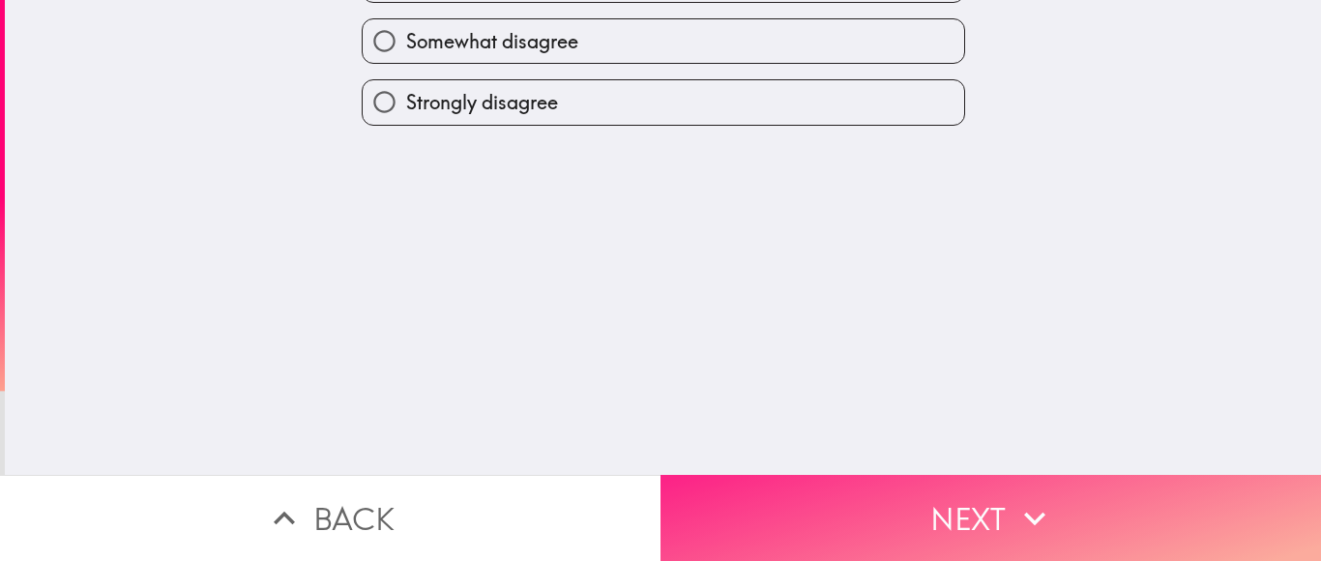
scroll to position [0, 0]
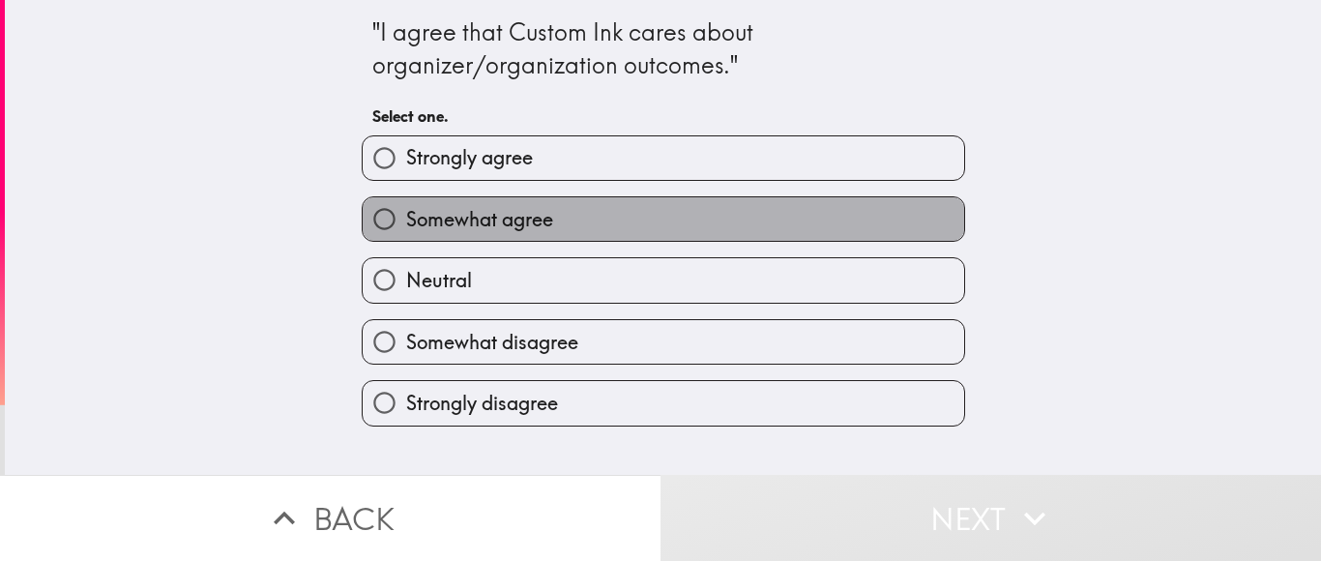
click at [910, 234] on label "Somewhat agree" at bounding box center [664, 219] width 602 height 44
click at [406, 234] on input "Somewhat agree" at bounding box center [385, 219] width 44 height 44
radio input "true"
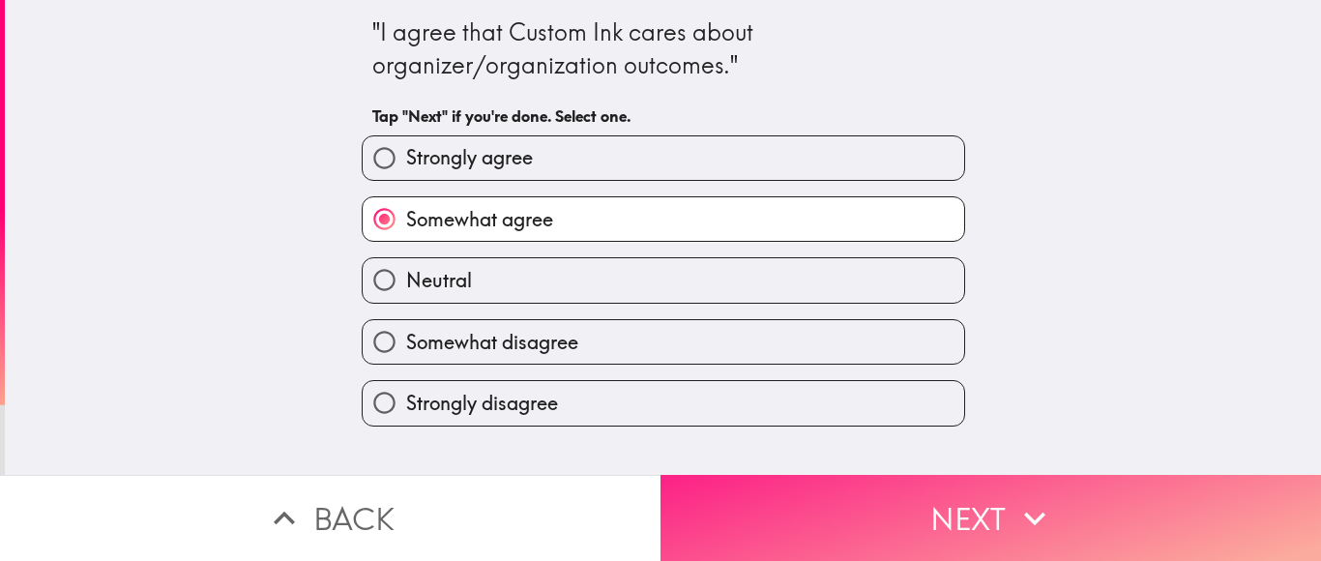
click at [958, 517] on button "Next" at bounding box center [991, 518] width 661 height 86
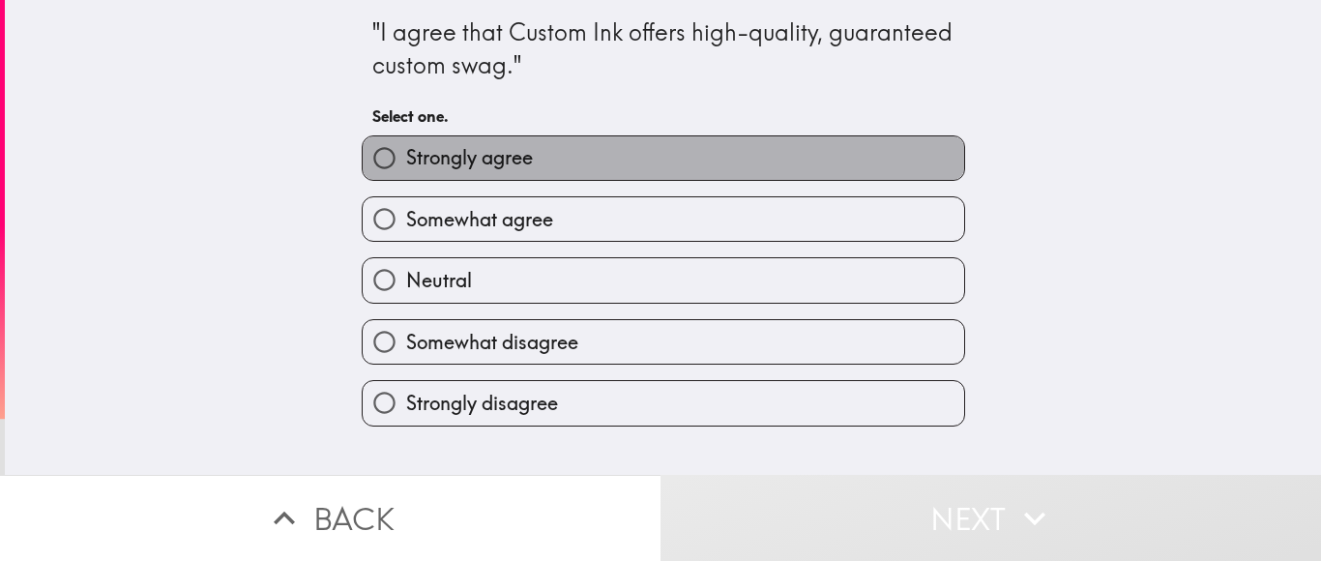
click at [898, 154] on label "Strongly agree" at bounding box center [664, 158] width 602 height 44
click at [406, 154] on input "Strongly agree" at bounding box center [385, 158] width 44 height 44
radio input "true"
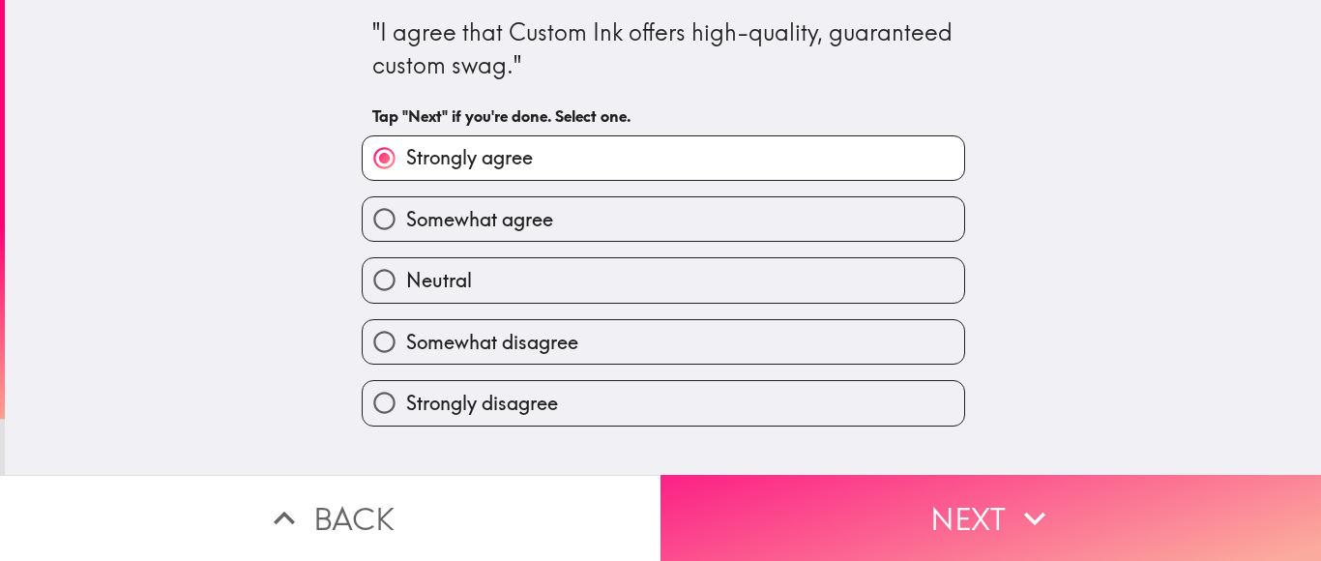
click at [822, 510] on button "Next" at bounding box center [991, 518] width 661 height 86
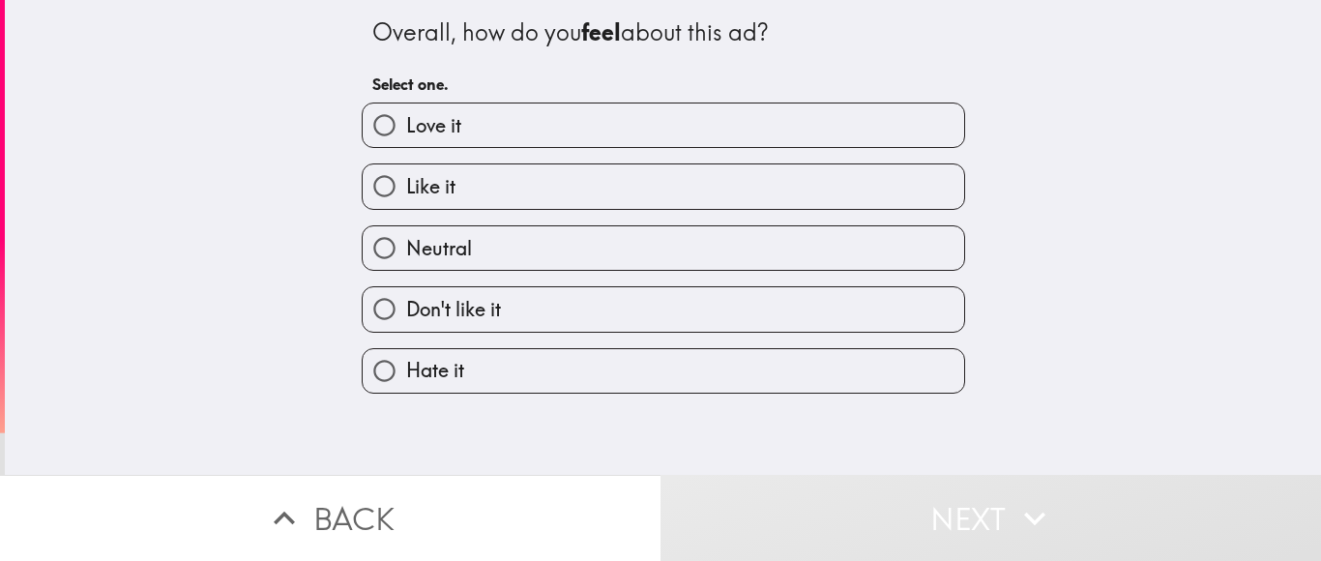
click at [593, 145] on label "Love it" at bounding box center [664, 125] width 602 height 44
click at [406, 145] on input "Love it" at bounding box center [385, 125] width 44 height 44
radio input "true"
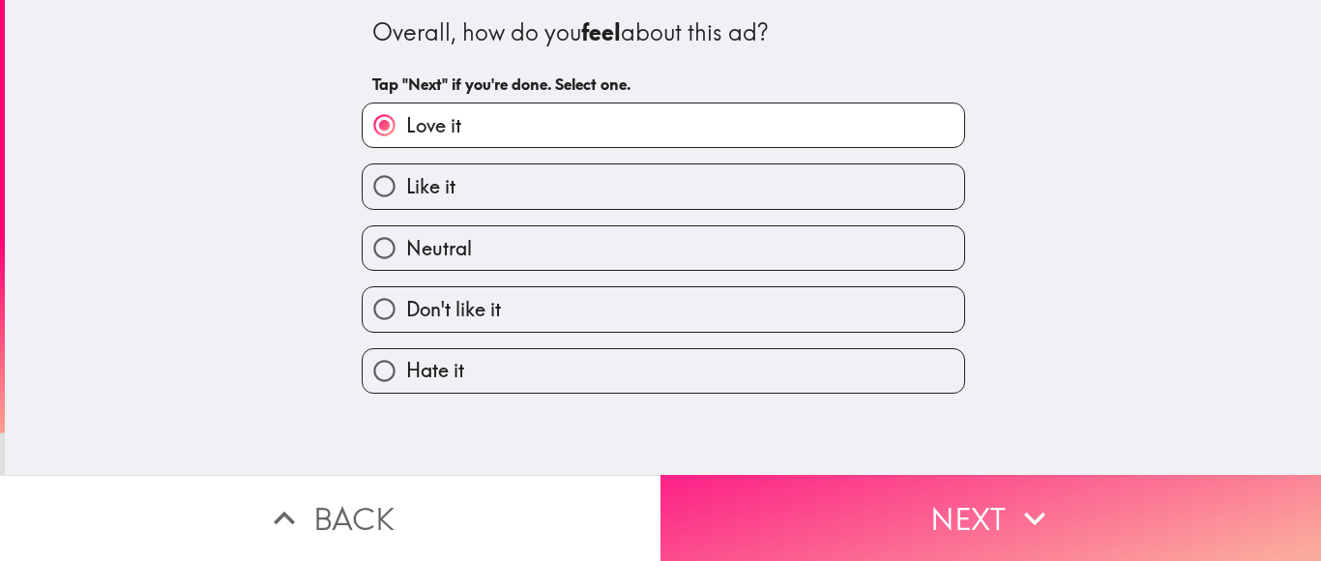
click at [830, 507] on button "Next" at bounding box center [991, 518] width 661 height 86
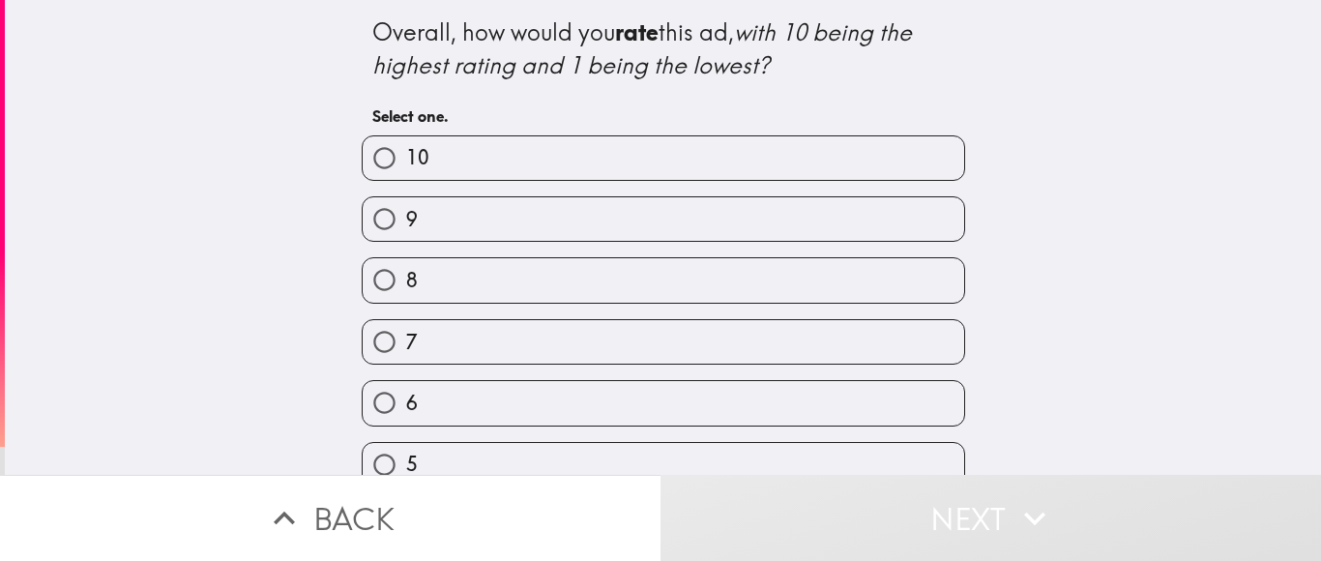
click at [636, 154] on label "10" at bounding box center [664, 158] width 602 height 44
click at [406, 154] on input "10" at bounding box center [385, 158] width 44 height 44
radio input "true"
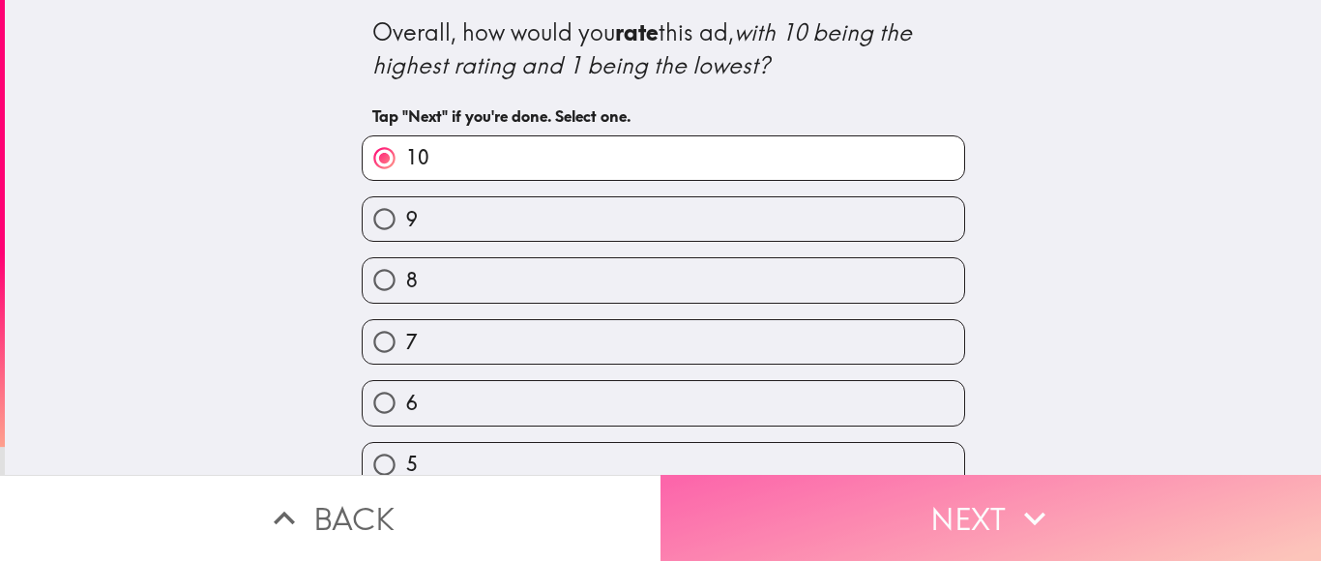
click at [898, 498] on button "Next" at bounding box center [991, 518] width 661 height 86
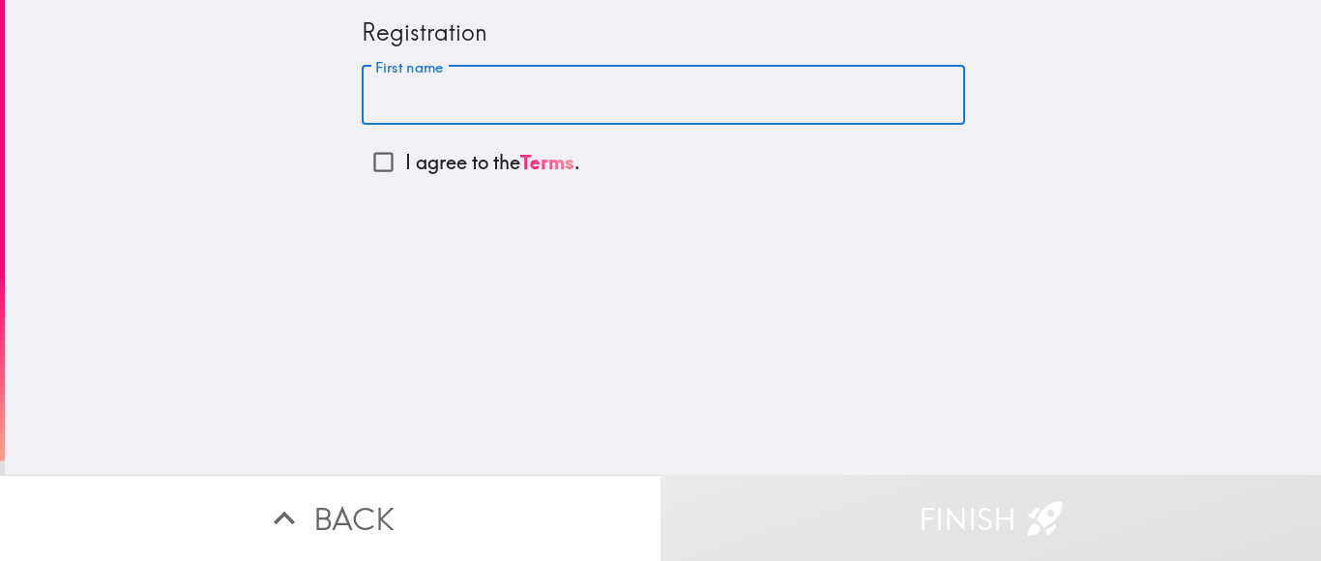
click at [619, 95] on input "First name" at bounding box center [664, 96] width 604 height 60
type input "[PERSON_NAME]"
click at [389, 160] on input "I agree to the Terms ." at bounding box center [384, 162] width 44 height 44
checkbox input "true"
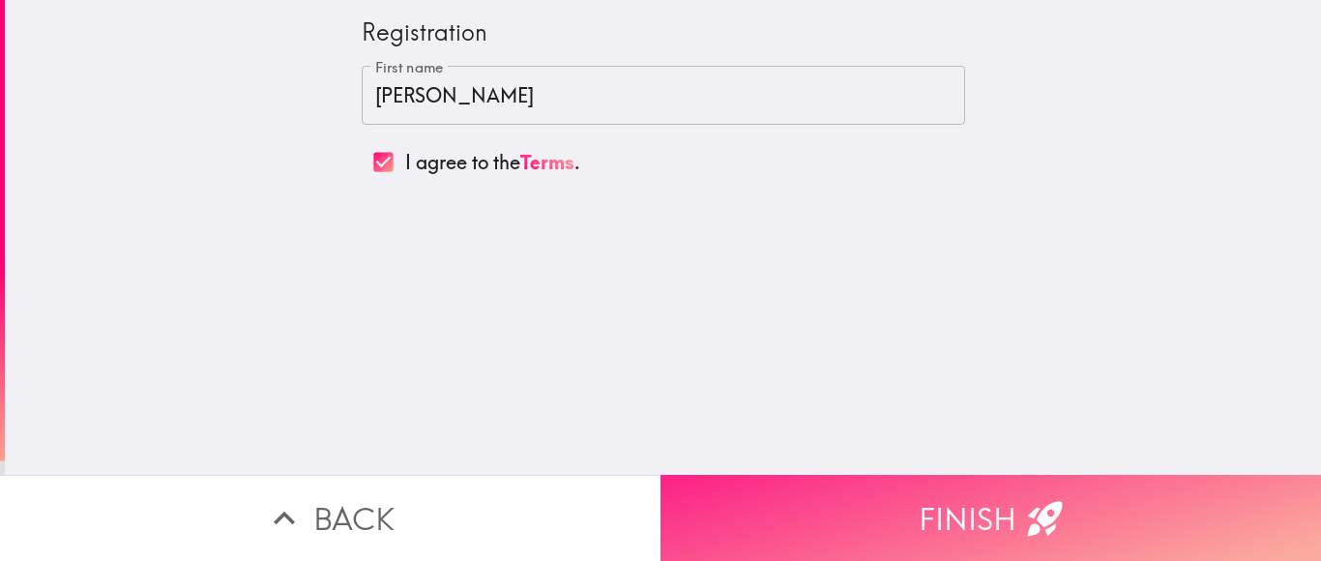
click at [912, 525] on button "Finish" at bounding box center [991, 518] width 661 height 86
